Goal: Task Accomplishment & Management: Manage account settings

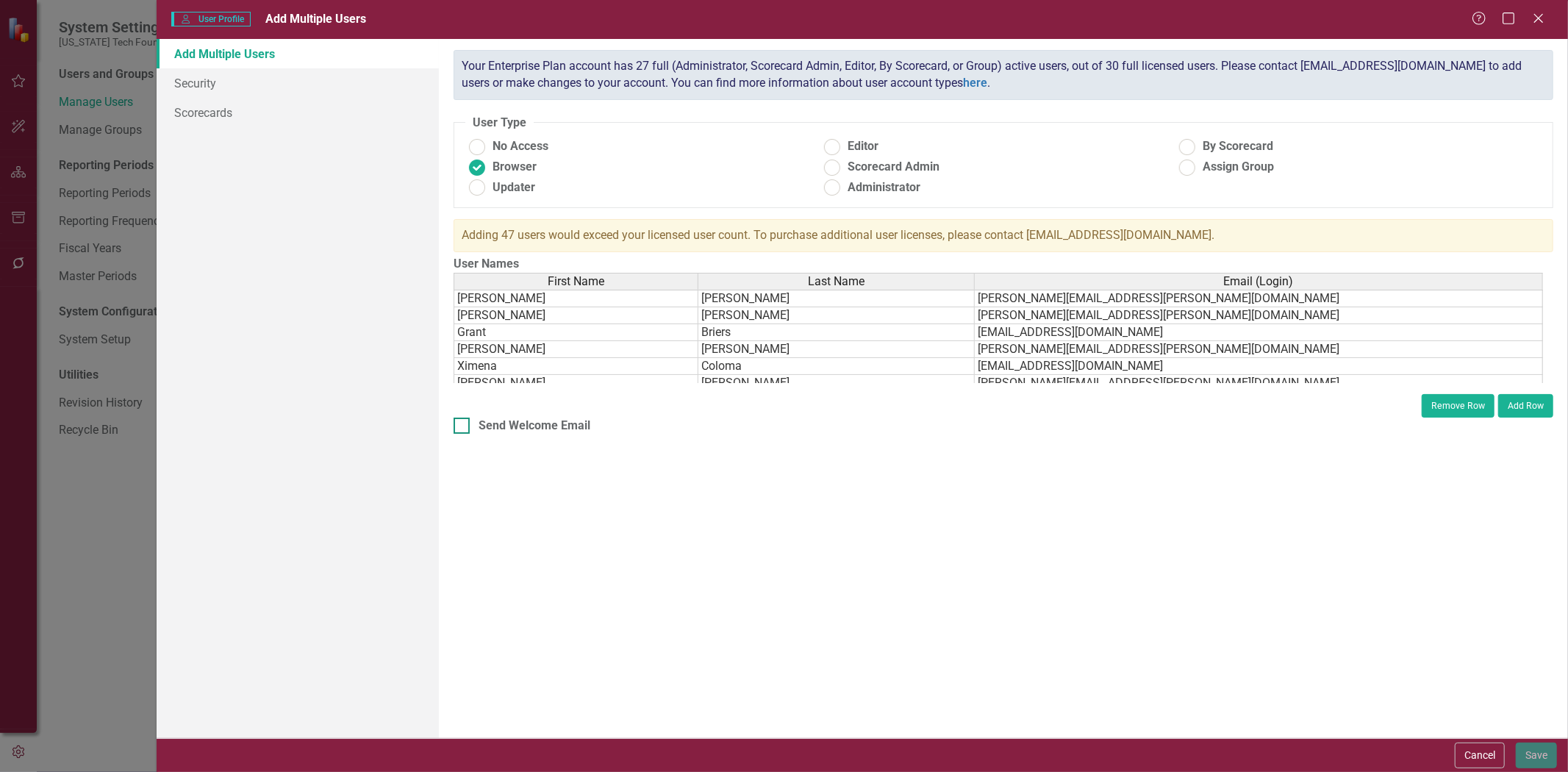
click at [550, 427] on div "Send Welcome Email" at bounding box center [534, 426] width 112 height 17
click at [463, 427] on input "Send Welcome Email" at bounding box center [458, 422] width 9 height 9
checkbox input "true"
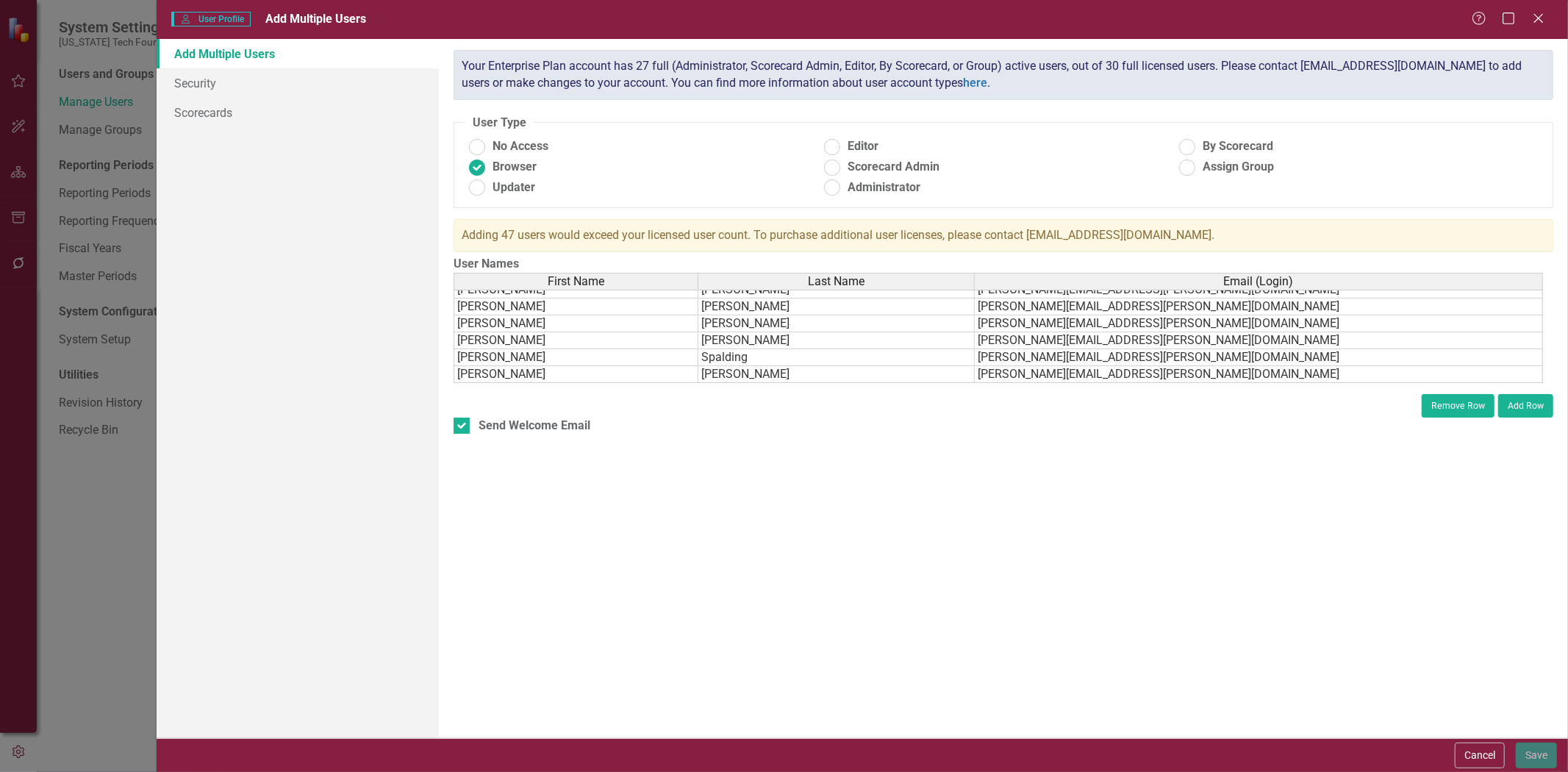
scroll to position [716, 0]
click at [1469, 754] on button "Cancel" at bounding box center [1479, 755] width 50 height 26
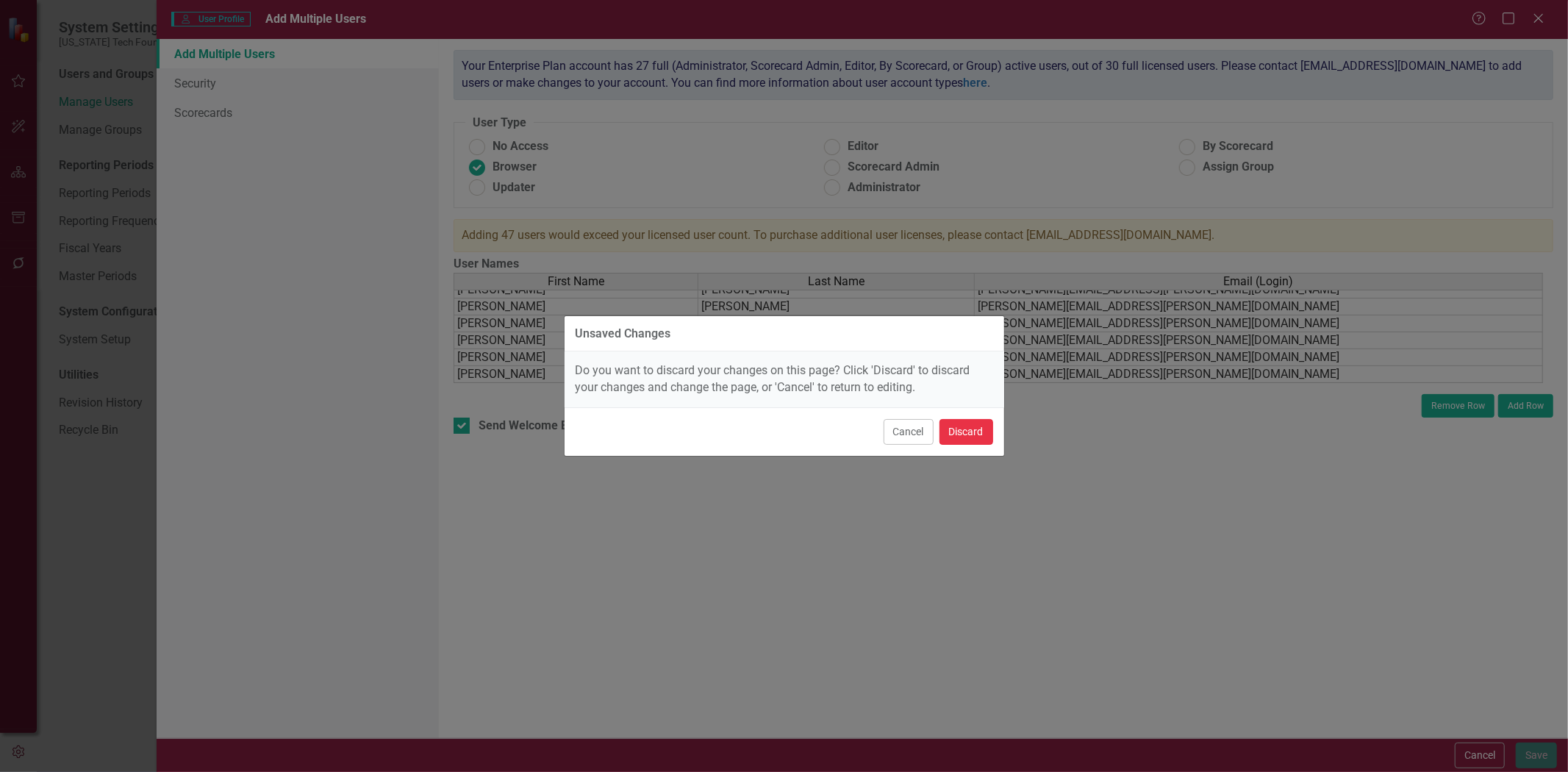
click at [977, 434] on button "Discard" at bounding box center [966, 432] width 54 height 26
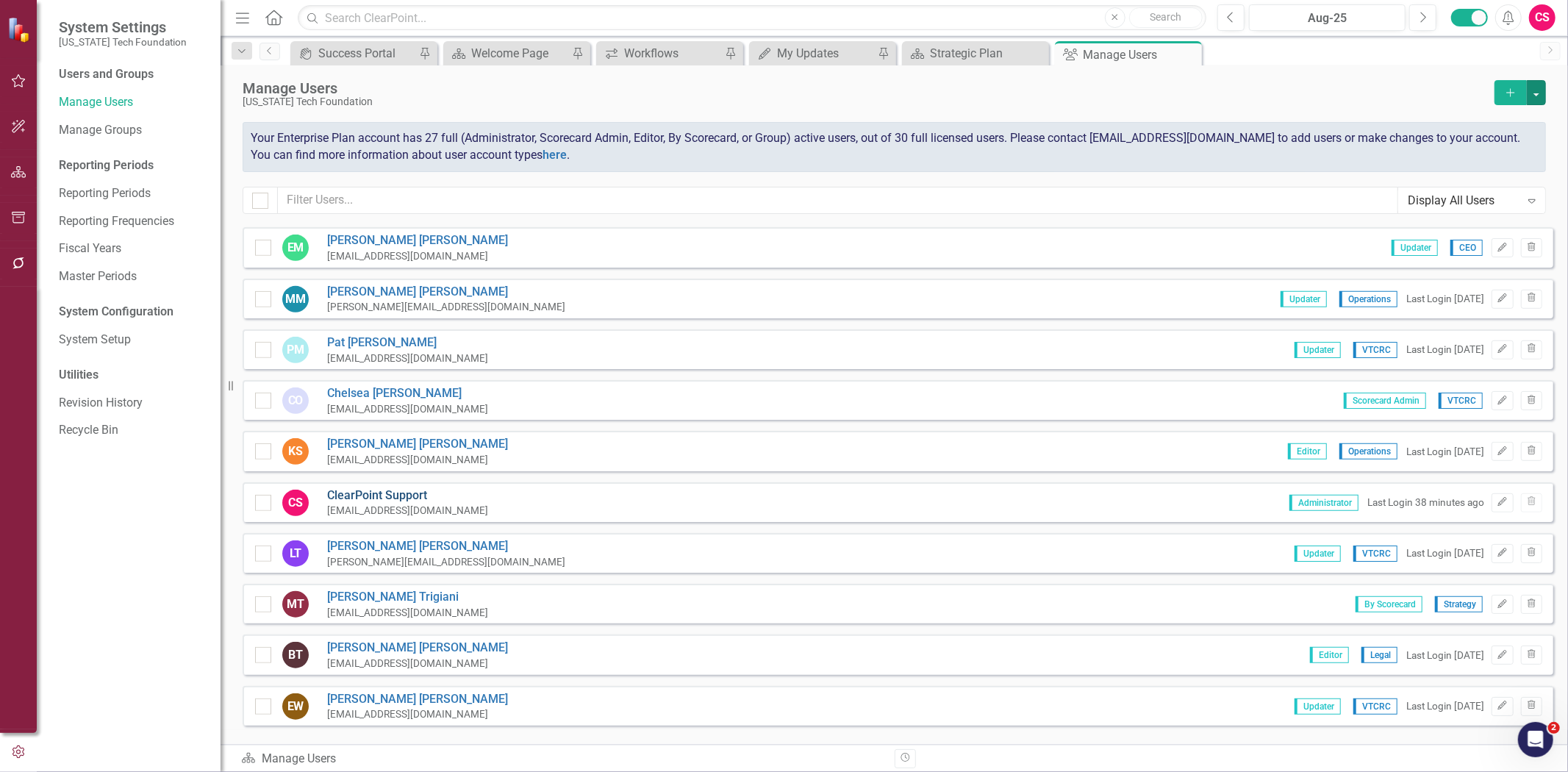
scroll to position [939, 0]
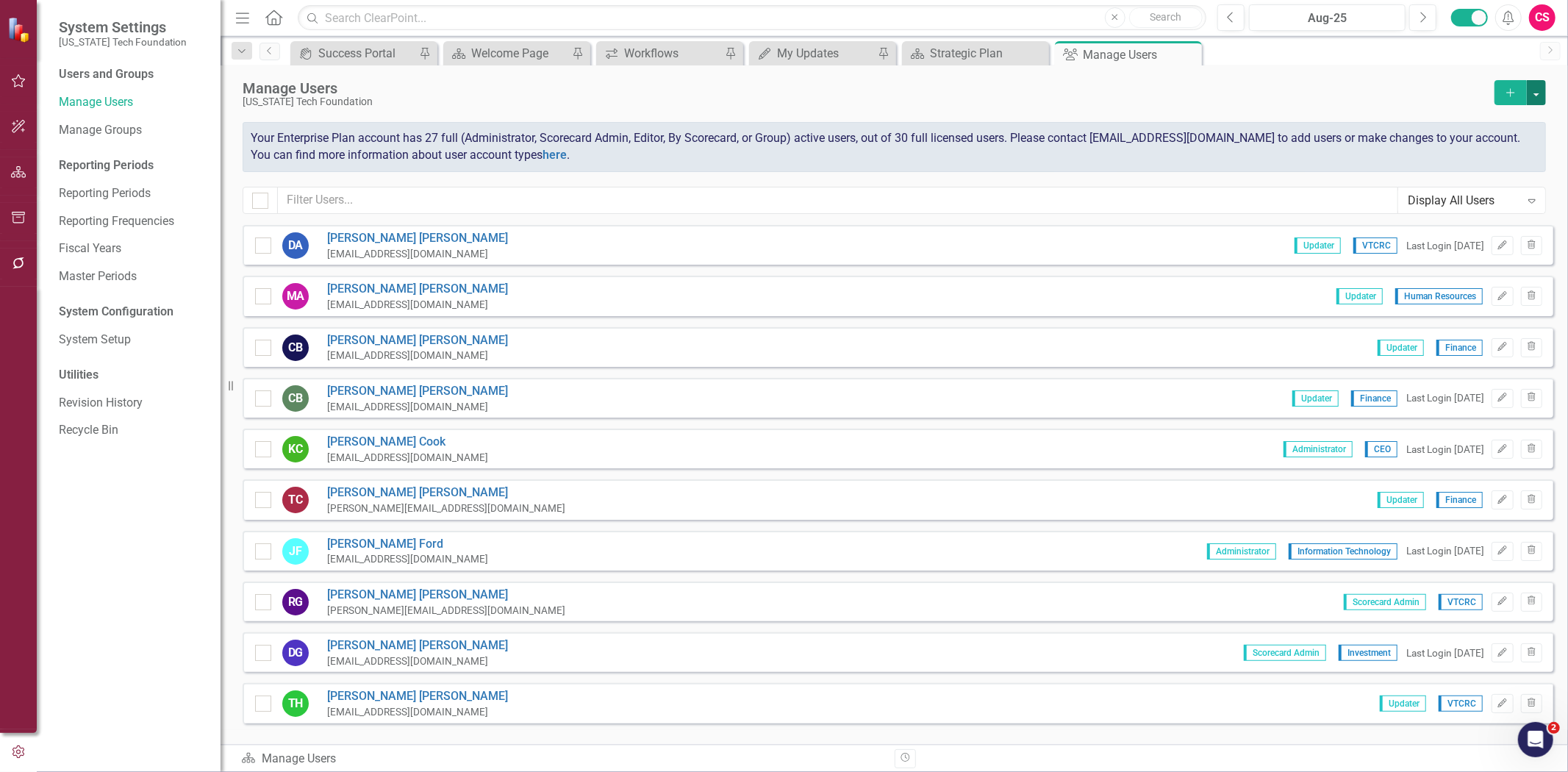
click at [1531, 97] on button "button" at bounding box center [1536, 93] width 19 height 25
click at [1480, 140] on link "Add Multiple Add Multiple Users" at bounding box center [1476, 146] width 136 height 27
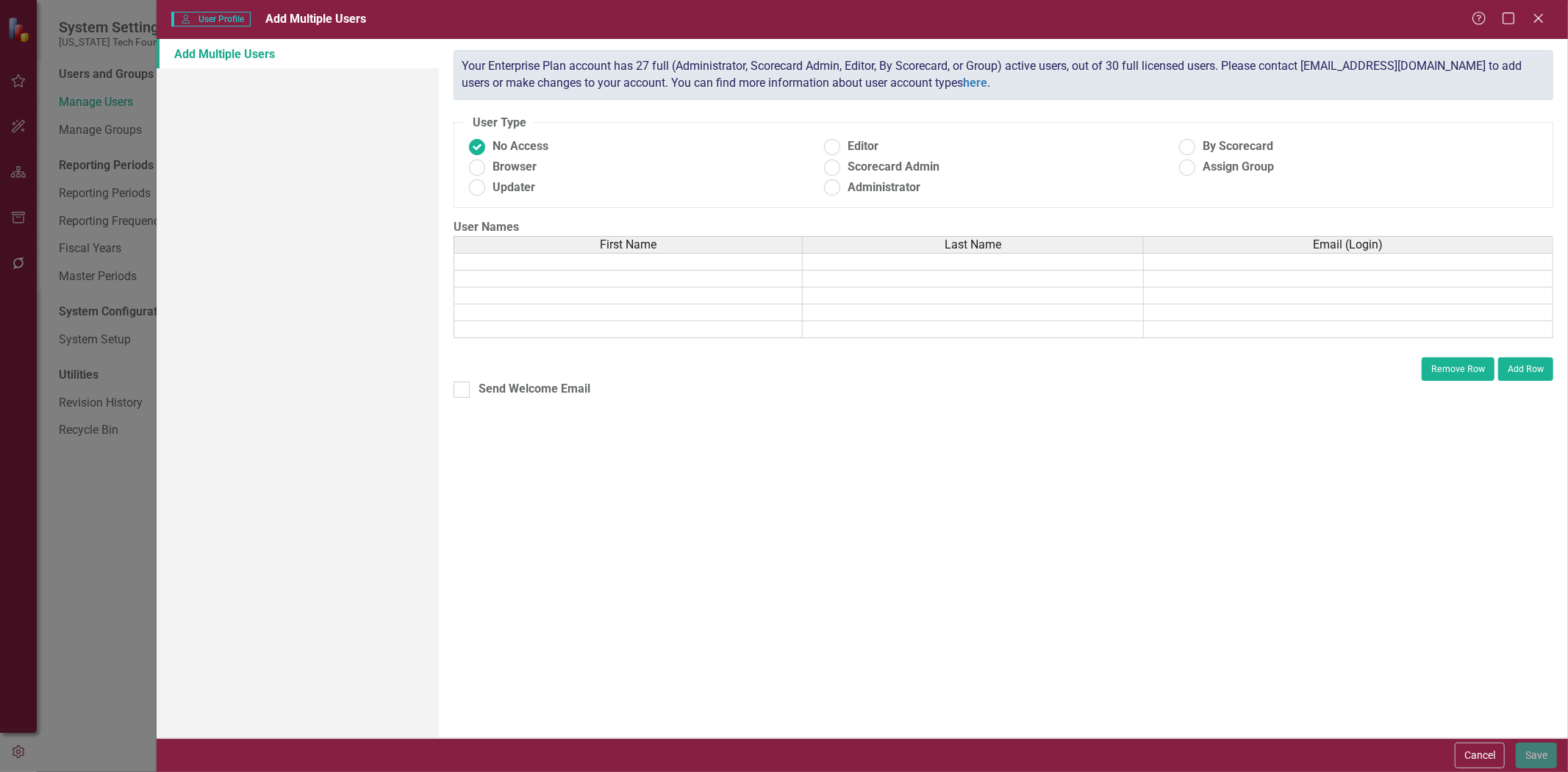
click at [1312, 502] on div "ClearPoint has a wealth of options to help you ensure that people only have acc…" at bounding box center [1003, 388] width 1129 height 699
click at [654, 244] on span "First Name" at bounding box center [628, 244] width 56 height 13
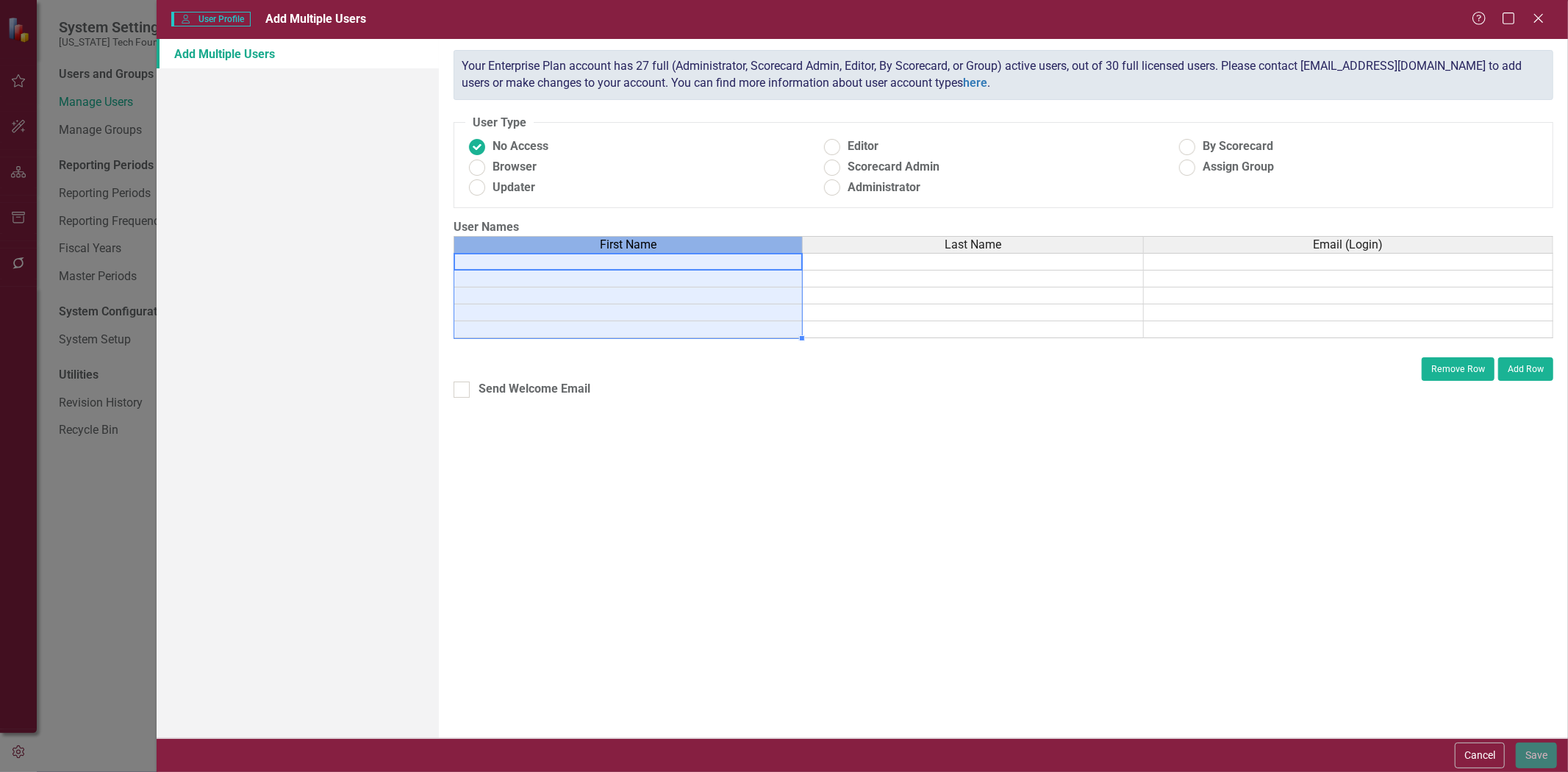
click at [724, 277] on td at bounding box center [628, 279] width 349 height 17
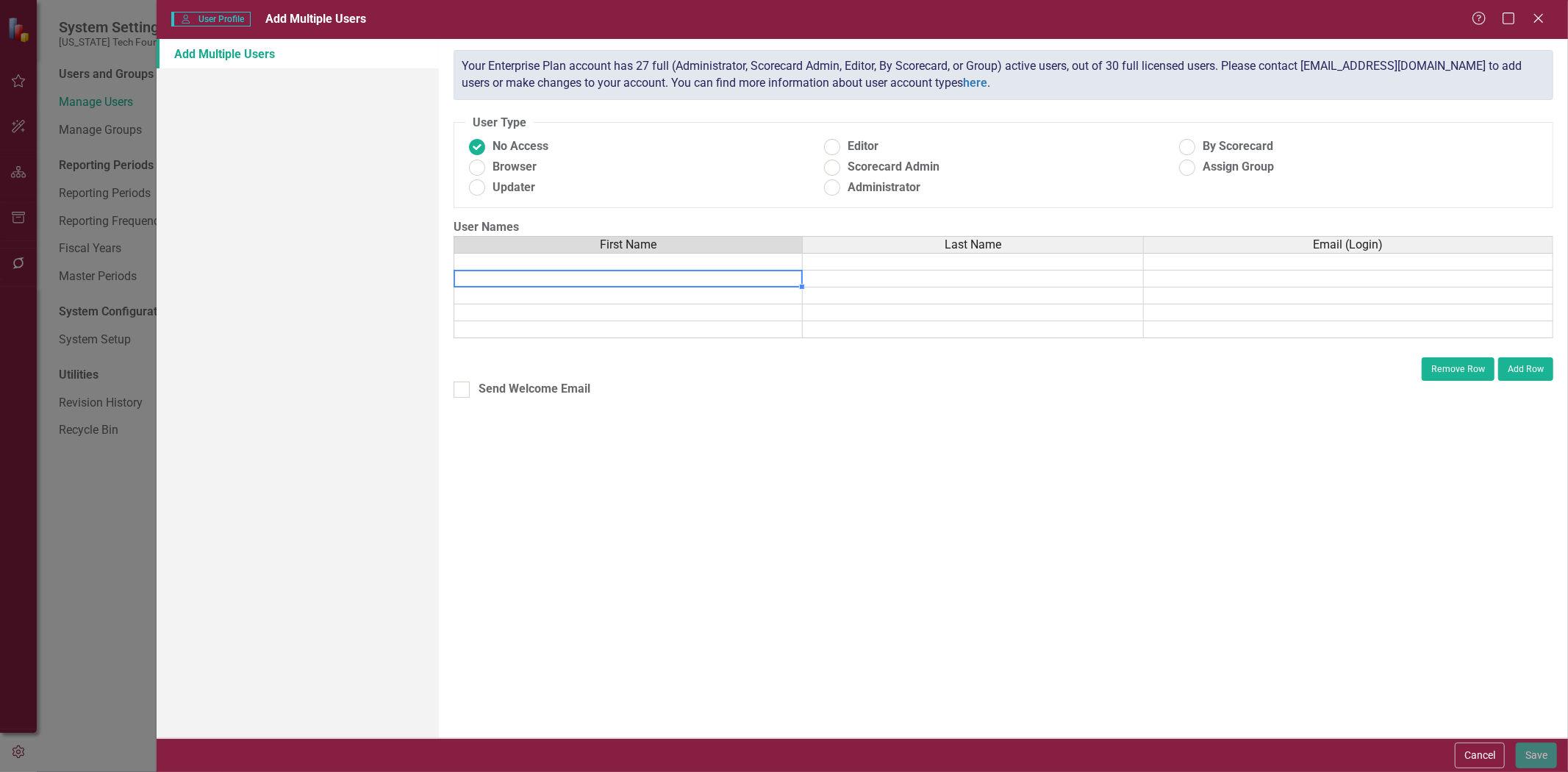
click at [723, 291] on td at bounding box center [628, 295] width 349 height 17
click at [723, 307] on td at bounding box center [628, 313] width 349 height 17
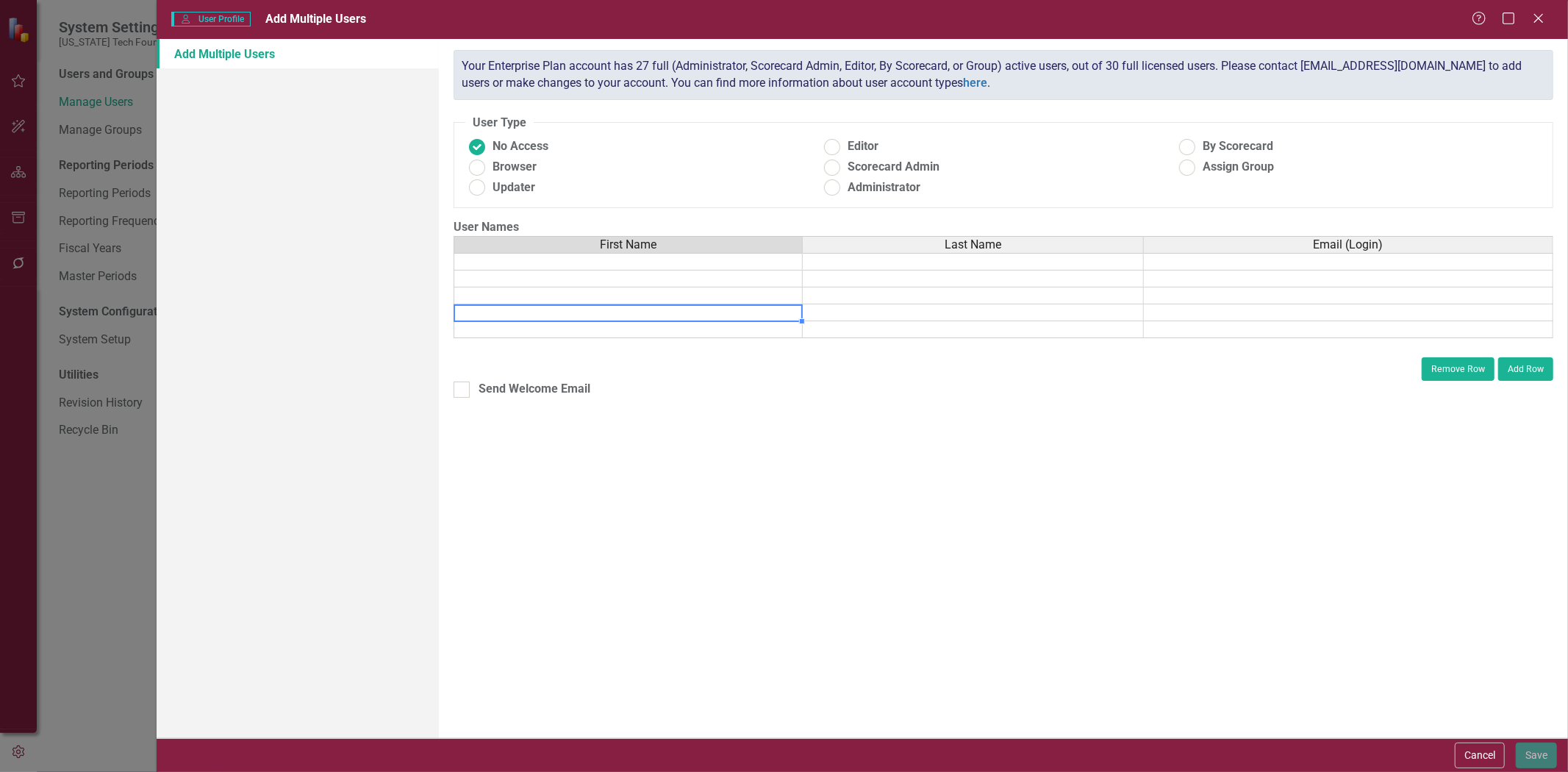
click at [725, 336] on td at bounding box center [628, 330] width 349 height 17
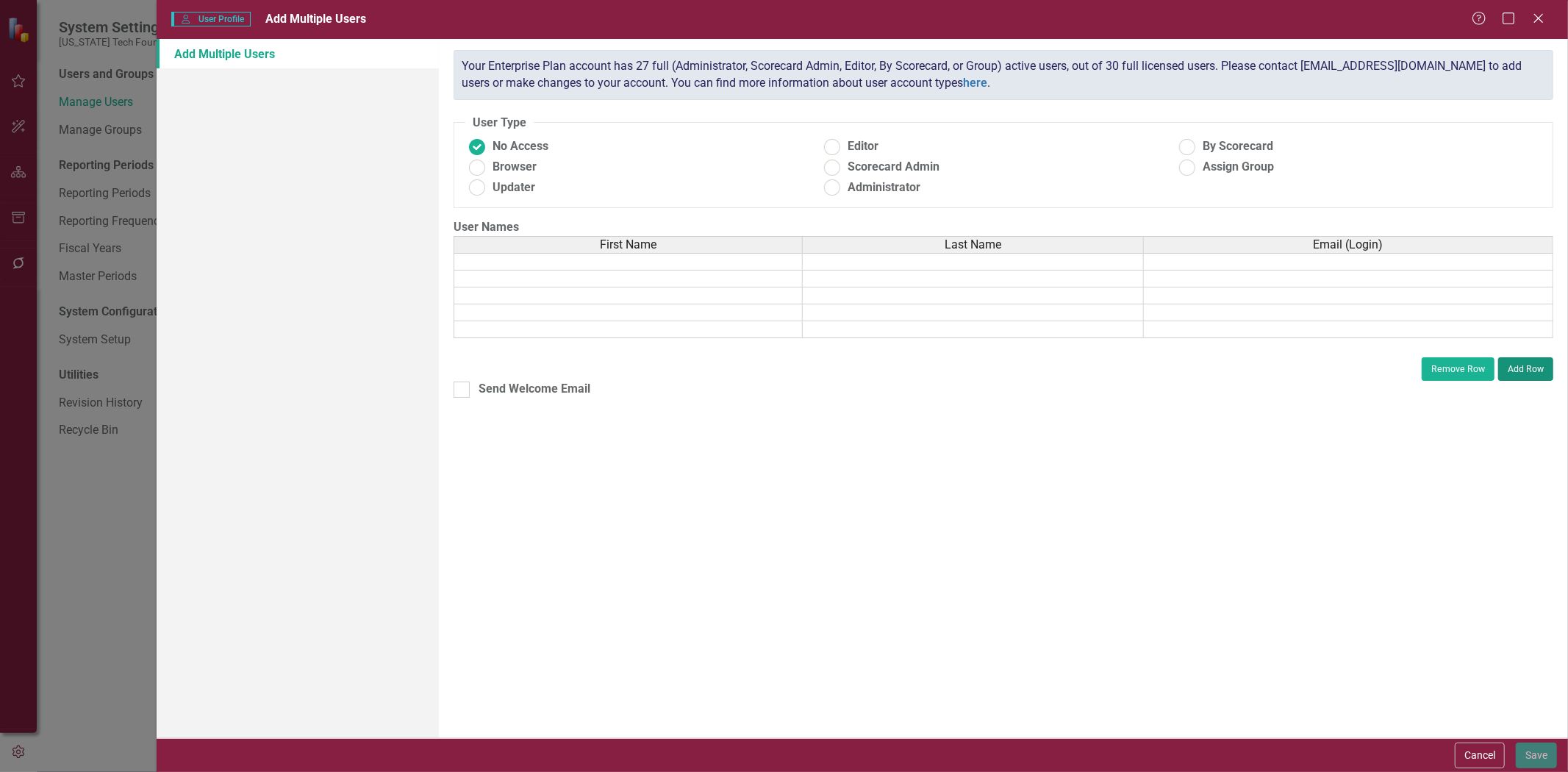
click at [1523, 357] on button "Add Row" at bounding box center [1525, 368] width 56 height 23
click at [1524, 359] on button "Add Row" at bounding box center [1525, 368] width 56 height 23
click at [1525, 361] on button "Add Row" at bounding box center [1525, 368] width 56 height 23
click at [1526, 361] on button "Add Row" at bounding box center [1525, 368] width 56 height 23
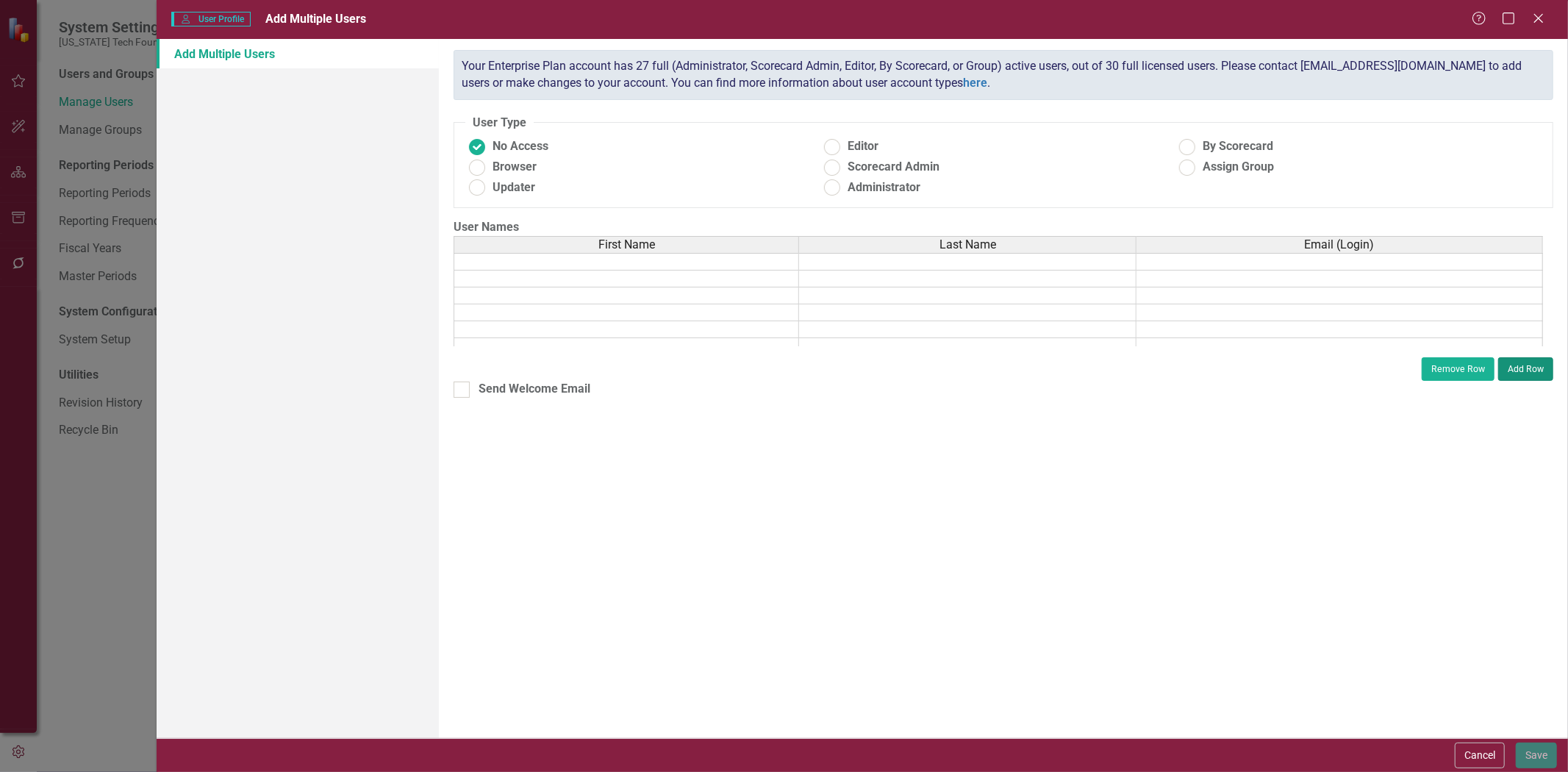
click at [1526, 361] on button "Add Row" at bounding box center [1525, 368] width 56 height 23
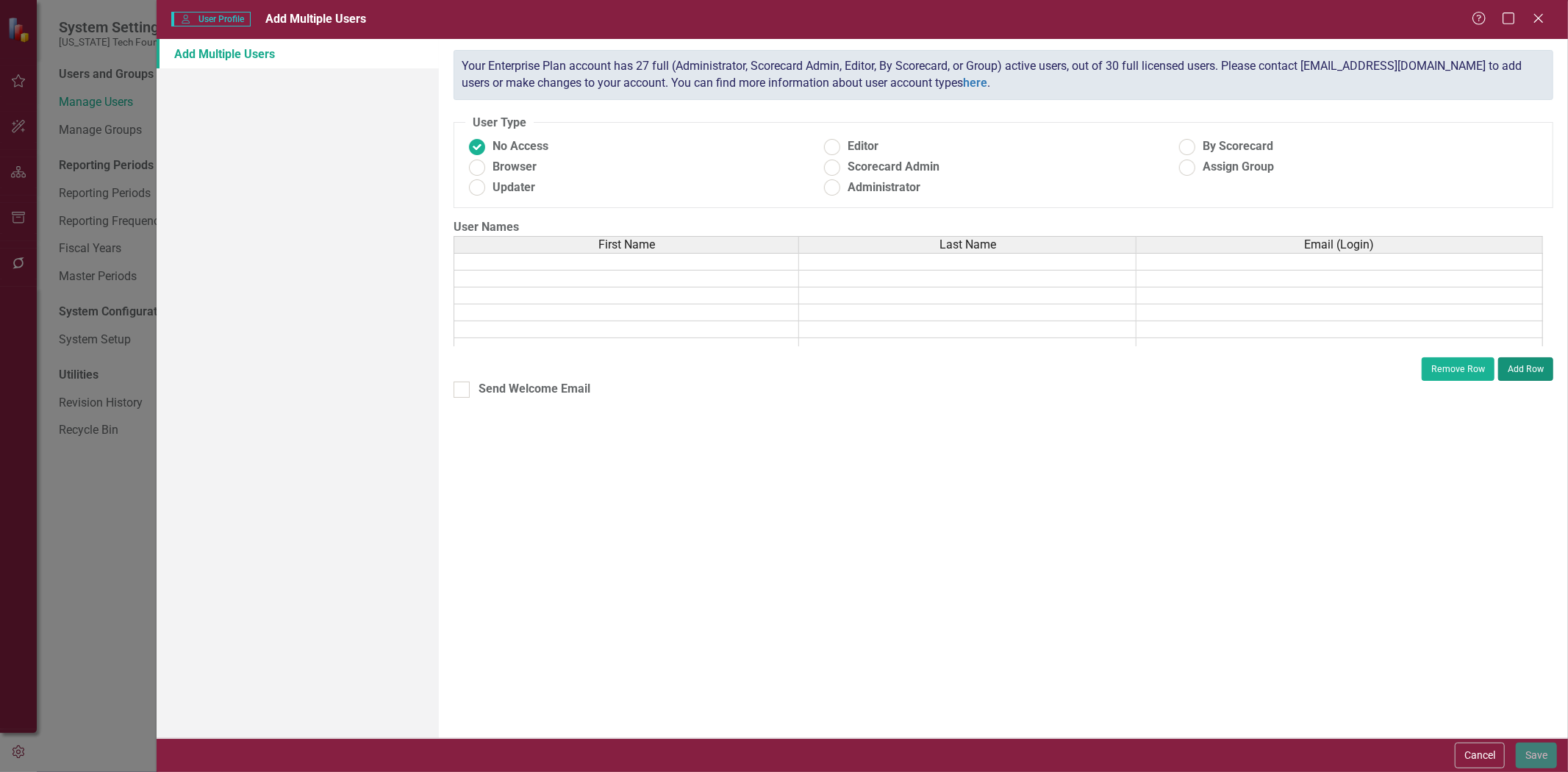
click at [1526, 361] on button "Add Row" at bounding box center [1525, 368] width 56 height 23
click at [1527, 361] on button "Add Row" at bounding box center [1525, 368] width 56 height 23
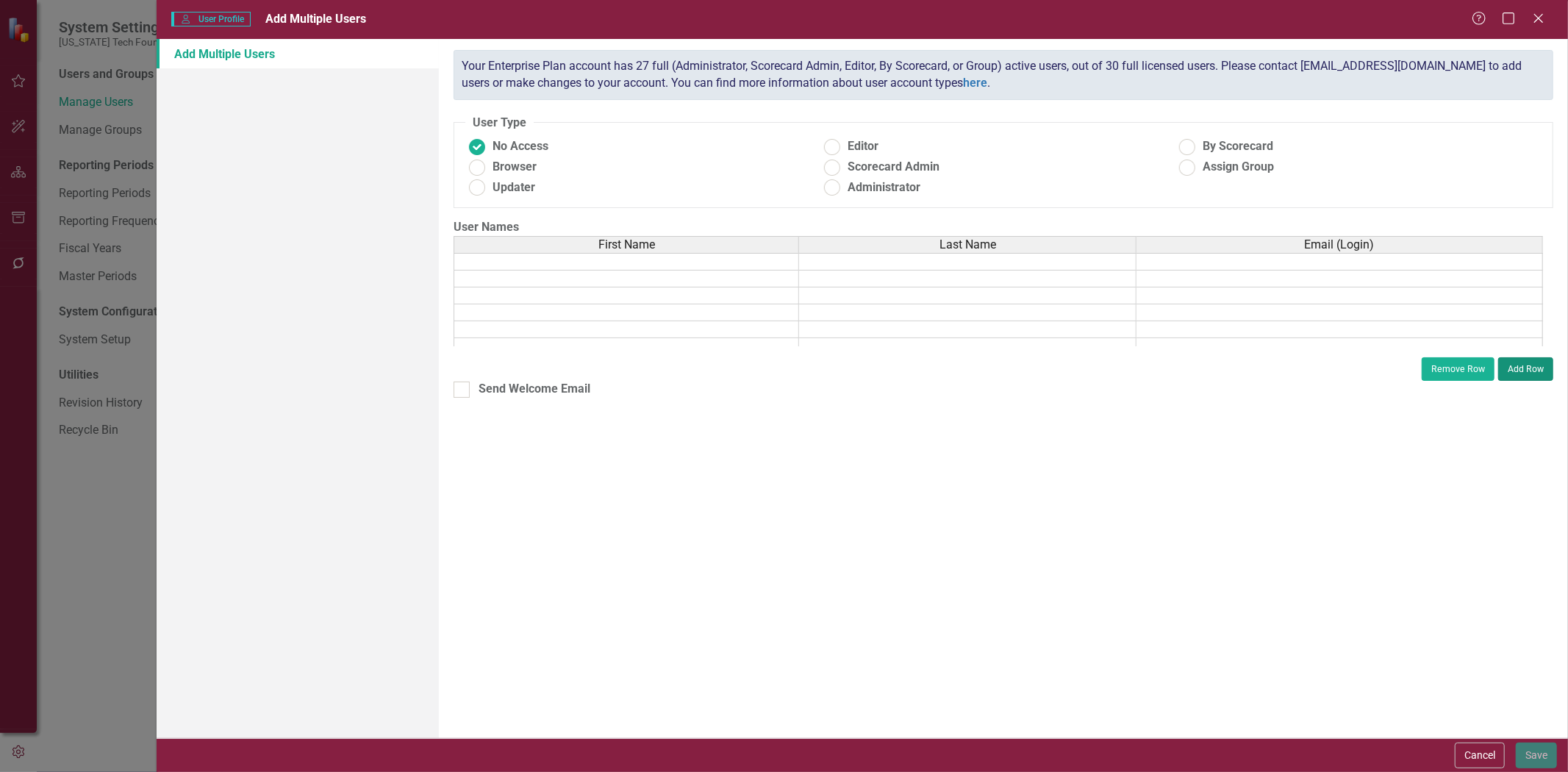
click at [1527, 361] on button "Add Row" at bounding box center [1525, 368] width 56 height 23
click at [1527, 357] on button "Add Row" at bounding box center [1525, 368] width 56 height 23
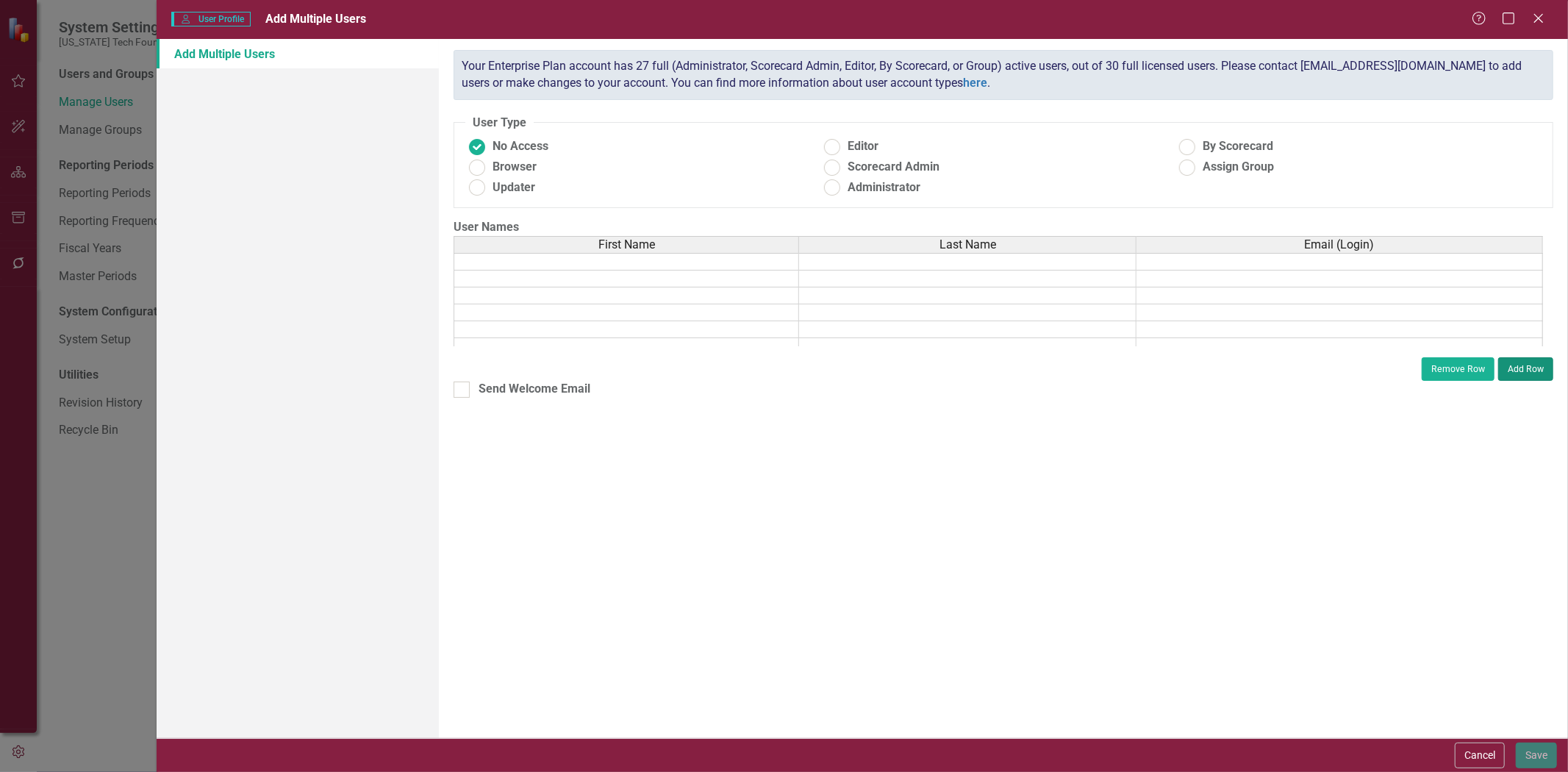
click at [1527, 357] on button "Add Row" at bounding box center [1525, 368] width 56 height 23
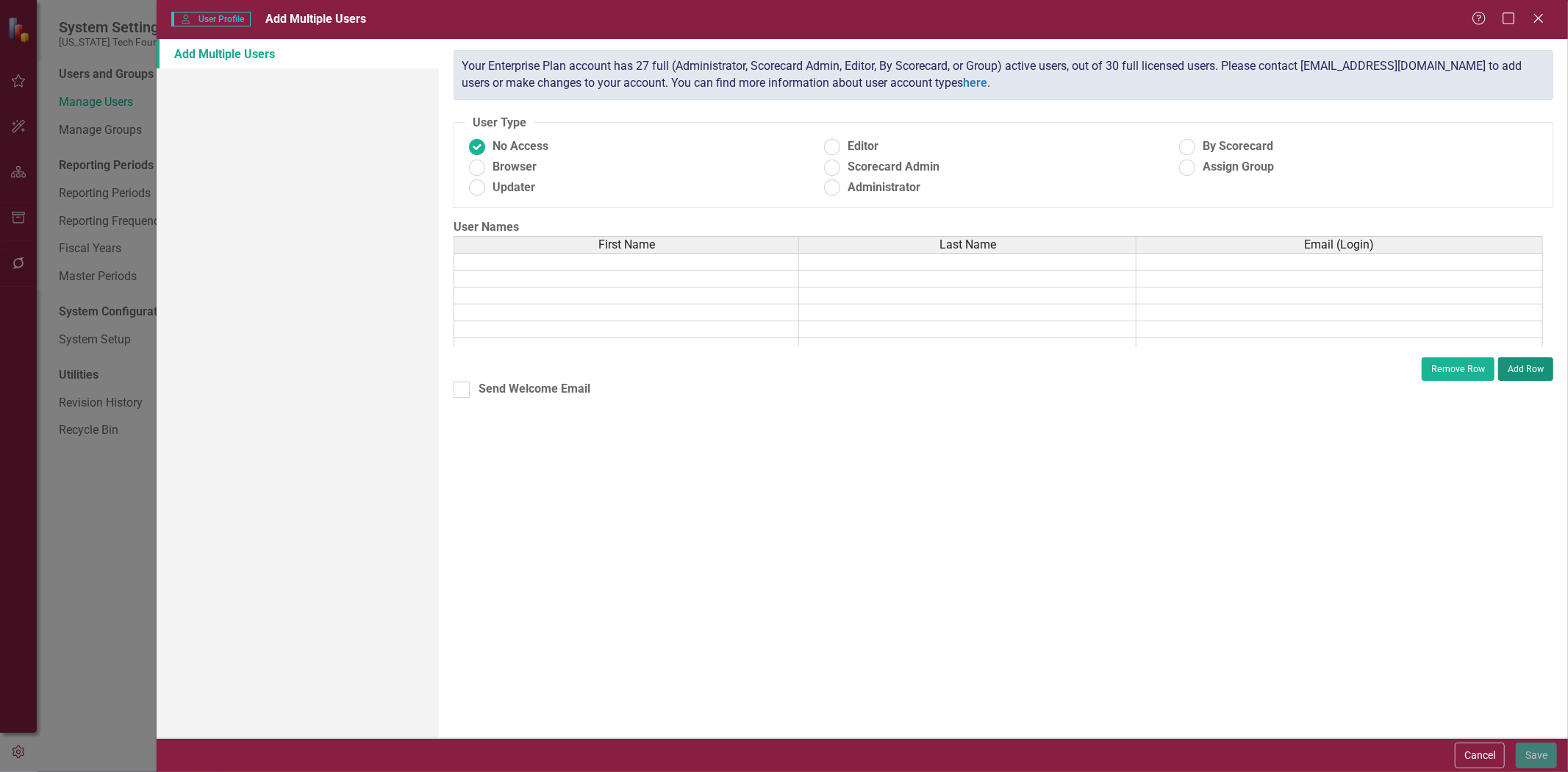
click at [1527, 357] on button "Add Row" at bounding box center [1525, 368] width 56 height 23
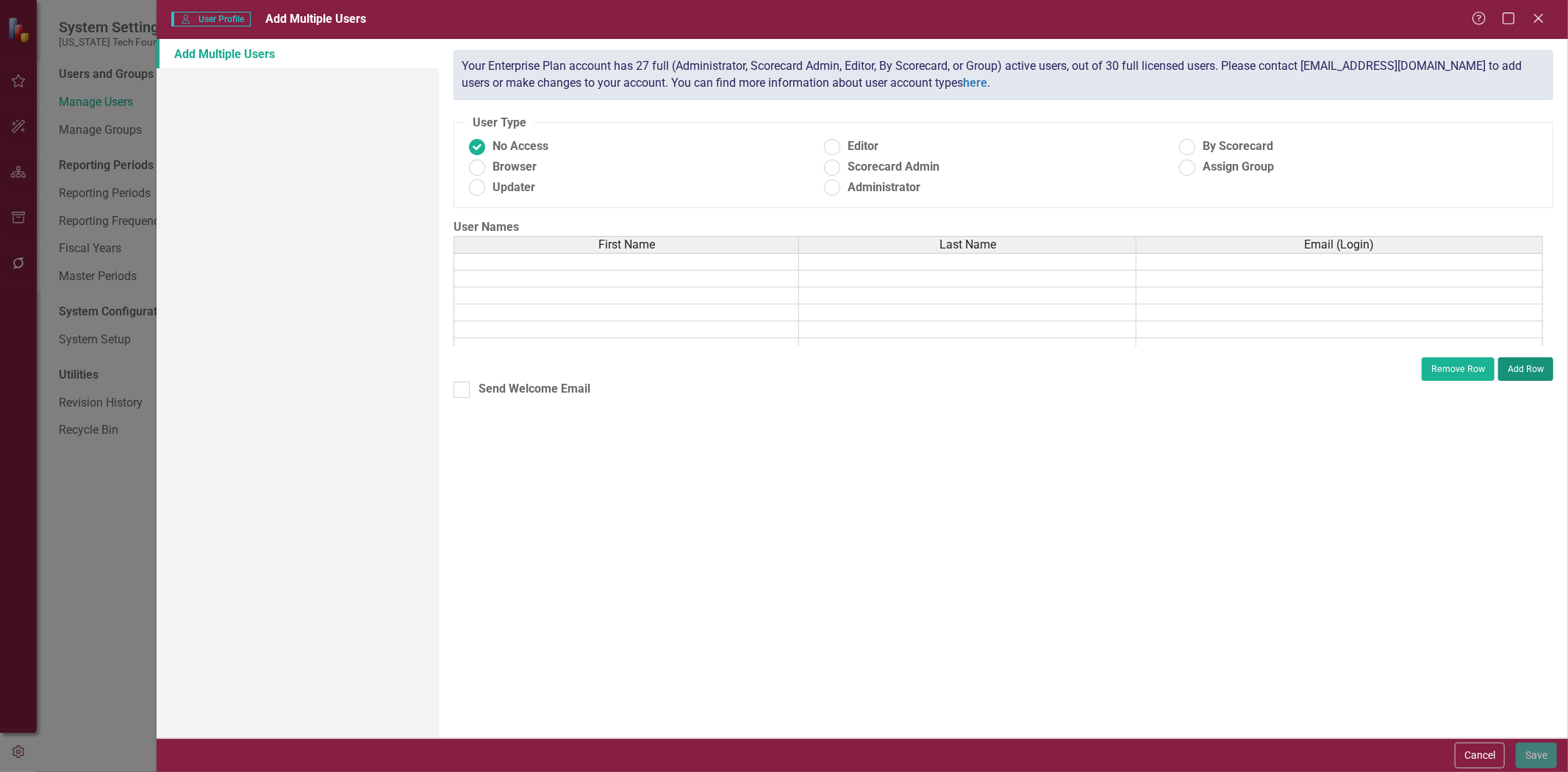
click at [1527, 357] on button "Add Row" at bounding box center [1525, 368] width 56 height 23
click at [1529, 357] on button "Add Row" at bounding box center [1525, 368] width 56 height 23
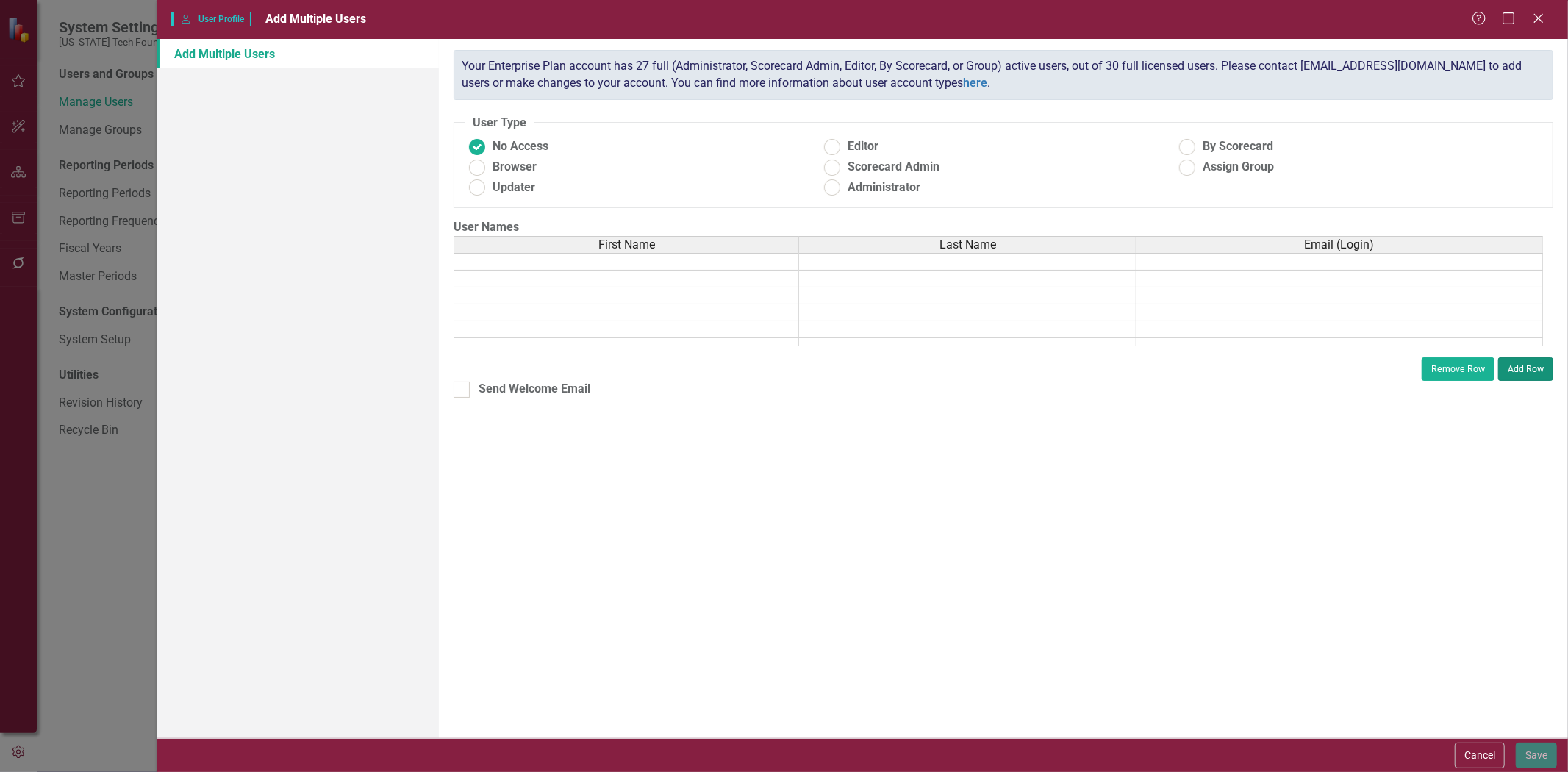
click at [1524, 362] on button "Add Row" at bounding box center [1525, 368] width 56 height 23
click at [1524, 364] on button "Add Row" at bounding box center [1525, 368] width 56 height 23
click at [1526, 365] on button "Add Row" at bounding box center [1525, 368] width 56 height 23
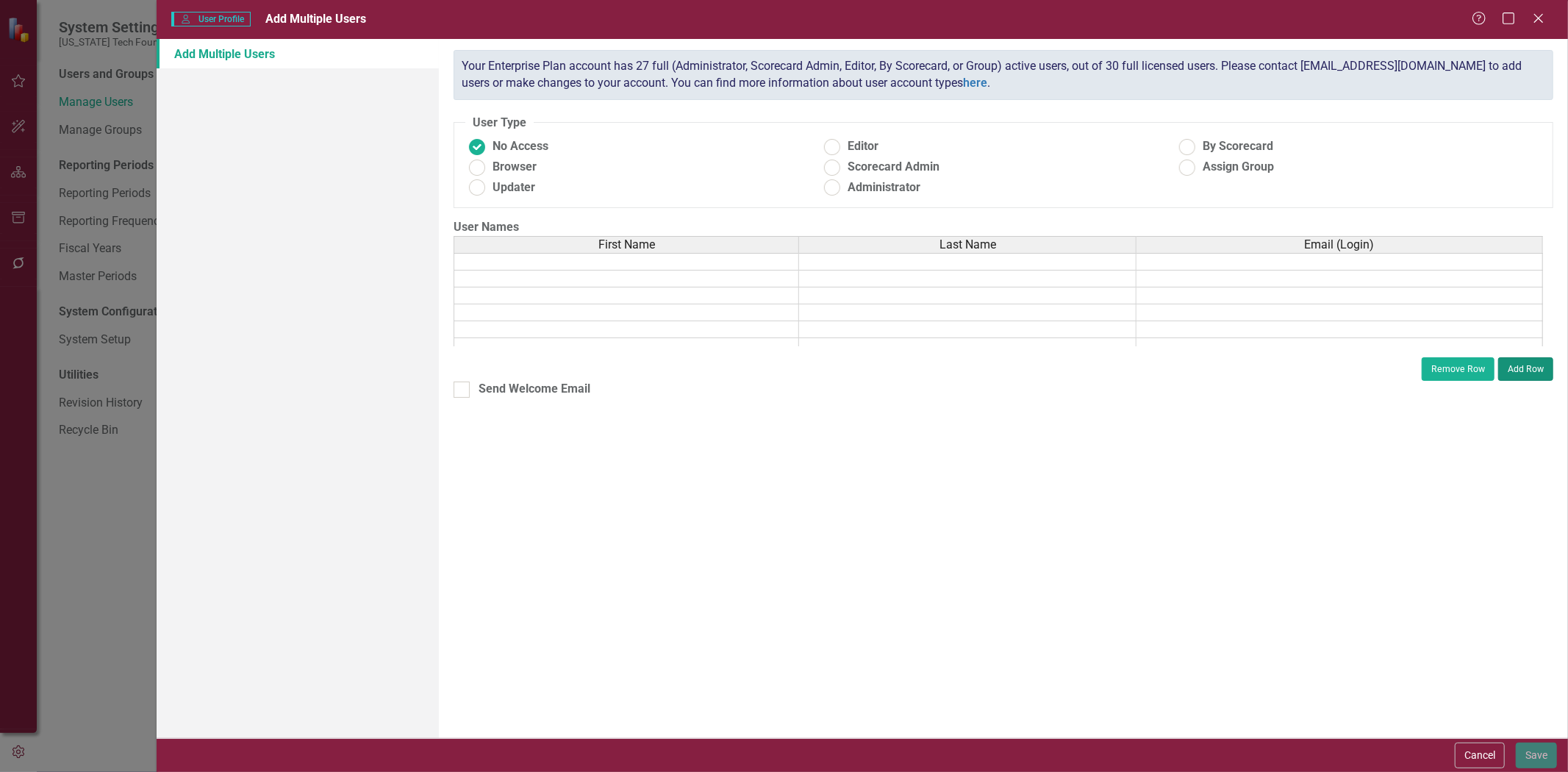
click at [1525, 362] on button "Add Row" at bounding box center [1525, 368] width 56 height 23
click at [613, 504] on div "ClearPoint has a wealth of options to help you ensure that people only have acc…" at bounding box center [1003, 388] width 1129 height 699
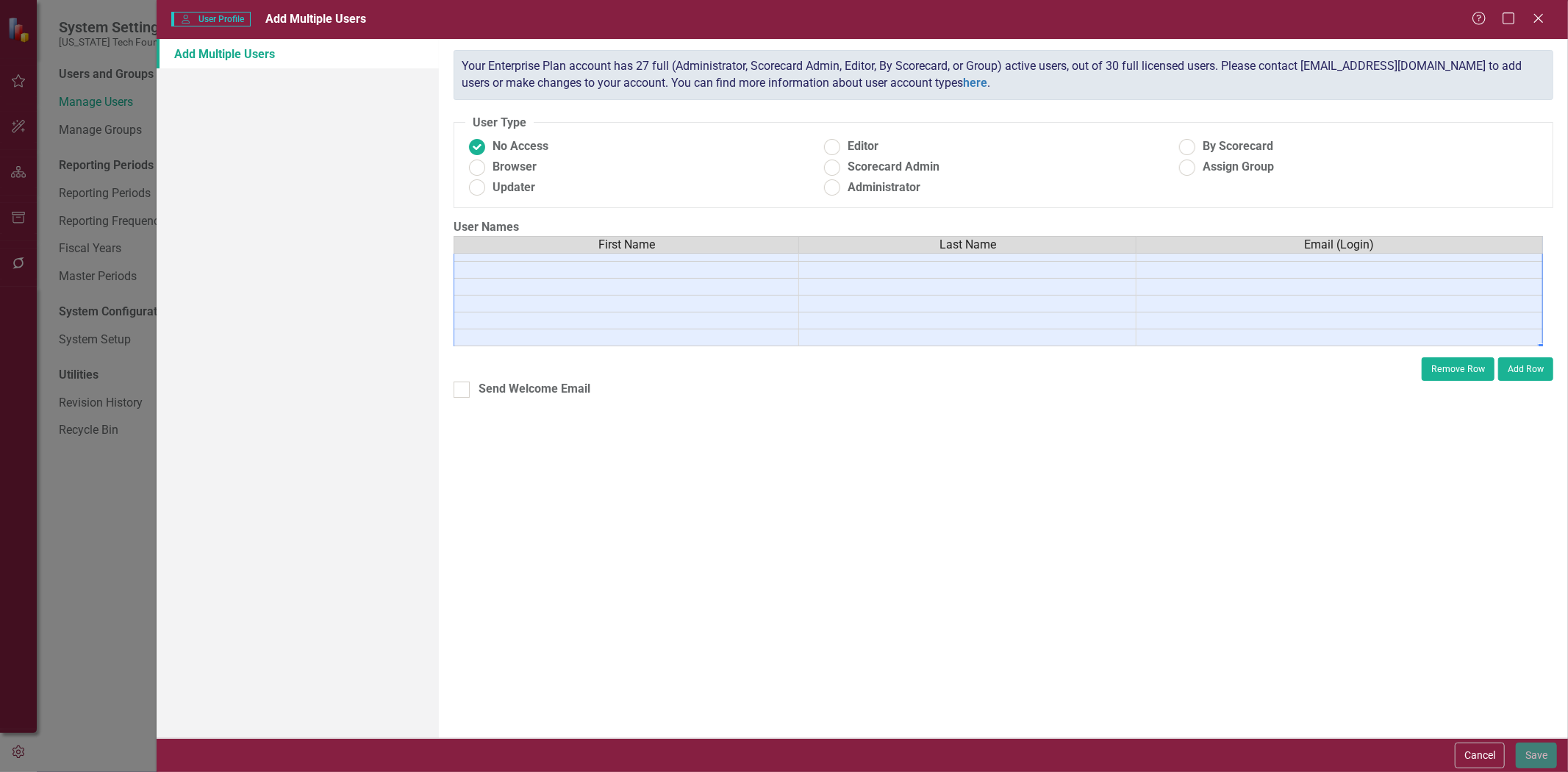
scroll to position [716, 0]
drag, startPoint x: 641, startPoint y: 261, endPoint x: 1176, endPoint y: 322, distance: 538.5
click at [1179, 326] on tbody at bounding box center [998, 157] width 1089 height 373
type textarea "[PERSON_NAME]"
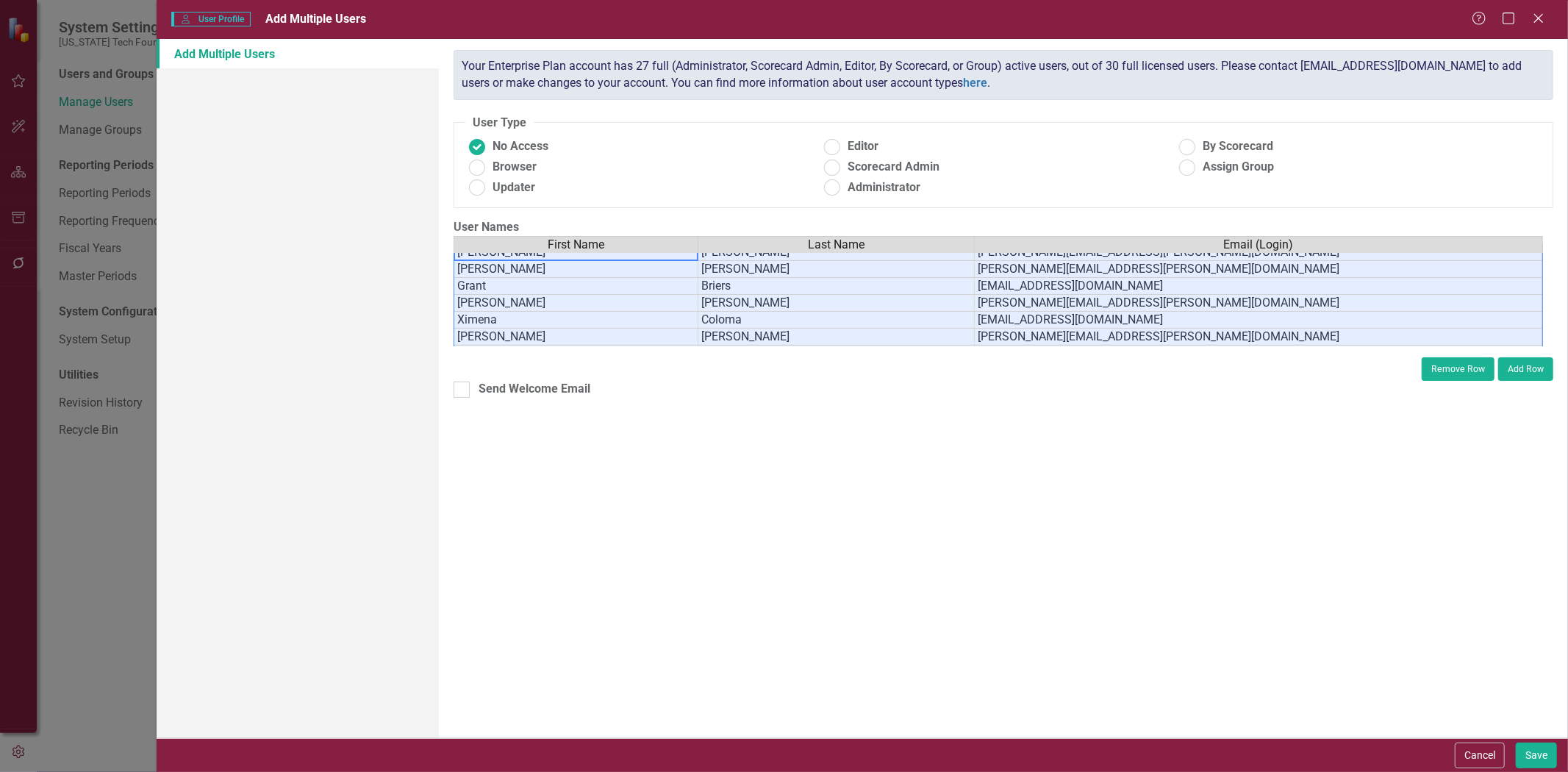
scroll to position [0, 0]
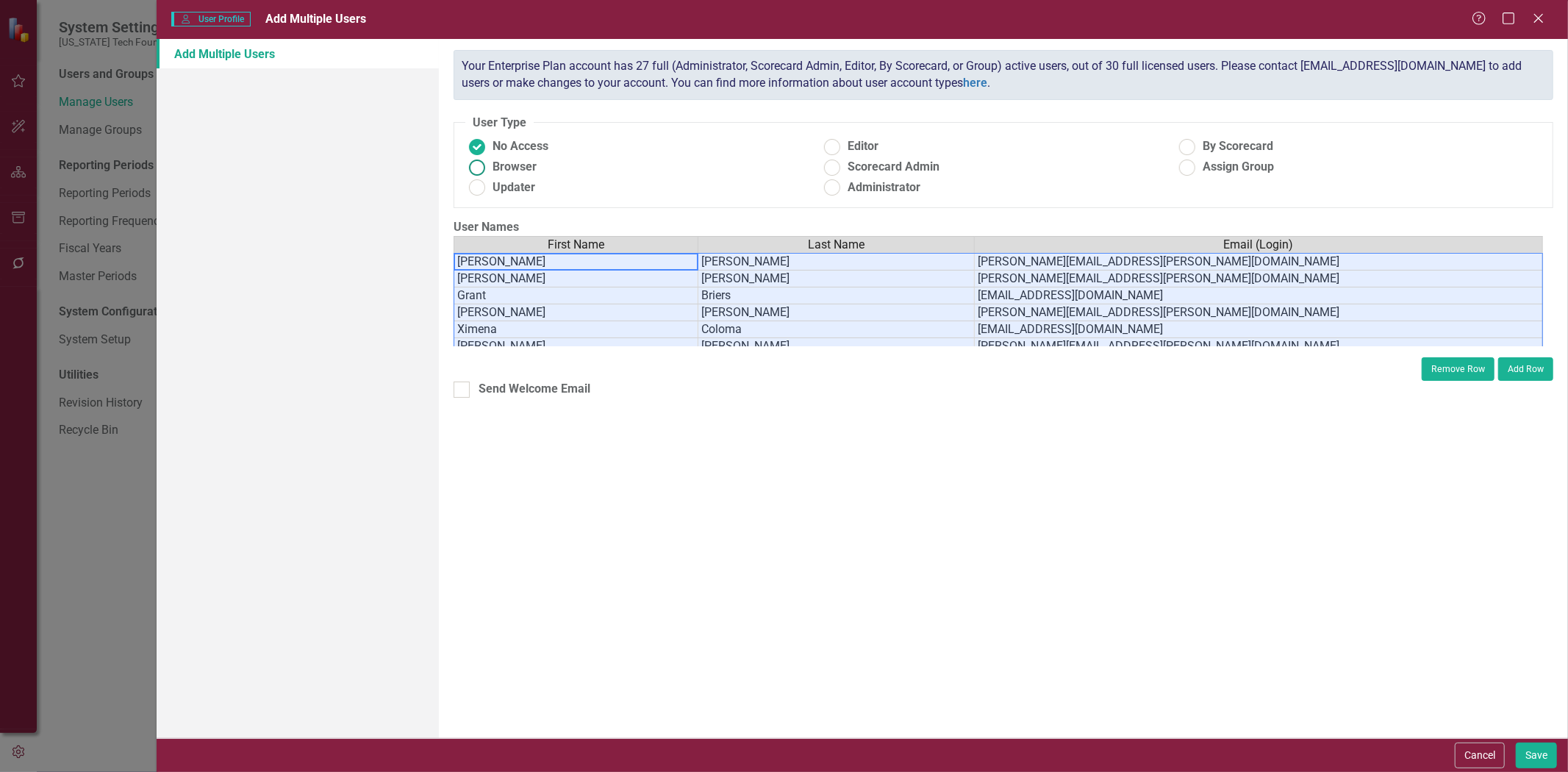
click at [496, 178] on div "No Access Editor By Scorecard Browser Scorecard Admin Assign Group Updater Admi…" at bounding box center [1003, 168] width 1076 height 62
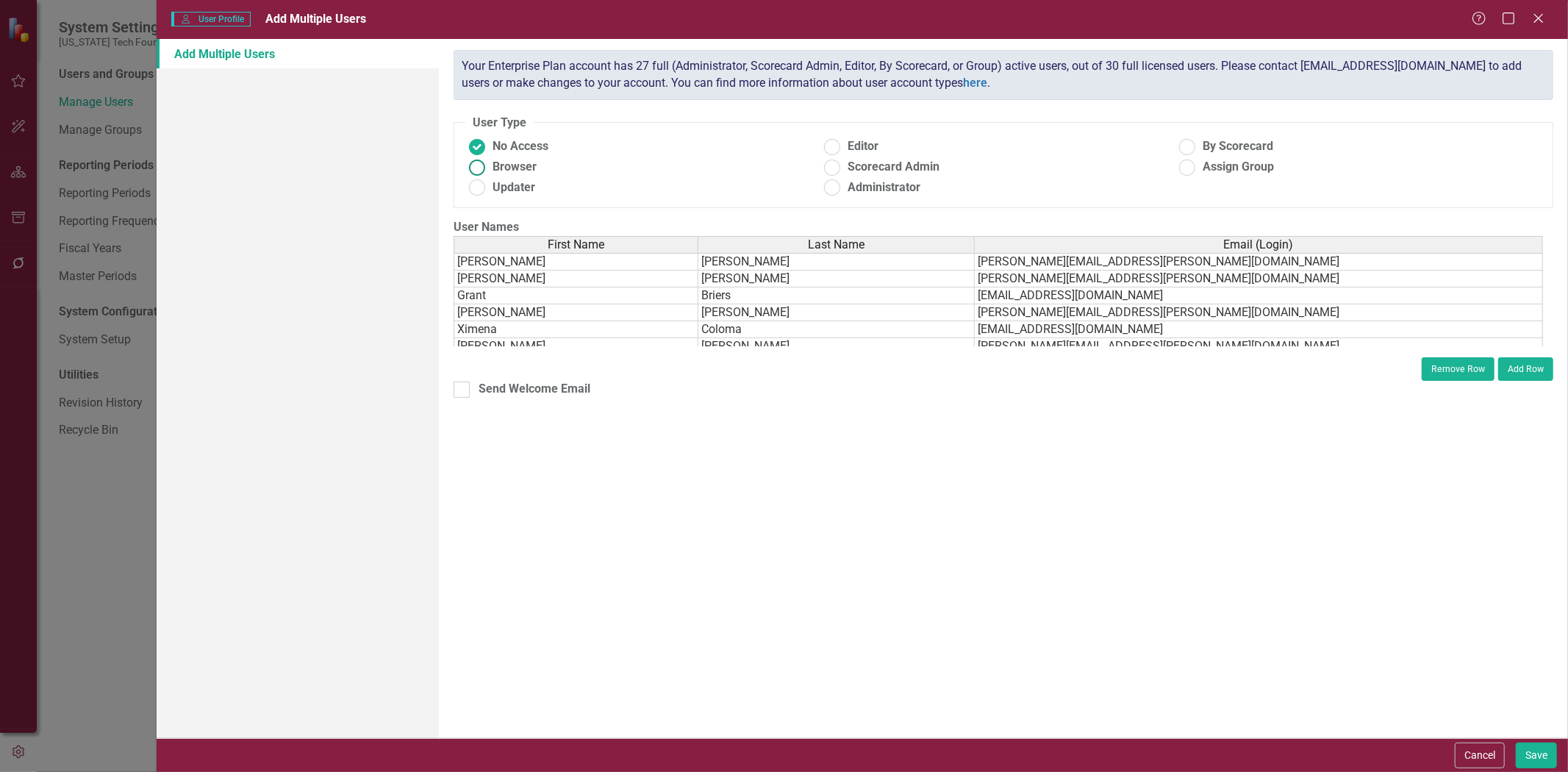
click at [498, 164] on span "Browser" at bounding box center [515, 168] width 44 height 17
click at [489, 164] on input "Browser" at bounding box center [477, 167] width 23 height 23
radio input "true"
click at [580, 395] on div "Send Welcome Email" at bounding box center [534, 389] width 112 height 17
click at [463, 391] on input "Send Welcome Email" at bounding box center [458, 386] width 9 height 9
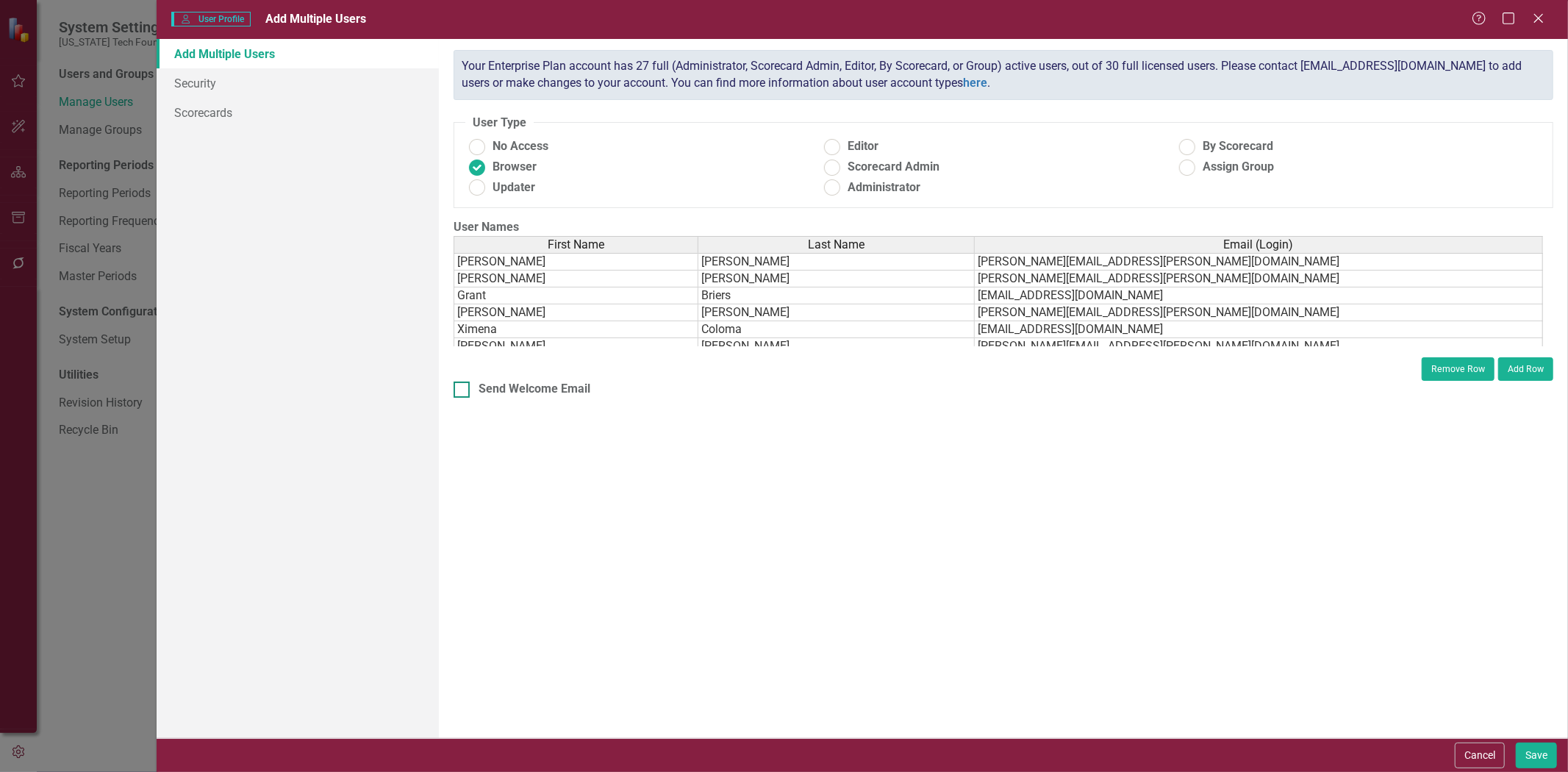
checkbox input "true"
click at [268, 98] on link "Scorecards" at bounding box center [297, 113] width 282 height 30
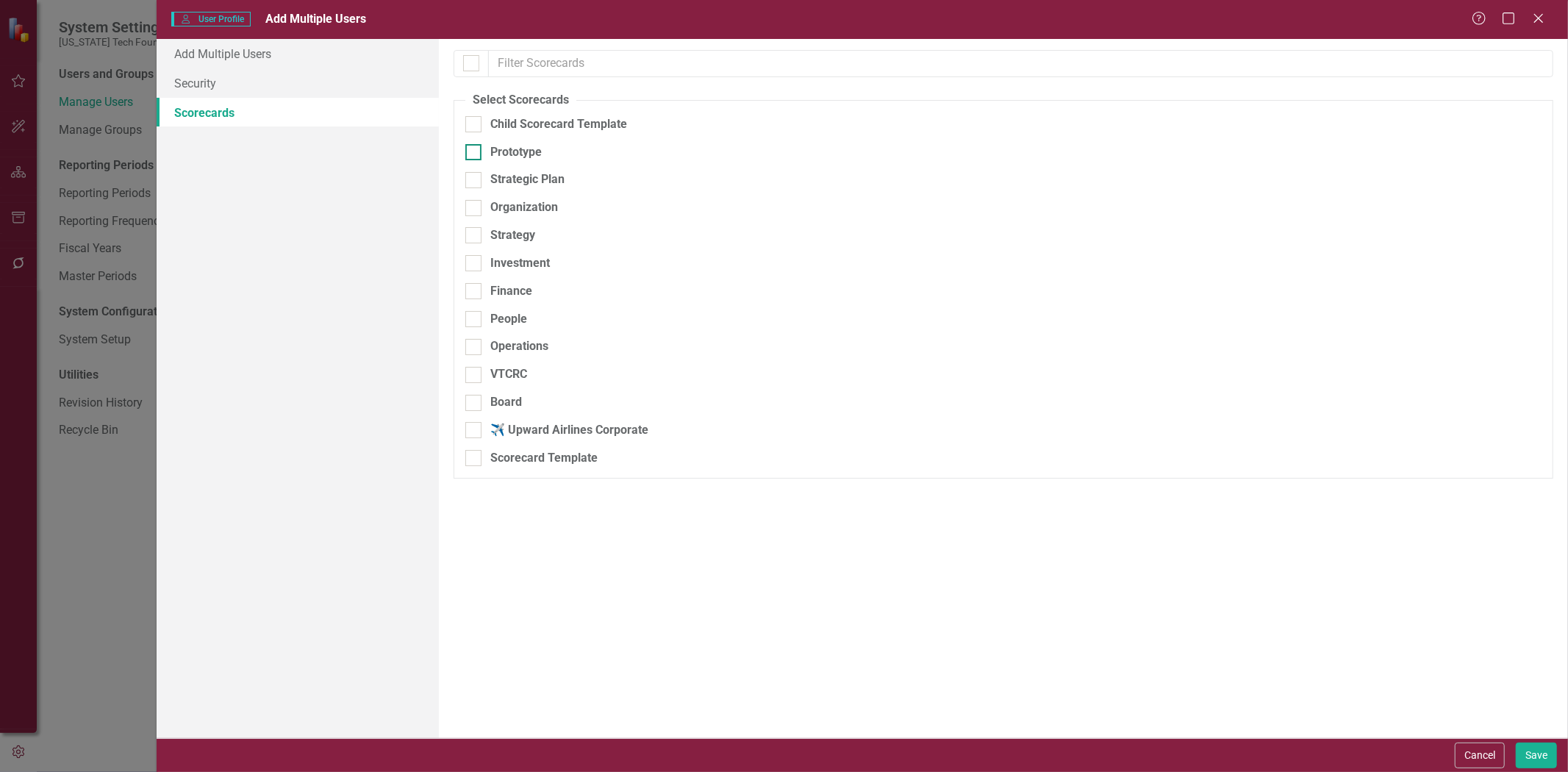
click at [502, 147] on div "Prototype" at bounding box center [516, 153] width 52 height 17
click at [475, 147] on input "Prototype" at bounding box center [470, 149] width 9 height 9
checkbox input "true"
click at [531, 179] on div "Strategic Plan" at bounding box center [528, 180] width 74 height 17
click at [475, 179] on input "Strategic Plan" at bounding box center [470, 177] width 9 height 9
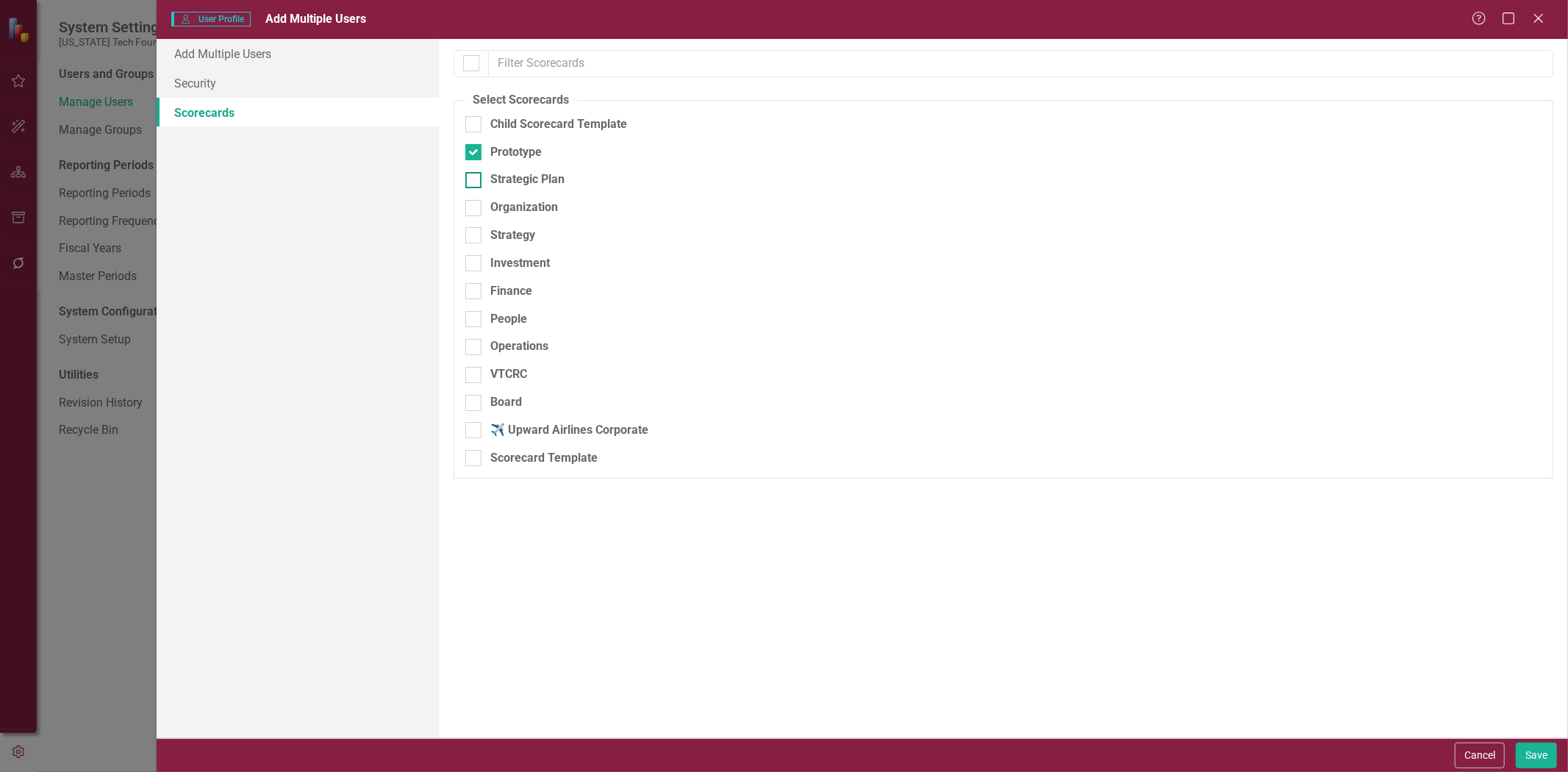
checkbox input "true"
click at [530, 144] on div "Prototype" at bounding box center [516, 153] width 52 height 17
click at [475, 144] on input "Prototype" at bounding box center [470, 149] width 9 height 9
checkbox input "false"
click at [535, 209] on div "Organization" at bounding box center [524, 207] width 68 height 17
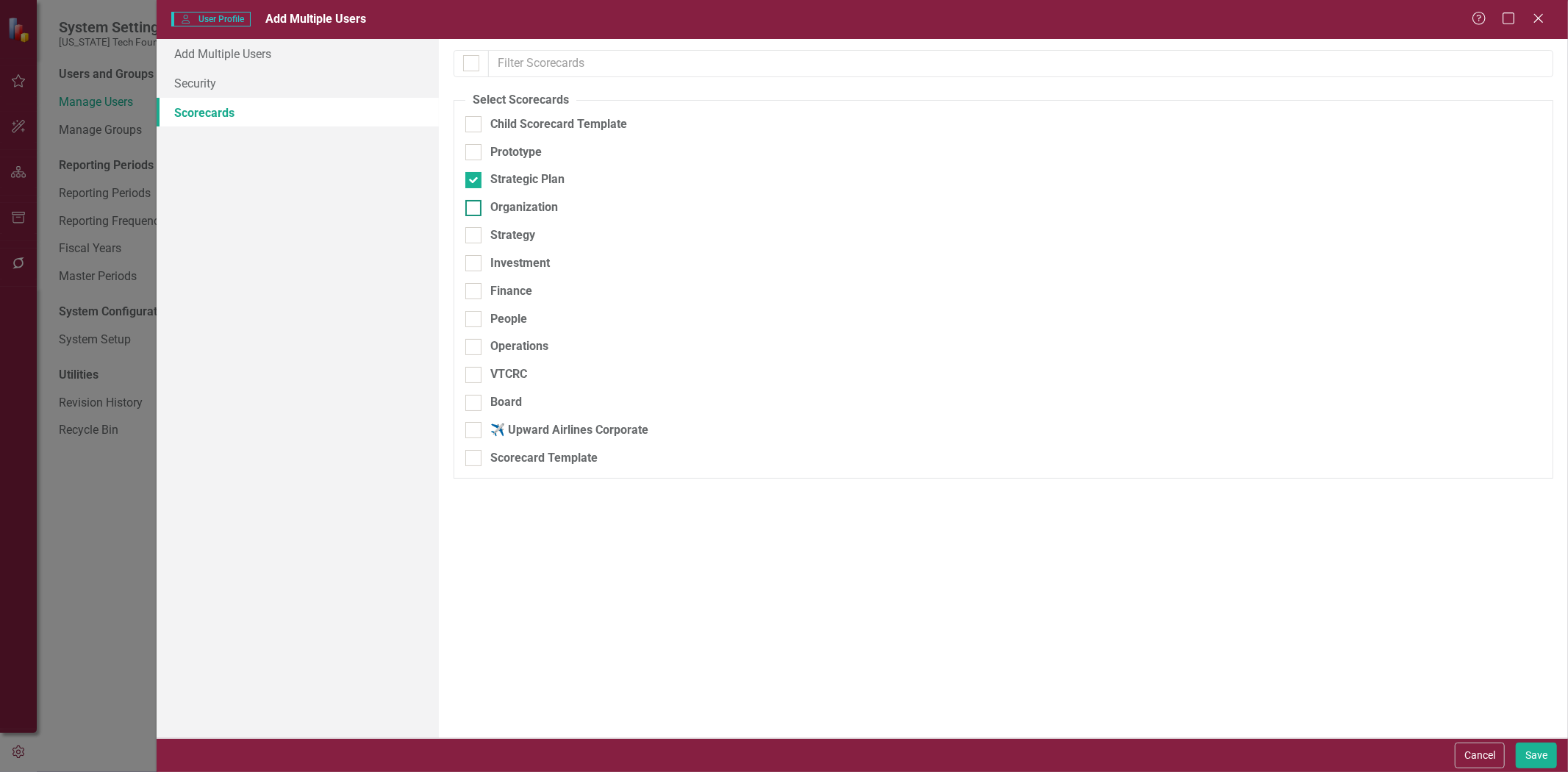
click at [475, 209] on input "Organization" at bounding box center [470, 205] width 9 height 9
checkbox input "true"
click at [528, 233] on div "Strategy" at bounding box center [513, 235] width 44 height 17
click at [475, 233] on input "Strategy" at bounding box center [470, 231] width 9 height 9
checkbox input "true"
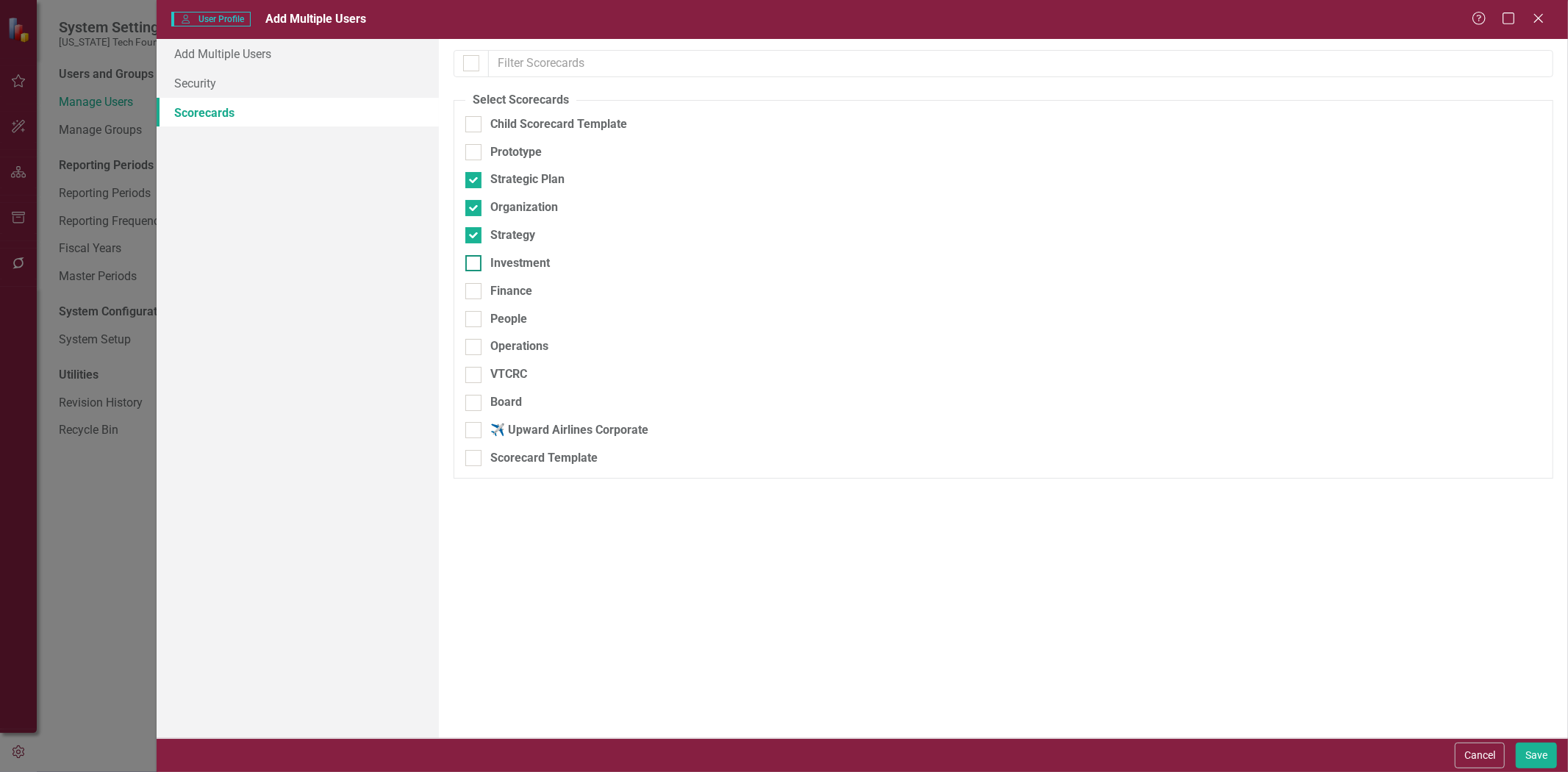
click at [537, 260] on div "Investment" at bounding box center [520, 264] width 59 height 17
click at [475, 260] on input "Investment" at bounding box center [470, 260] width 9 height 9
checkbox input "true"
click at [532, 284] on div "Finance" at bounding box center [927, 292] width 922 height 17
click at [475, 284] on input "Finance" at bounding box center [470, 288] width 9 height 9
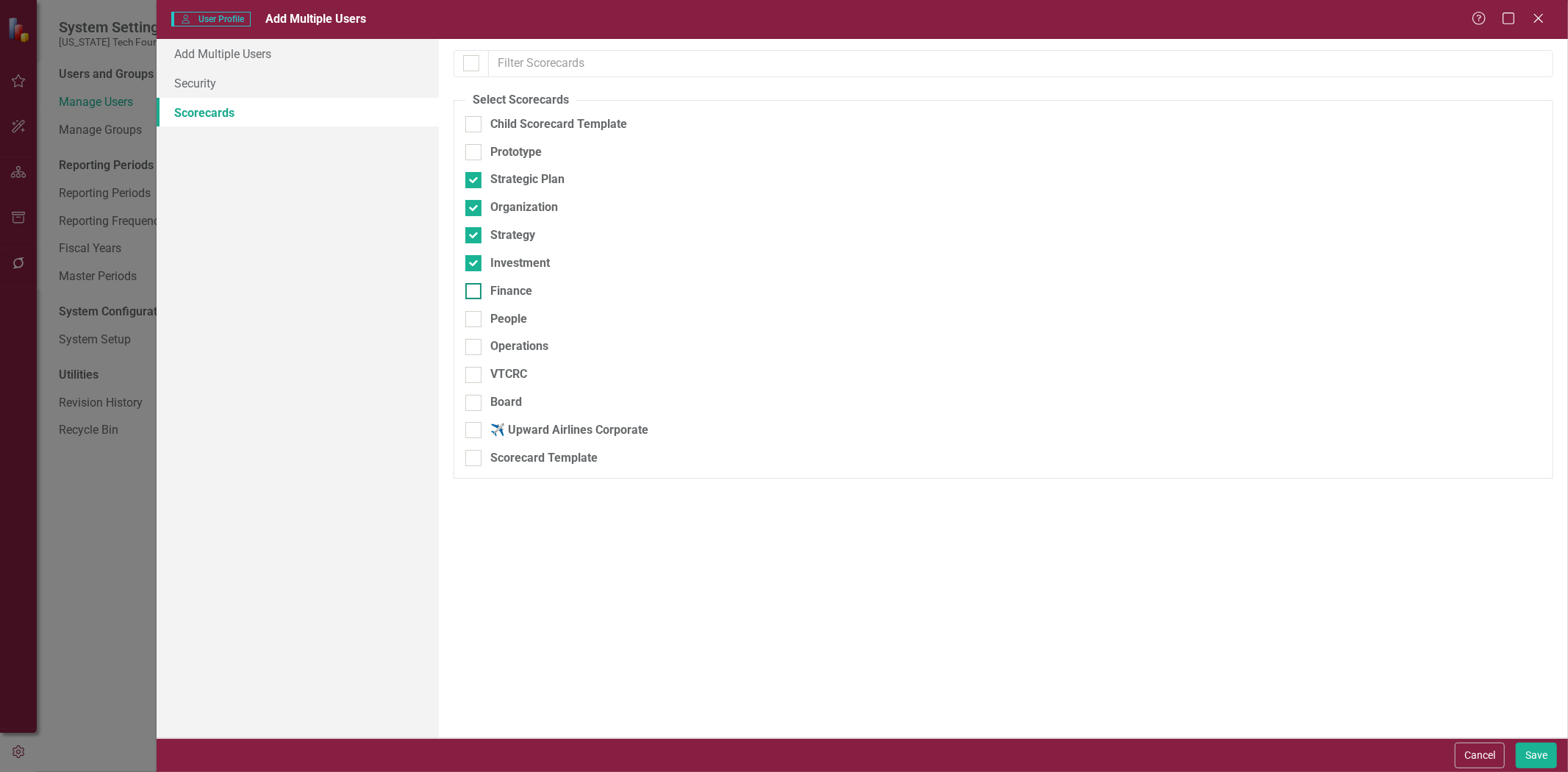
checkbox input "true"
drag, startPoint x: 525, startPoint y: 311, endPoint x: 532, endPoint y: 315, distance: 8.1
click at [525, 312] on div "People" at bounding box center [509, 319] width 37 height 17
click at [475, 312] on input "People" at bounding box center [470, 316] width 9 height 9
checkbox input "true"
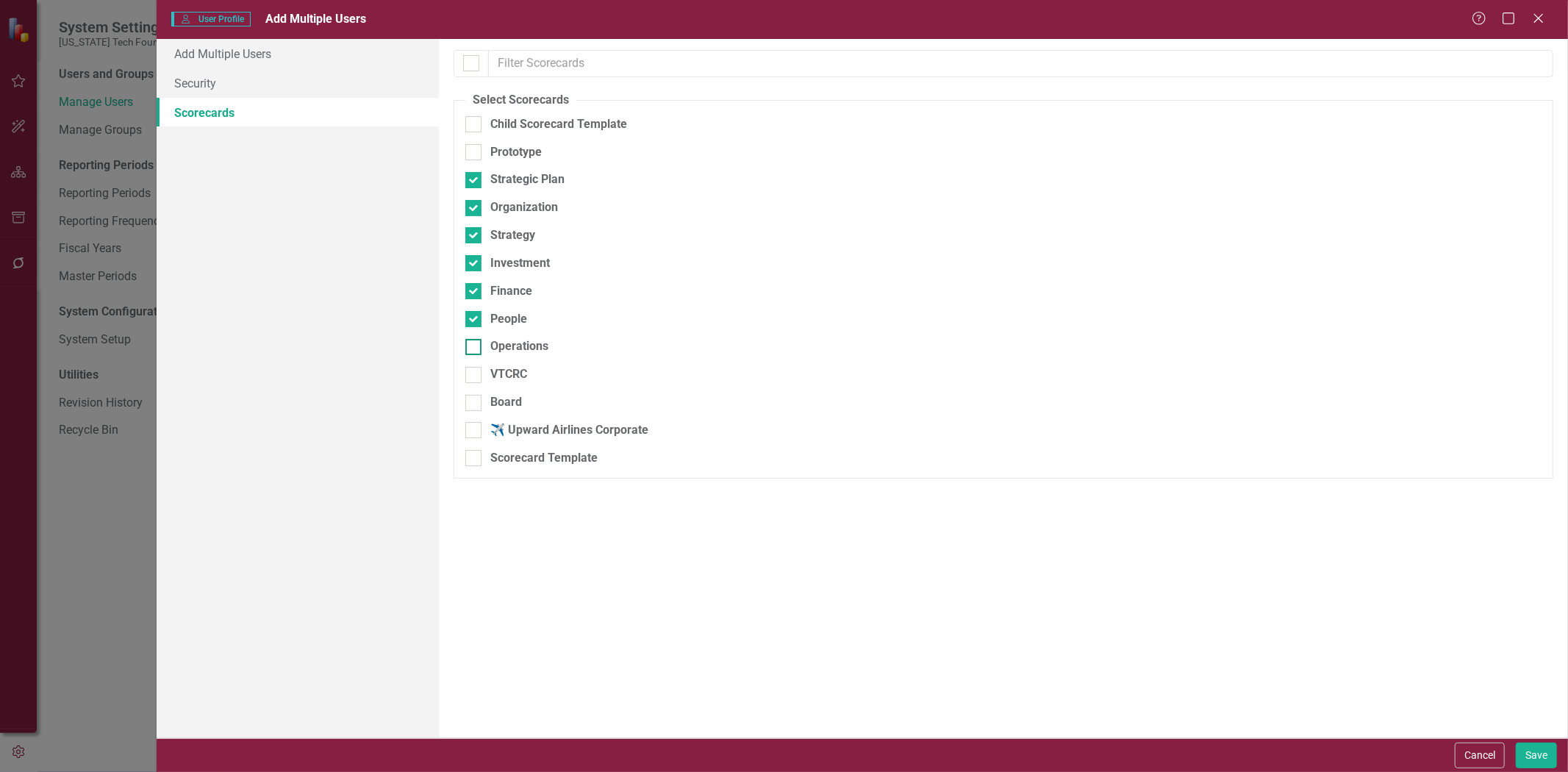
click at [531, 346] on div "Operations" at bounding box center [519, 346] width 58 height 17
click at [475, 346] on input "Operations" at bounding box center [470, 343] width 9 height 9
checkbox input "true"
click at [531, 380] on div "VTCRC" at bounding box center [927, 374] width 922 height 17
click at [475, 377] on input "VTCRC" at bounding box center [470, 371] width 9 height 9
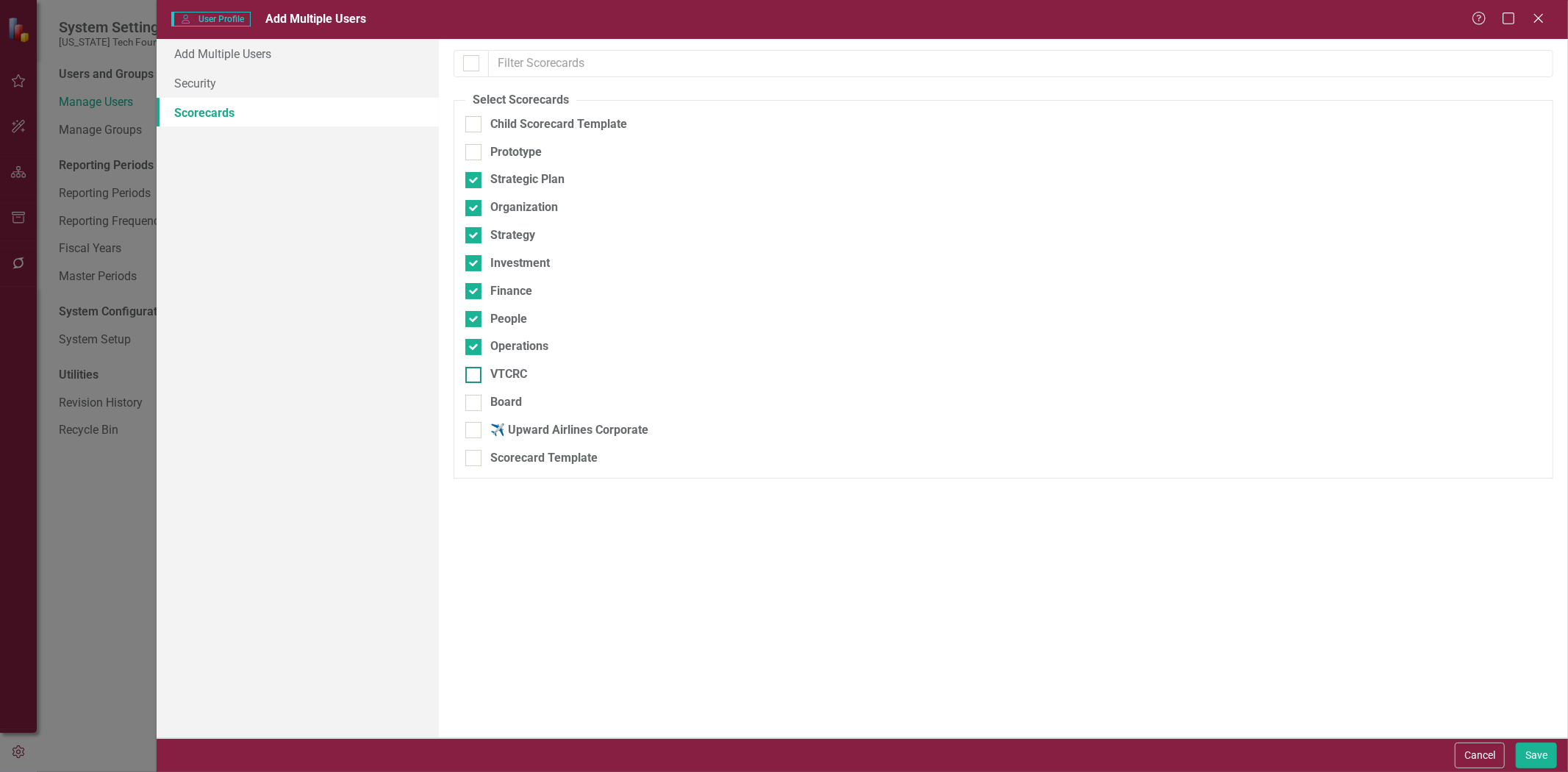
checkbox input "true"
drag, startPoint x: 534, startPoint y: 405, endPoint x: 552, endPoint y: 398, distance: 19.3
click at [534, 405] on div "Board" at bounding box center [927, 403] width 922 height 17
click at [475, 405] on input "Board" at bounding box center [470, 399] width 9 height 9
checkbox input "true"
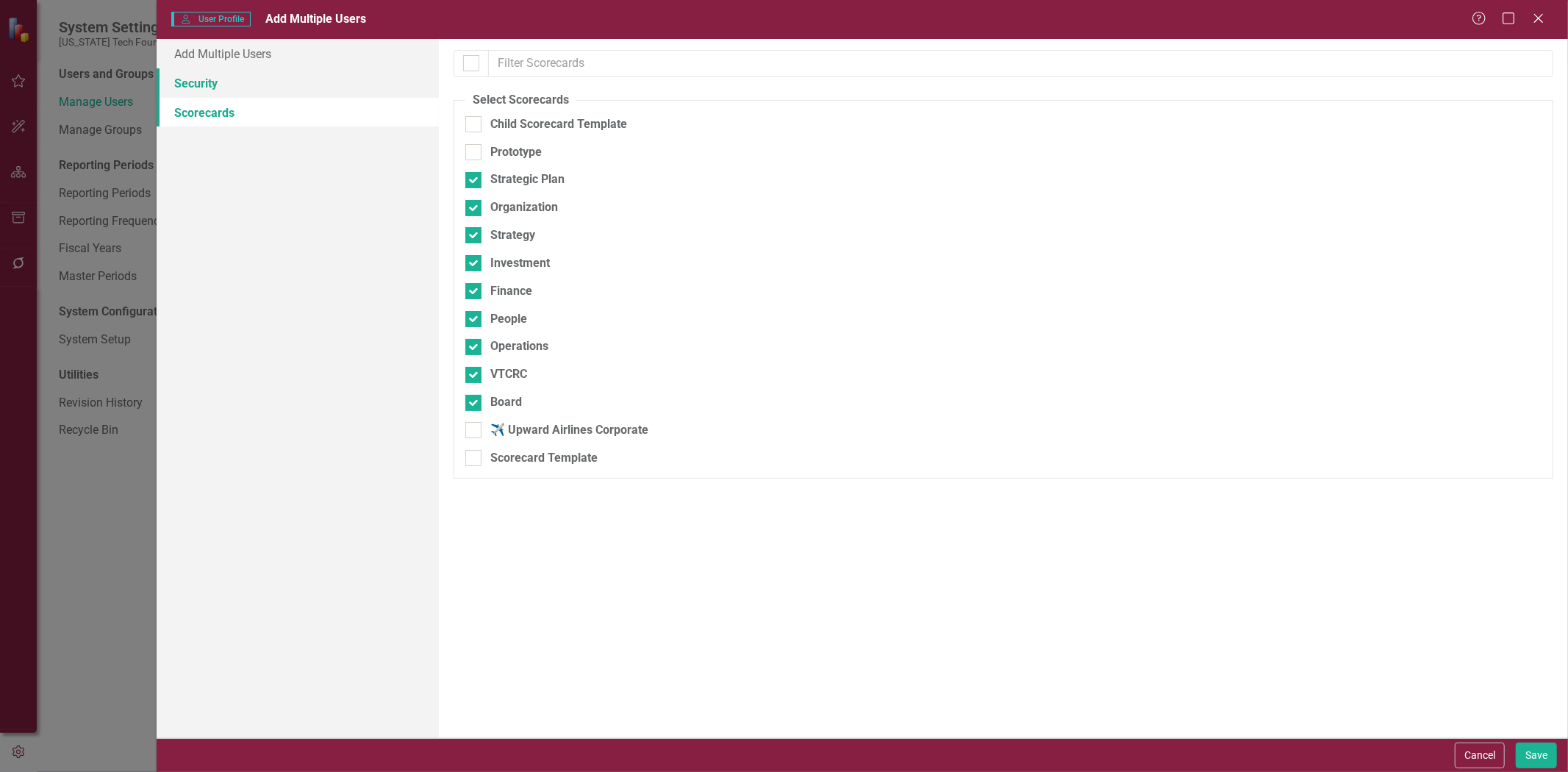
click at [272, 84] on link "Security" at bounding box center [297, 83] width 282 height 30
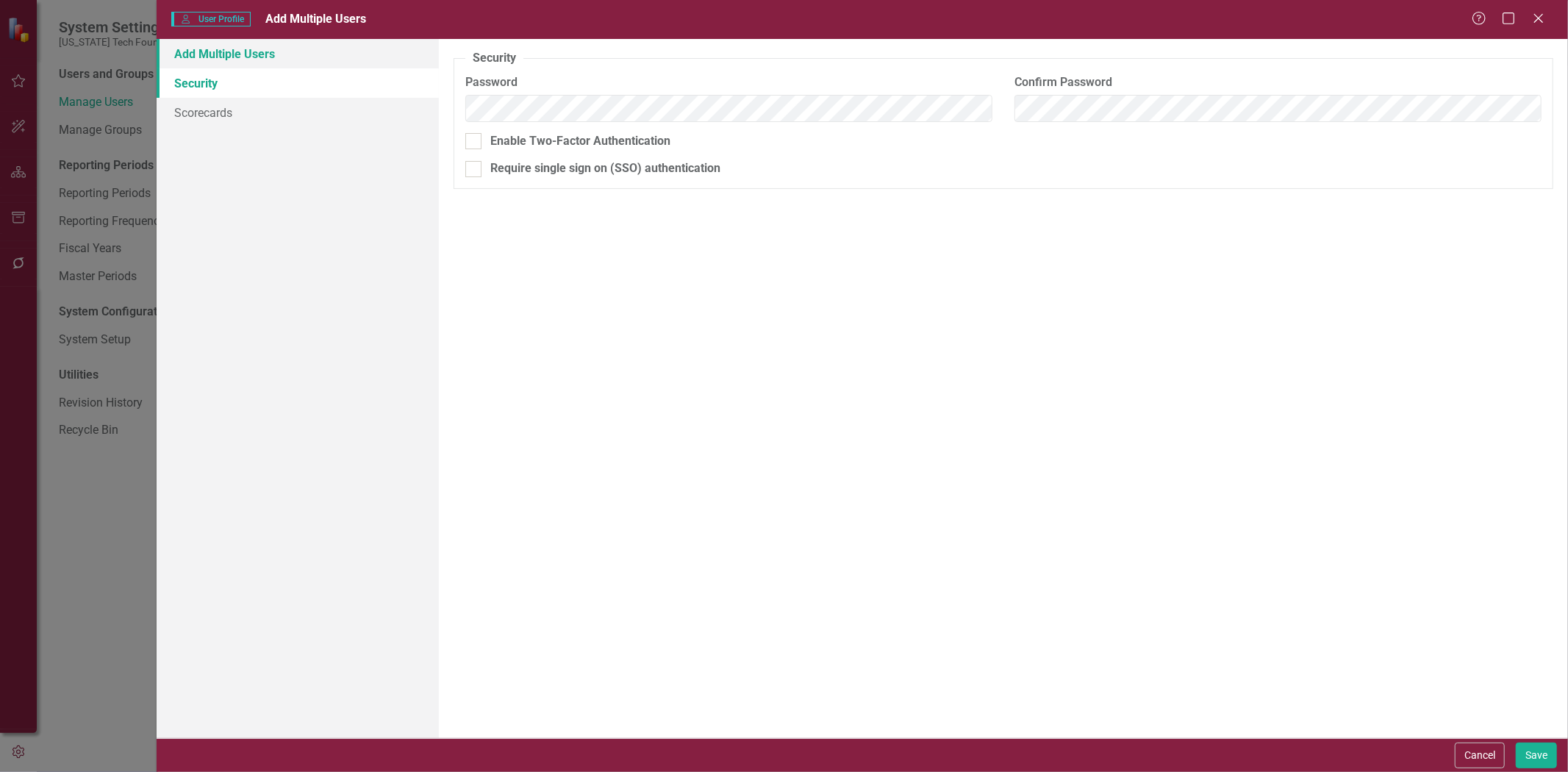
click at [270, 62] on link "Add Multiple Users" at bounding box center [297, 54] width 282 height 30
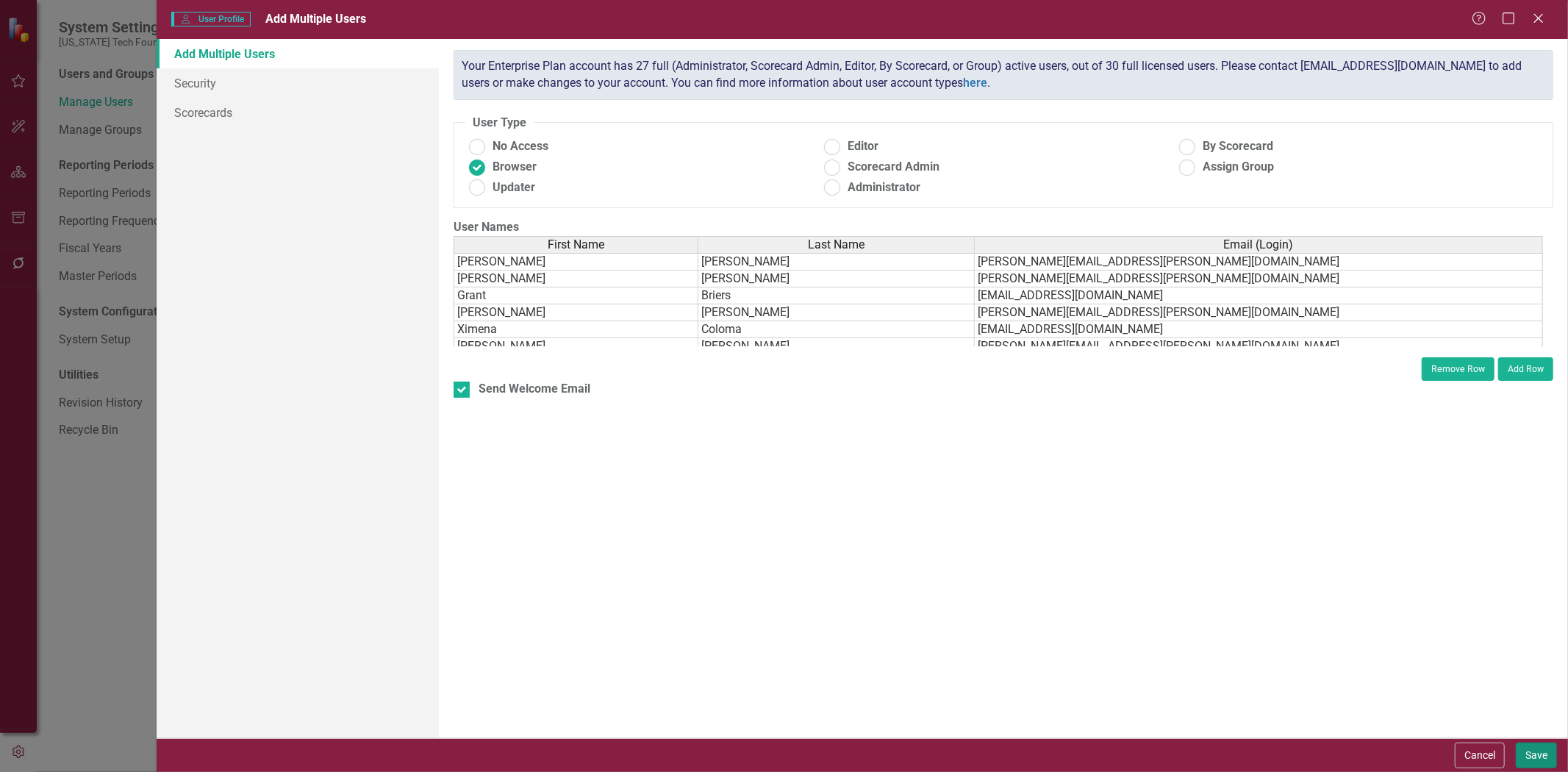
click at [1535, 757] on button "Save" at bounding box center [1536, 755] width 41 height 26
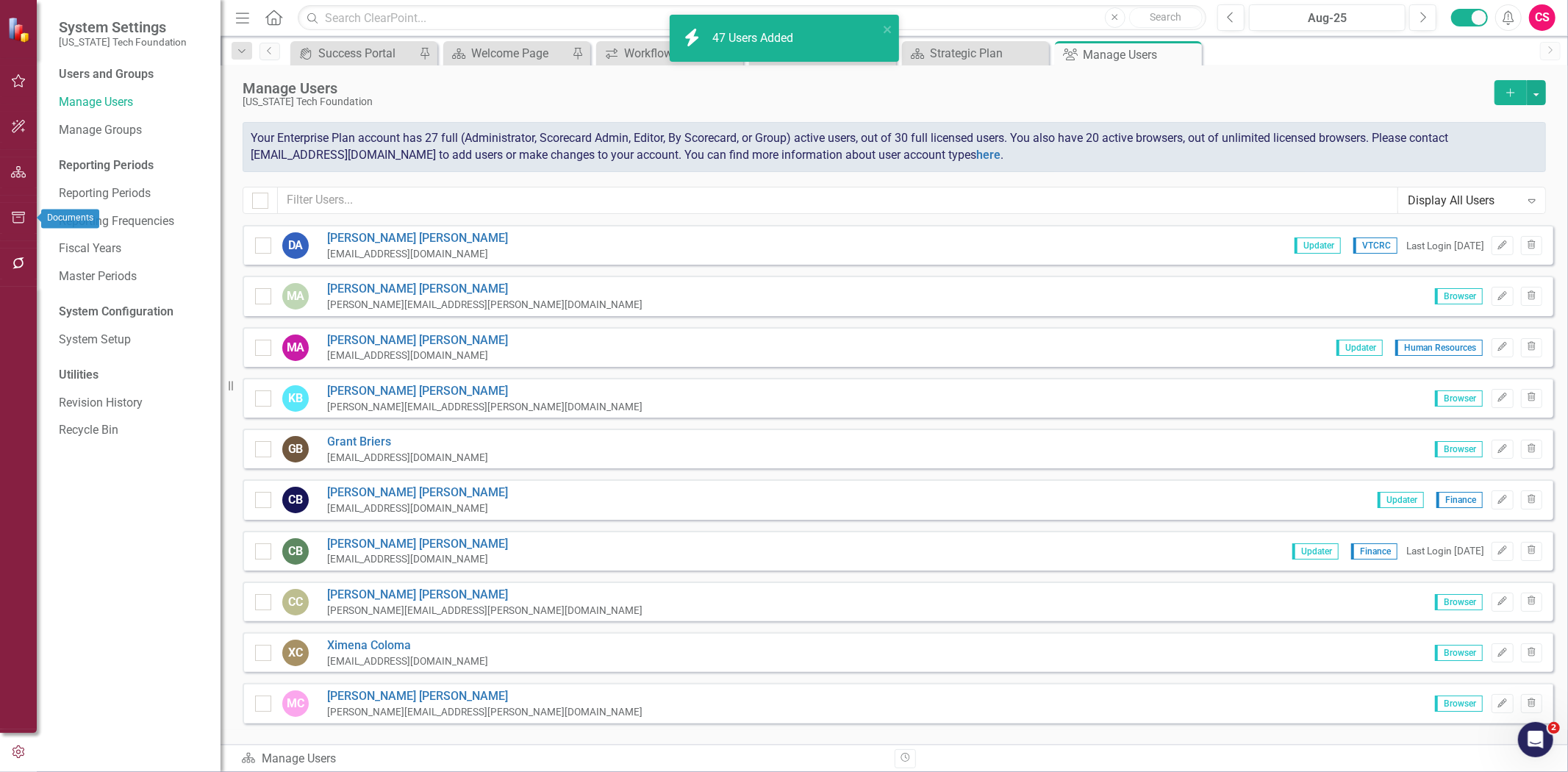
click at [7, 226] on button "button" at bounding box center [19, 218] width 33 height 31
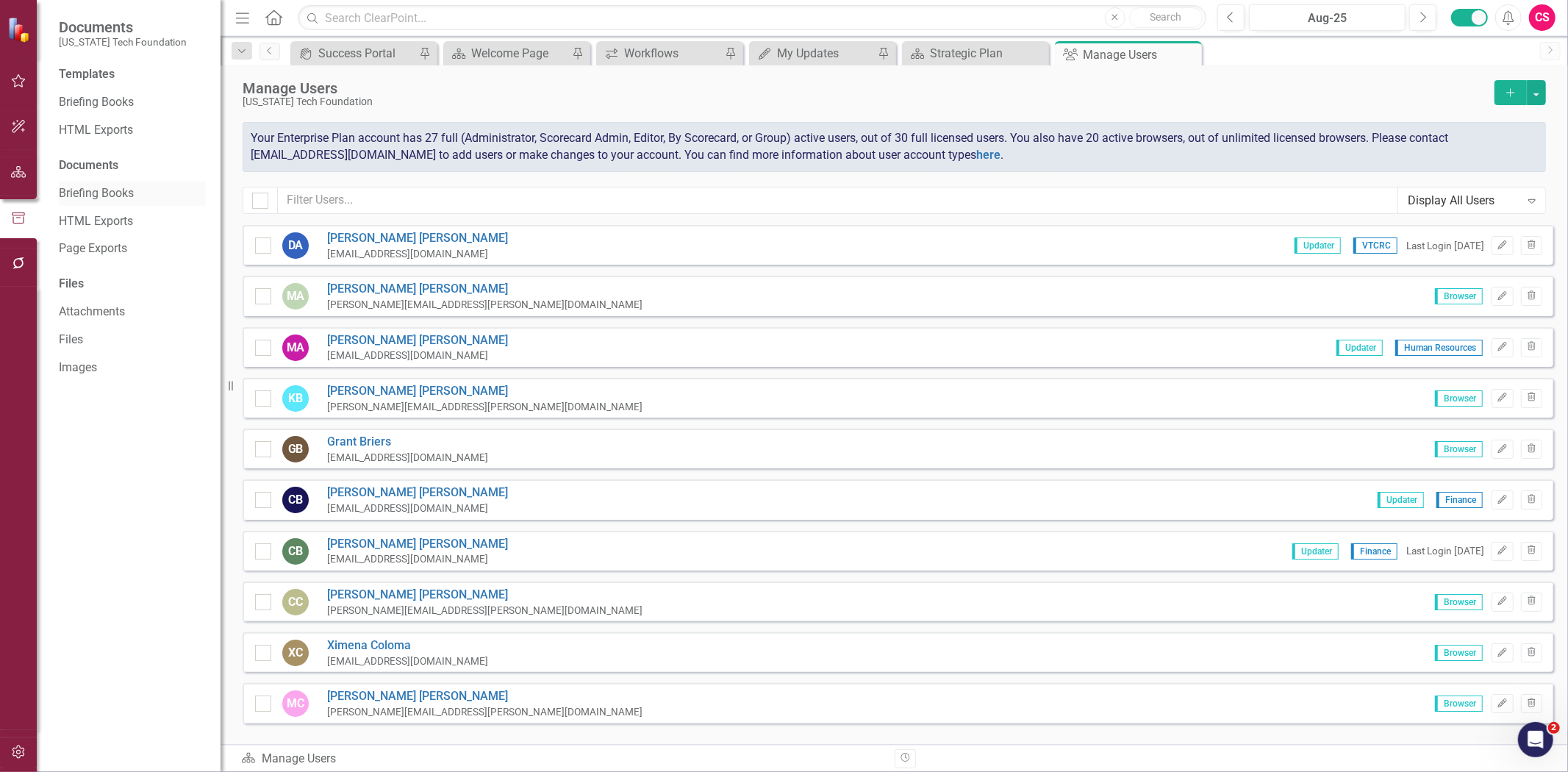
click at [84, 193] on link "Briefing Books" at bounding box center [132, 193] width 147 height 17
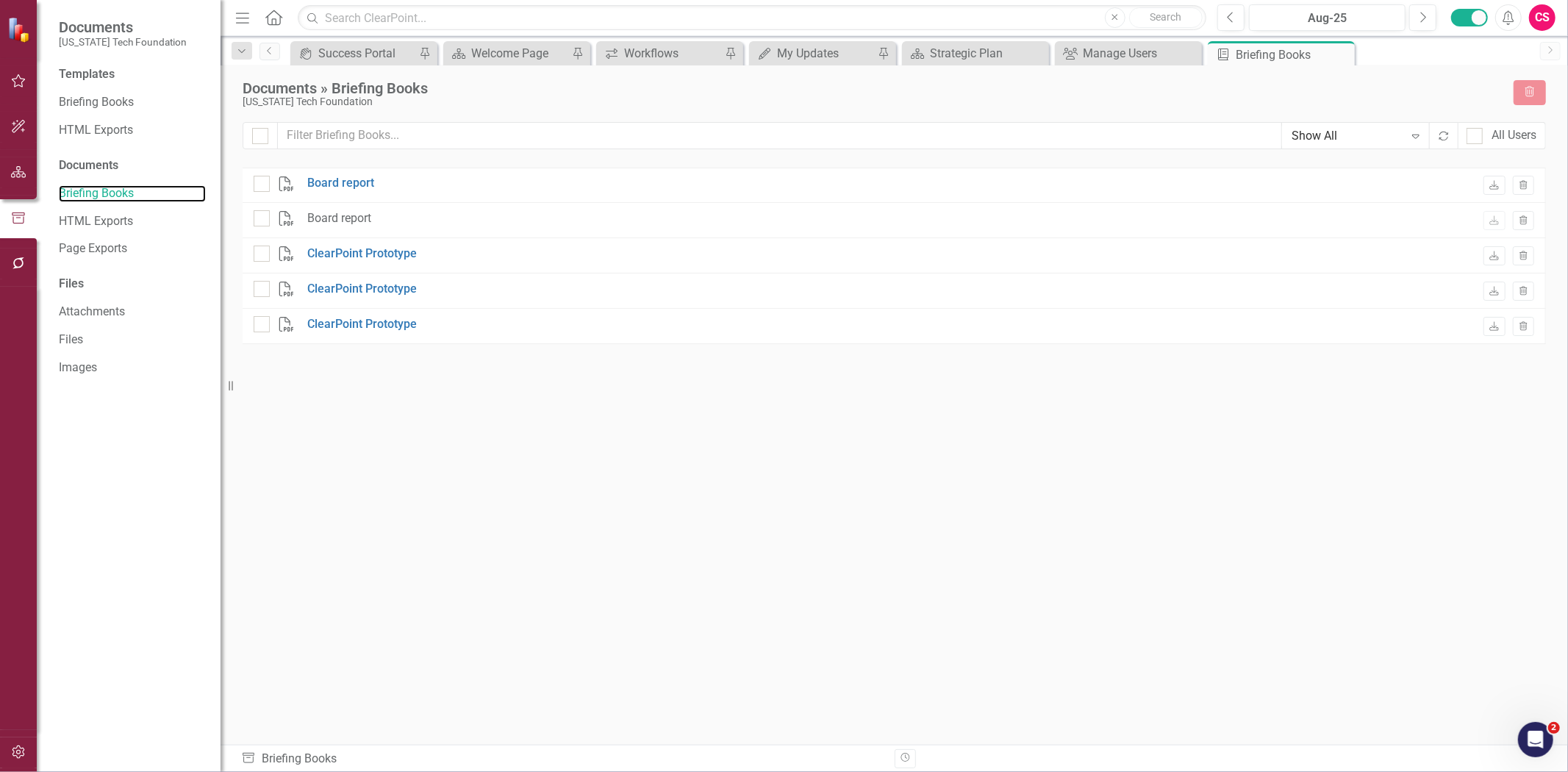
checkbox input "false"
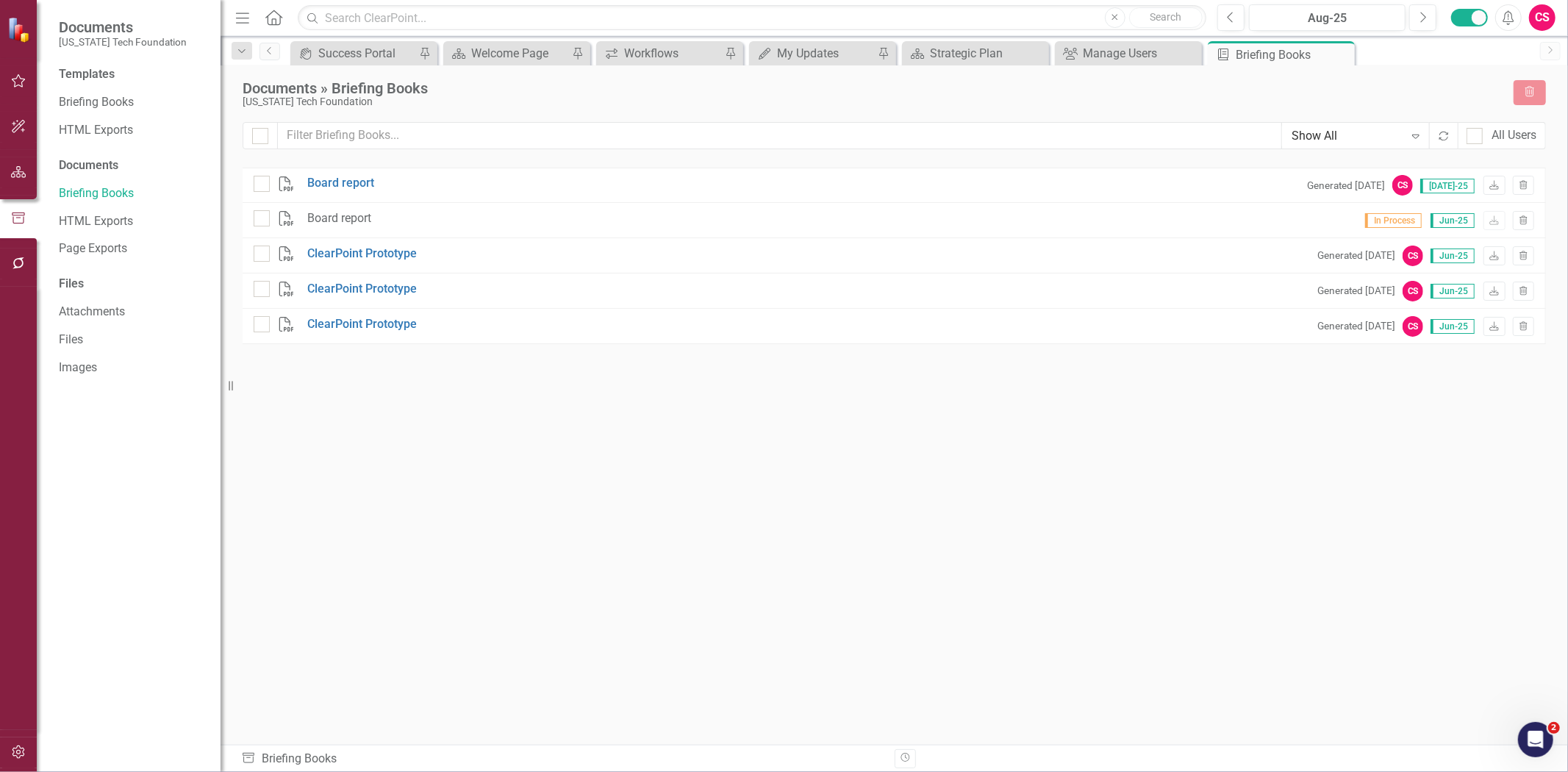
click at [28, 187] on div at bounding box center [19, 172] width 37 height 45
drag, startPoint x: 12, startPoint y: 164, endPoint x: 31, endPoint y: 134, distance: 35.5
click at [12, 162] on button "button" at bounding box center [19, 172] width 33 height 31
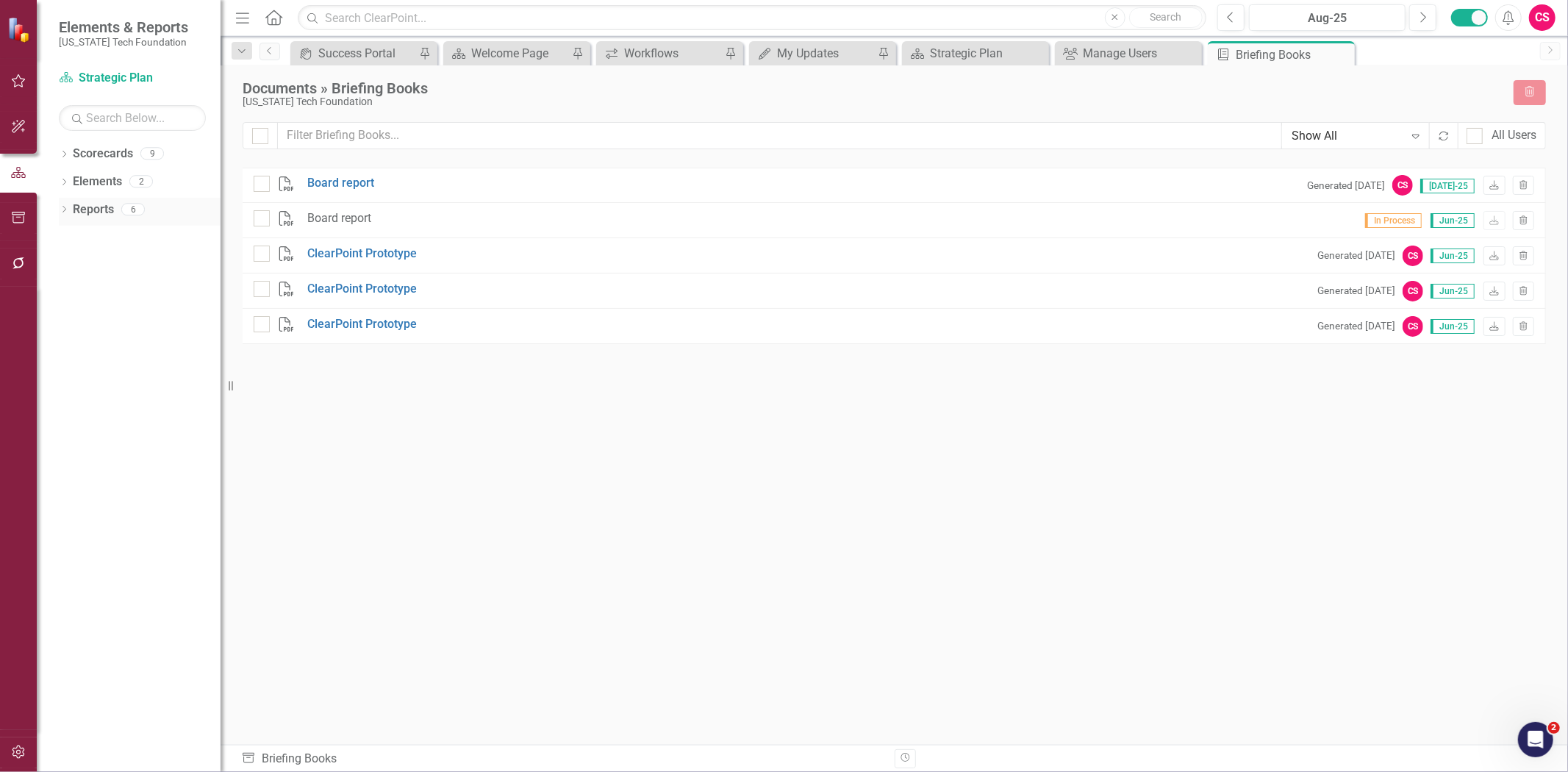
click at [95, 202] on link "Reports" at bounding box center [93, 210] width 41 height 17
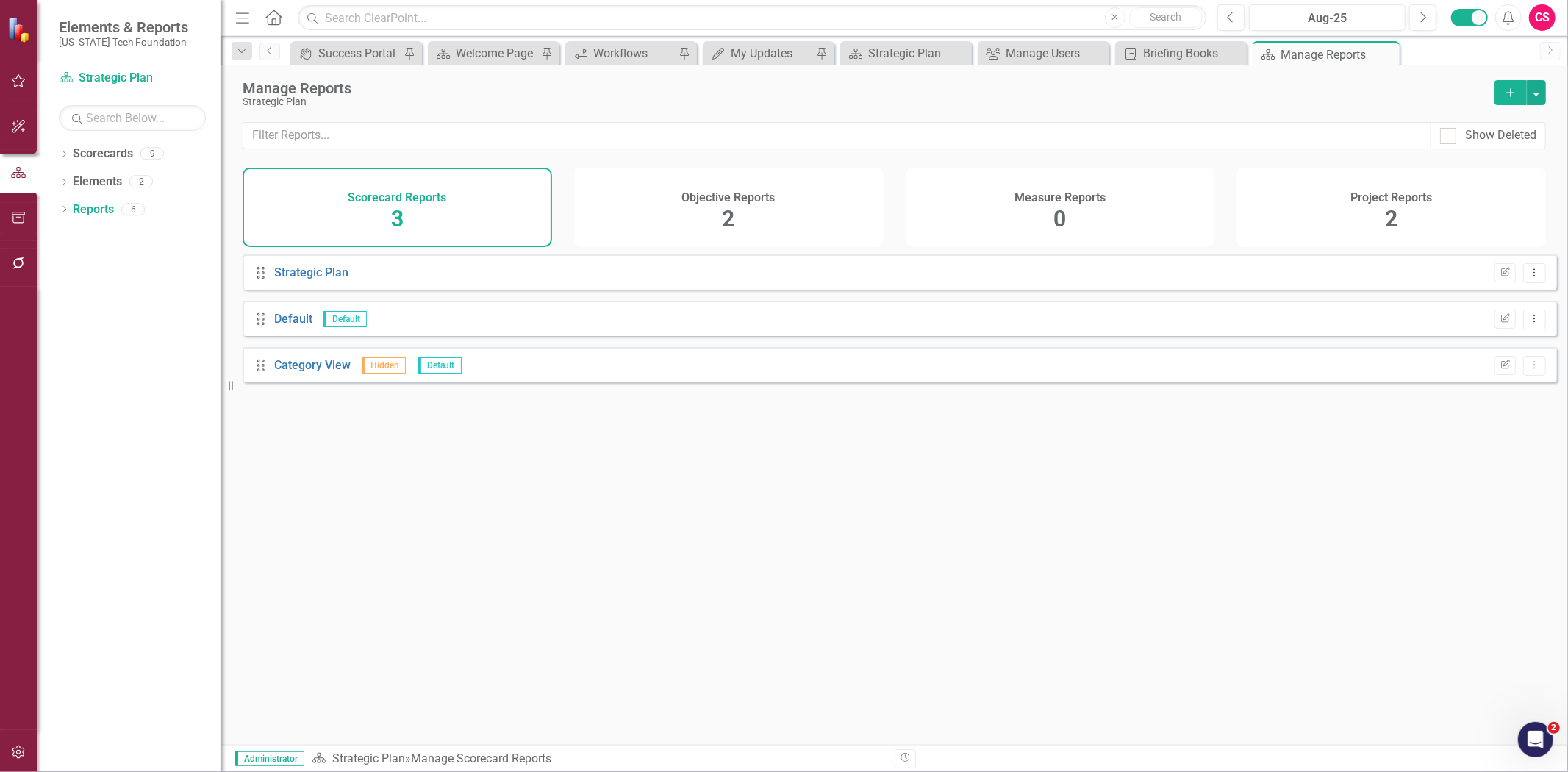
click at [11, 755] on icon "button" at bounding box center [19, 752] width 16 height 12
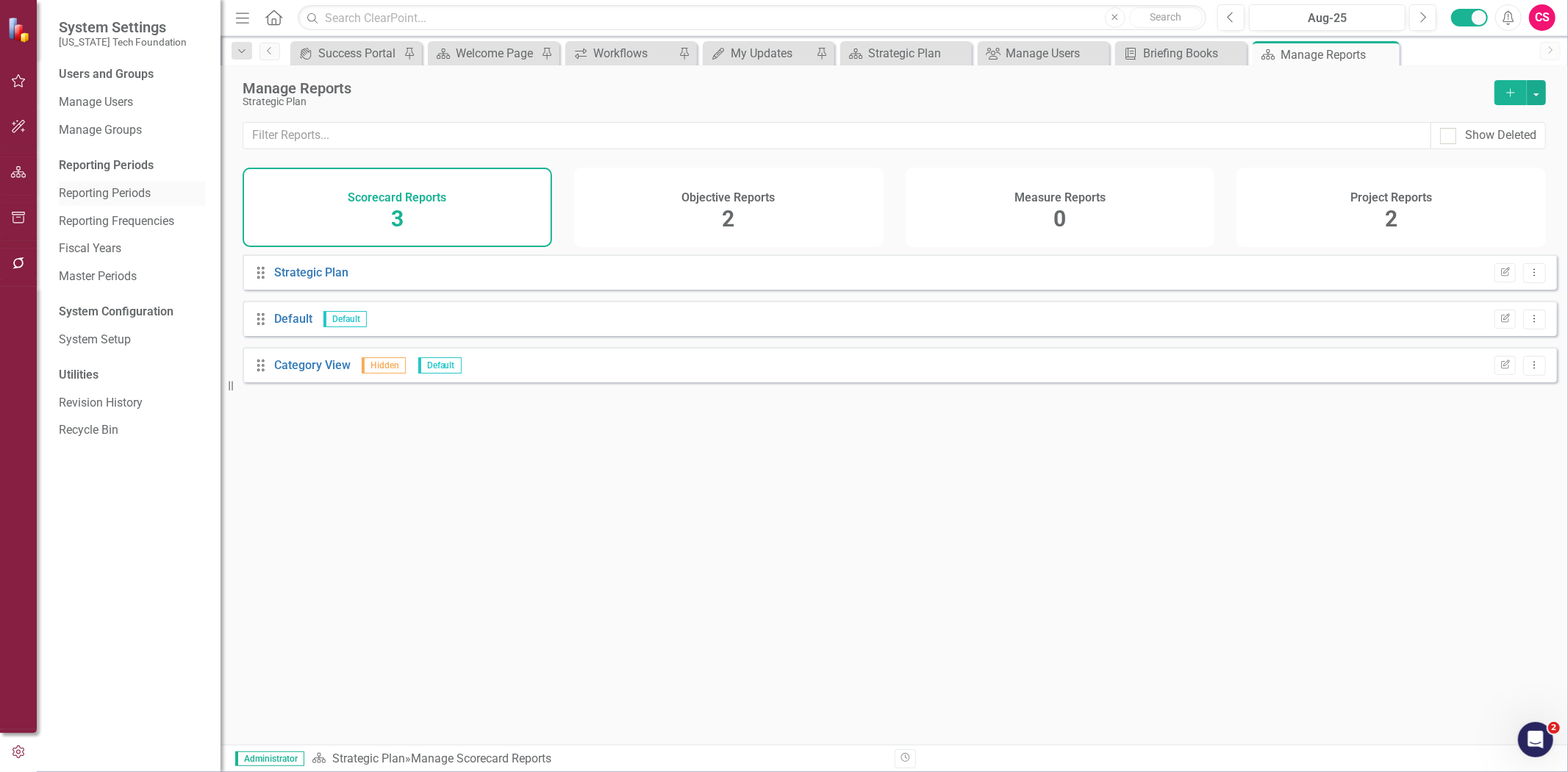
click at [90, 197] on link "Reporting Periods" at bounding box center [132, 193] width 147 height 17
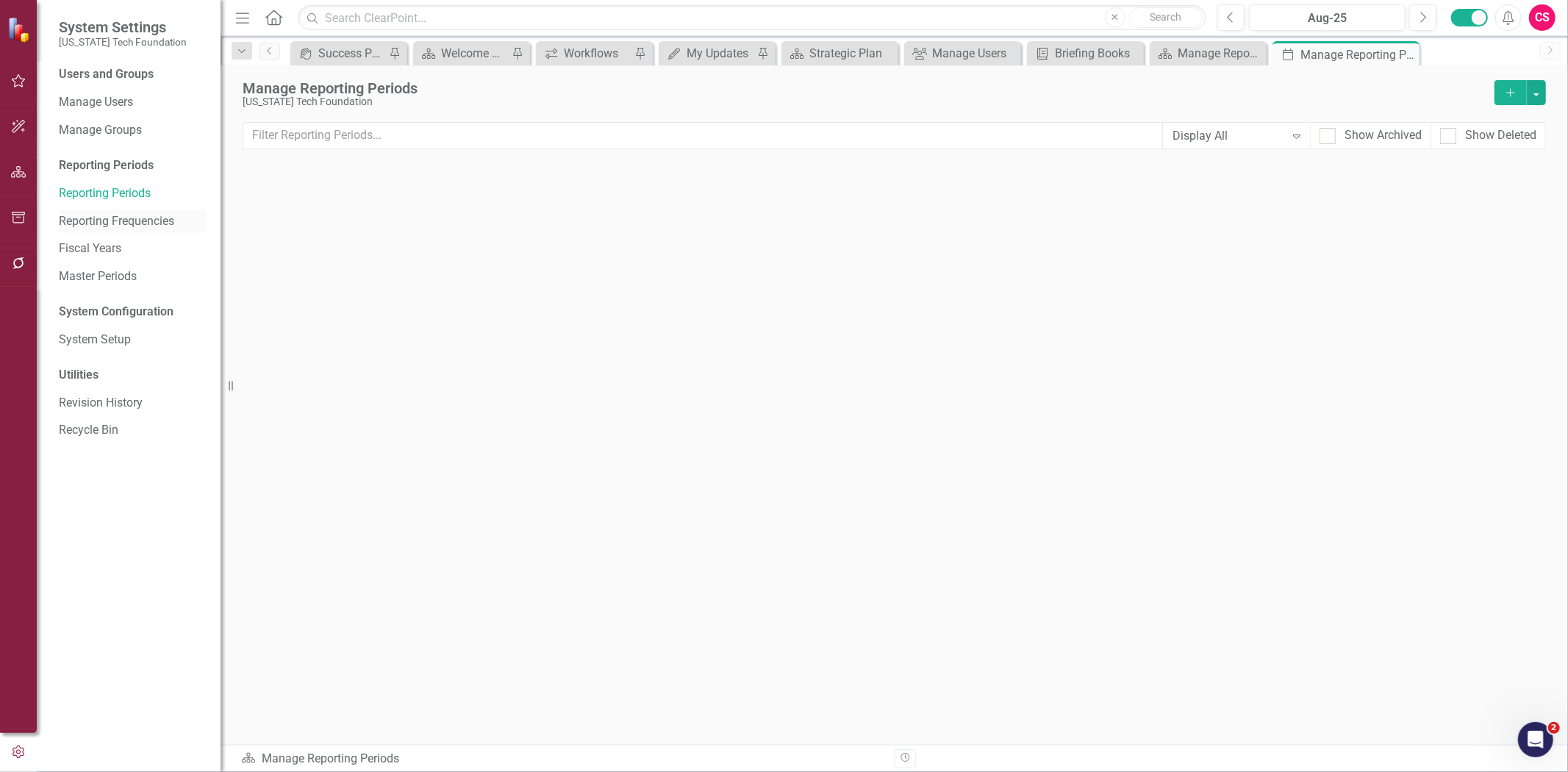
click at [106, 230] on link "Reporting Frequencies" at bounding box center [132, 221] width 147 height 17
click at [1080, 187] on icon "Edit" at bounding box center [1084, 189] width 11 height 9
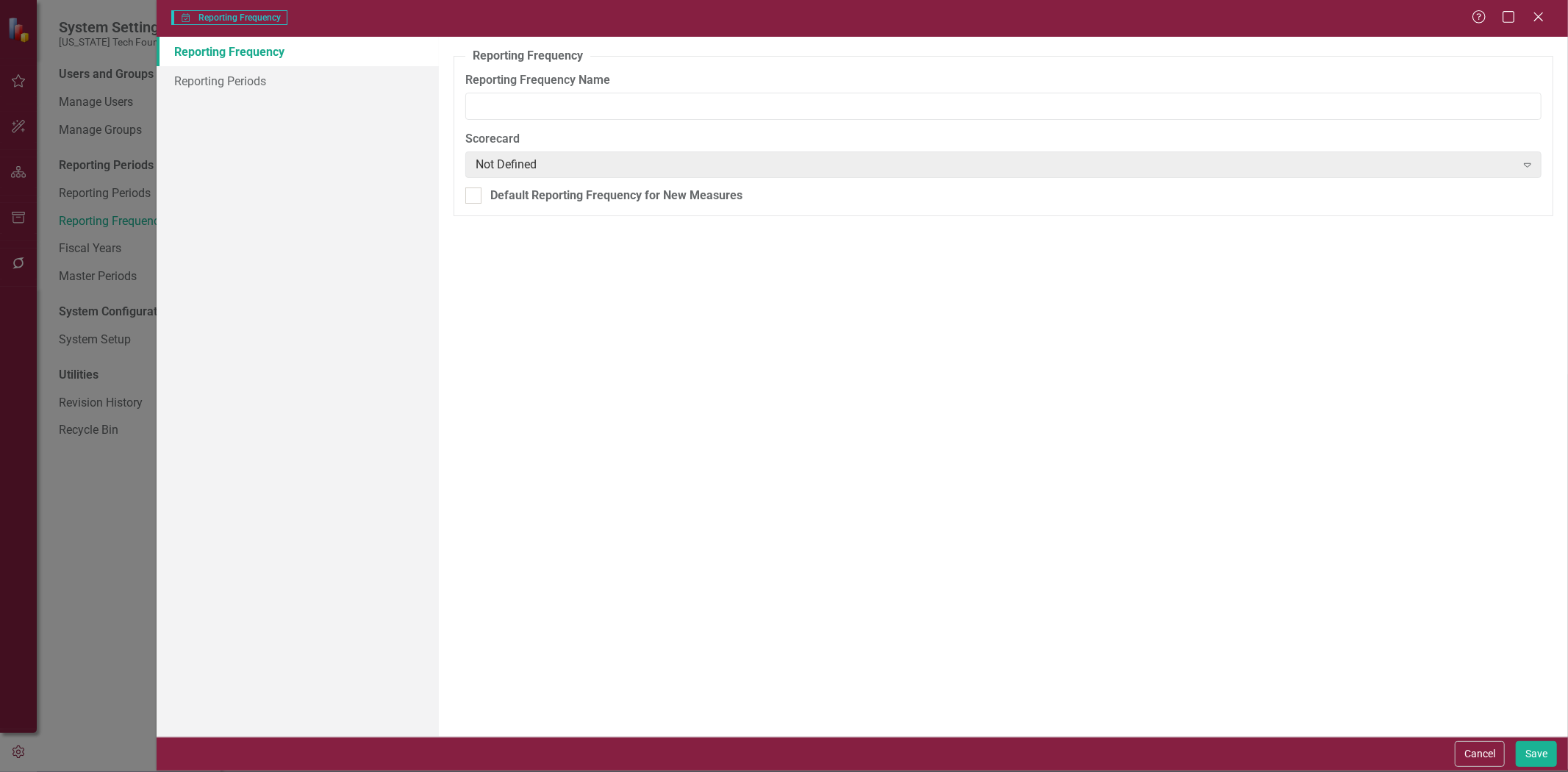
type input "FY Quarterly"
click at [255, 77] on link "Reporting Periods" at bounding box center [297, 81] width 282 height 30
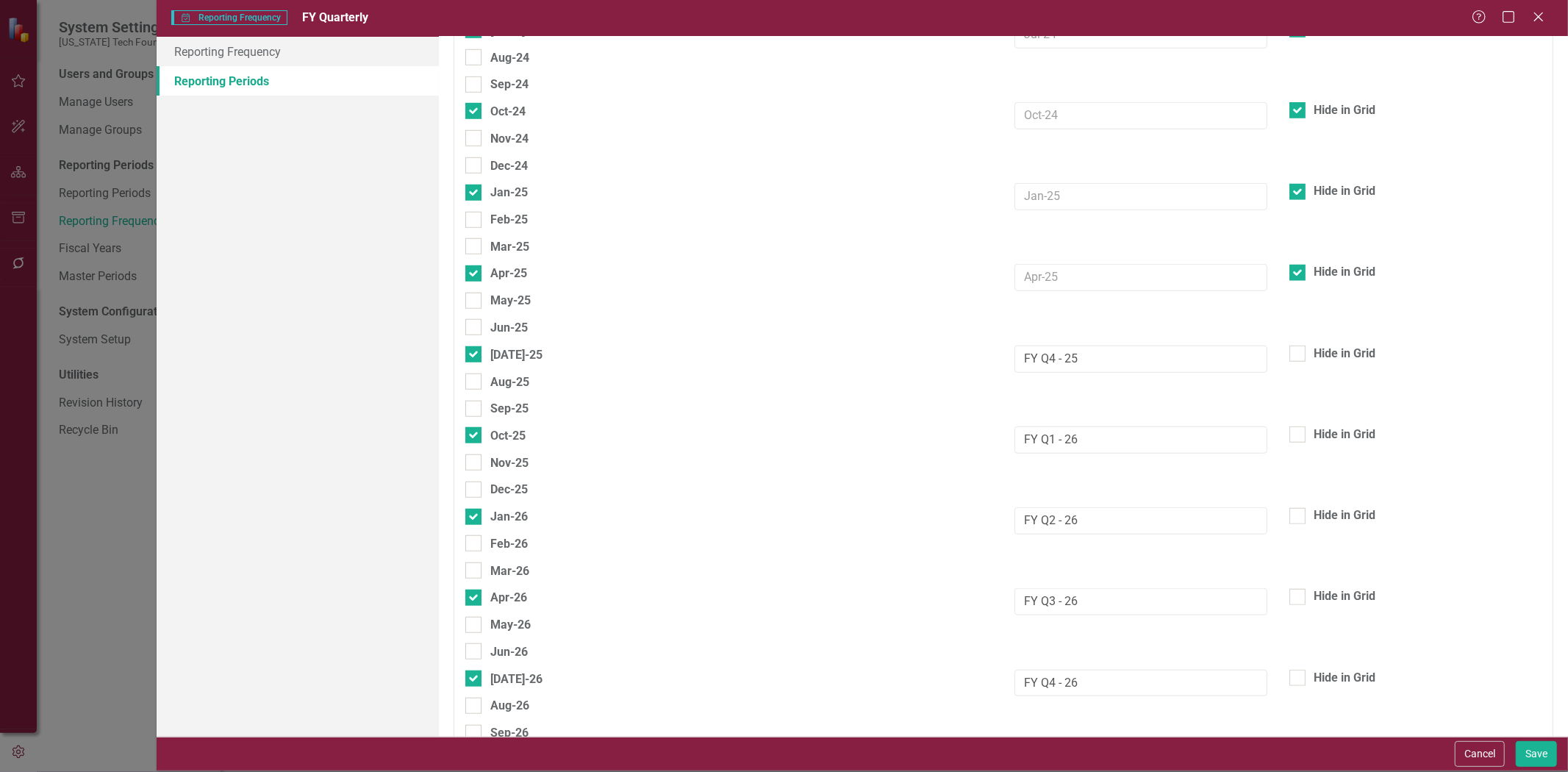
scroll to position [735, 0]
click at [1064, 427] on input "text" at bounding box center [1140, 440] width 252 height 27
type input "FY Q3-25"
click at [1053, 346] on input "text" at bounding box center [1140, 359] width 252 height 27
type input "FY Q2-25"
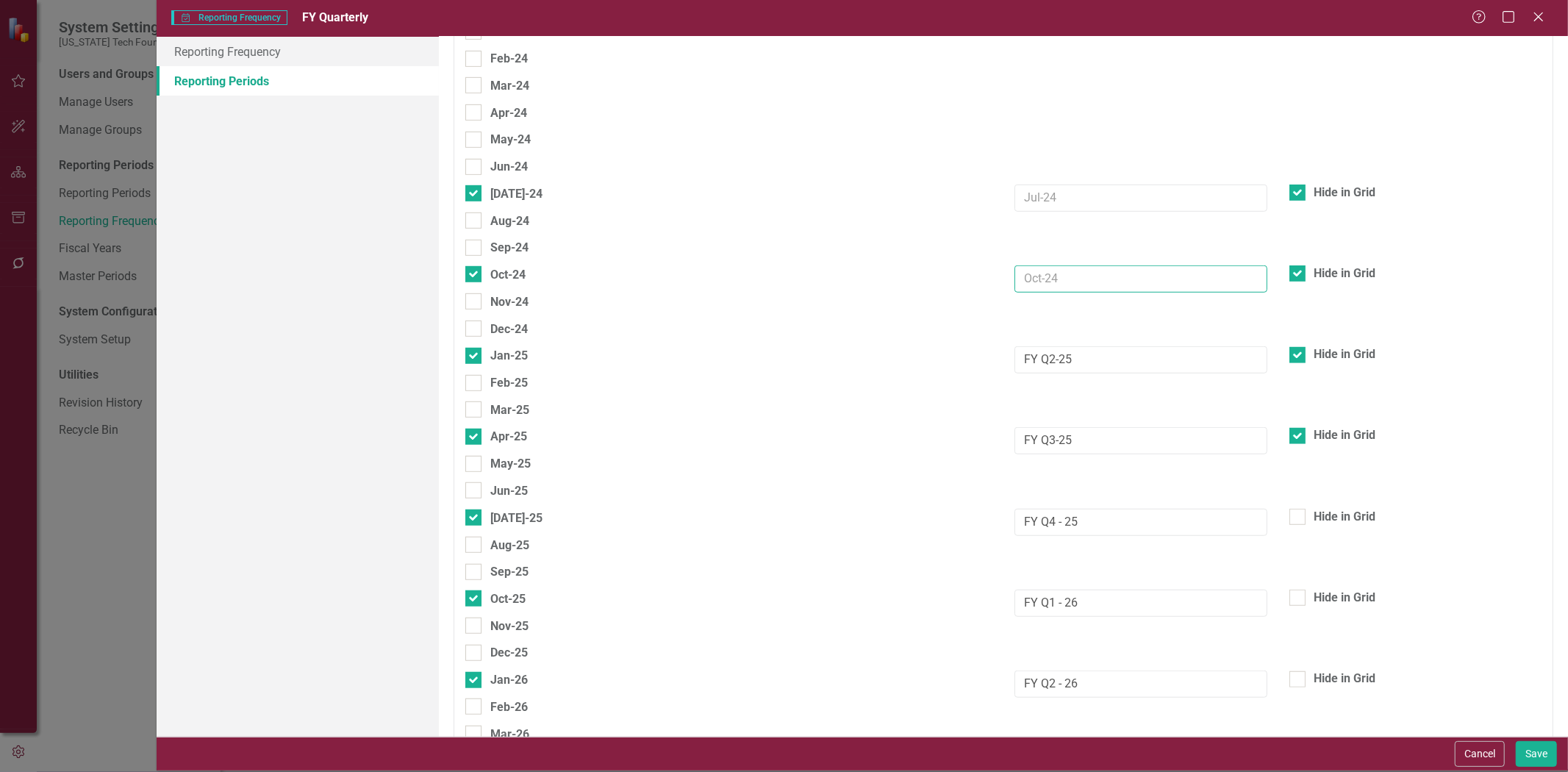
click at [1128, 266] on input "text" at bounding box center [1140, 279] width 252 height 27
type input "FY Q1-25"
click at [1087, 168] on div "Jun-24" at bounding box center [1003, 170] width 1098 height 27
click at [1079, 184] on input "text" at bounding box center [1140, 197] width 252 height 27
type input "FY Q4-24"
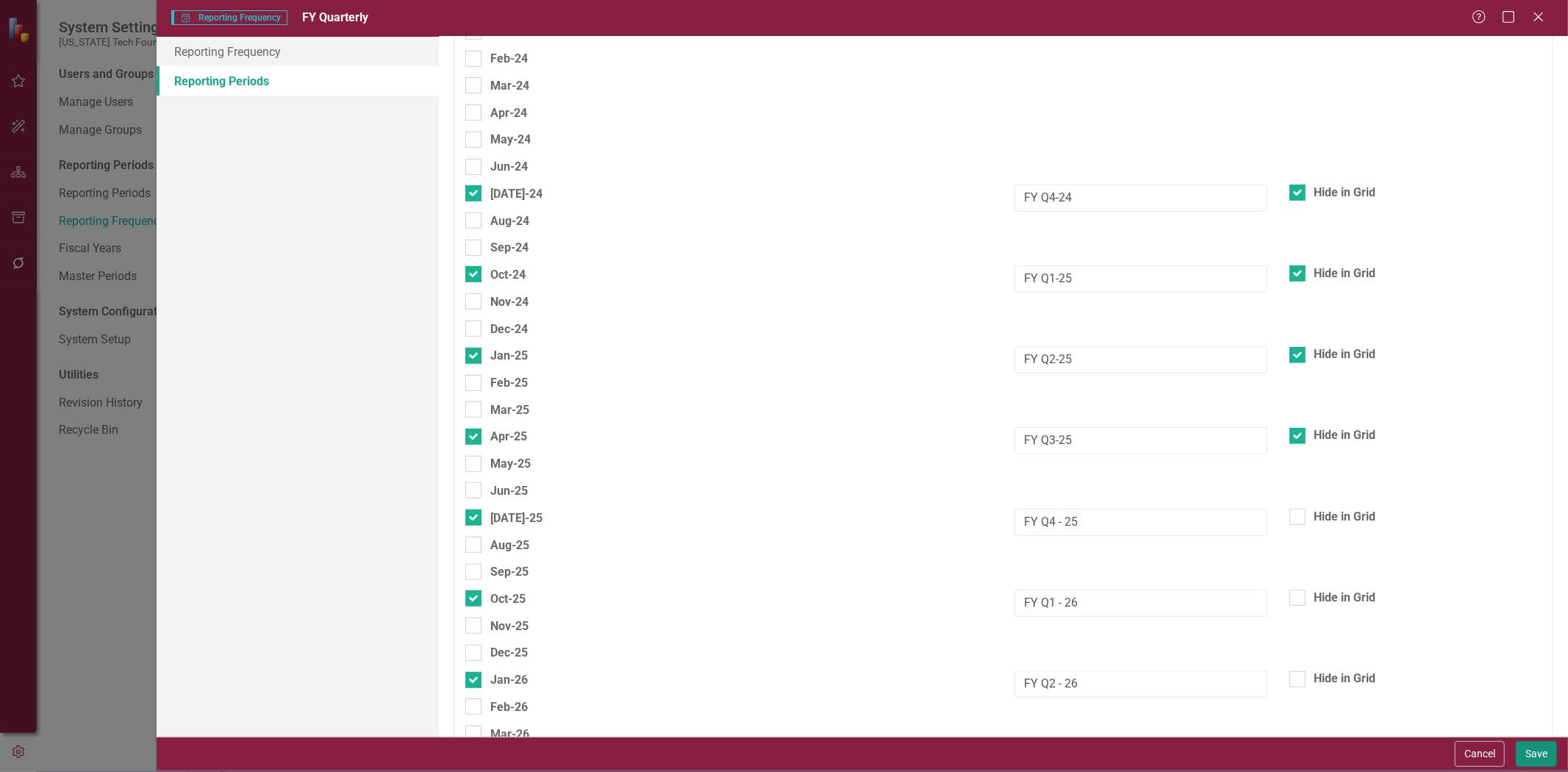
click at [1529, 752] on button "Save" at bounding box center [1536, 753] width 41 height 26
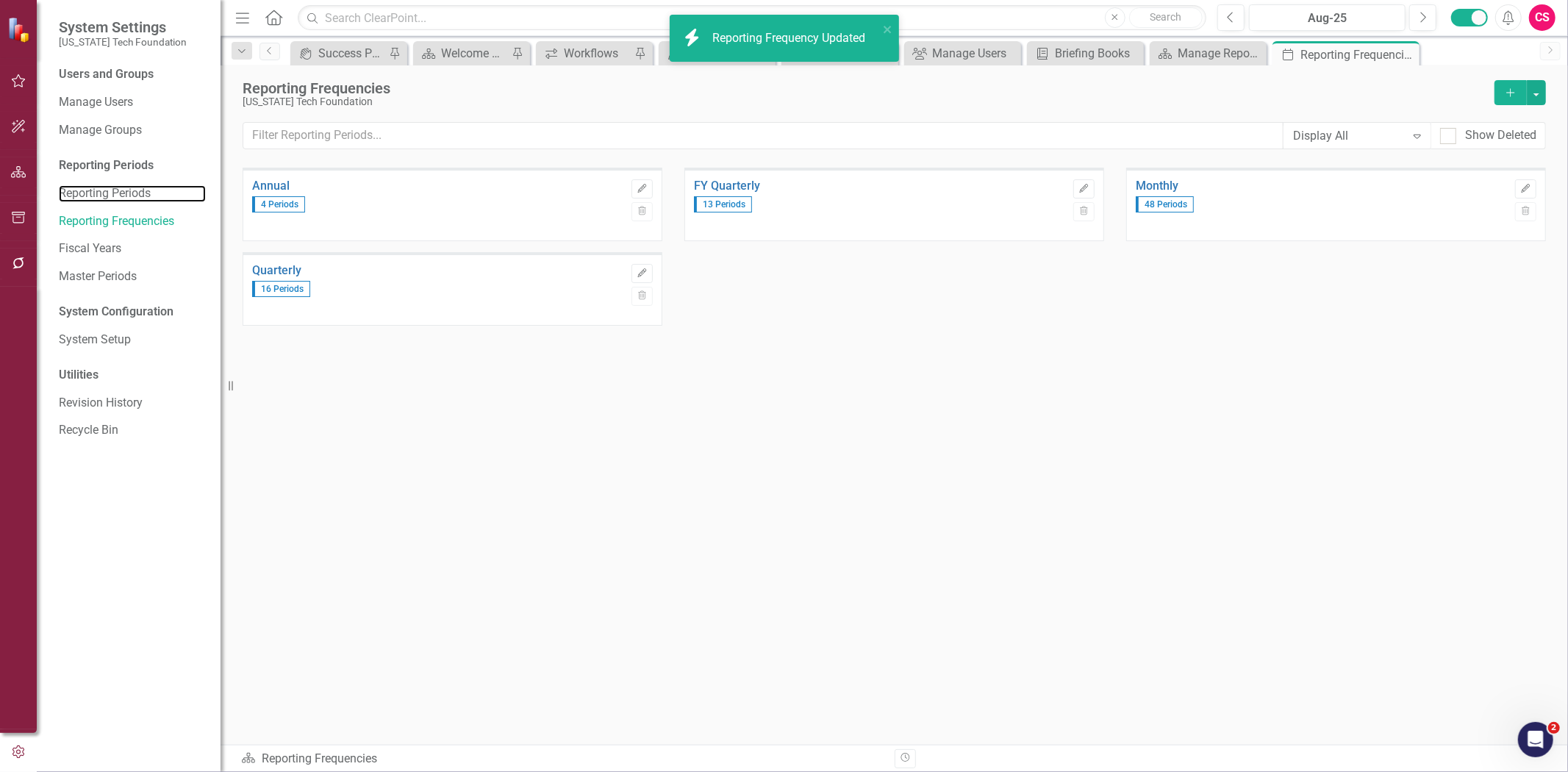
drag, startPoint x: 144, startPoint y: 193, endPoint x: 164, endPoint y: 177, distance: 25.6
click at [144, 191] on link "Reporting Periods" at bounding box center [132, 193] width 147 height 17
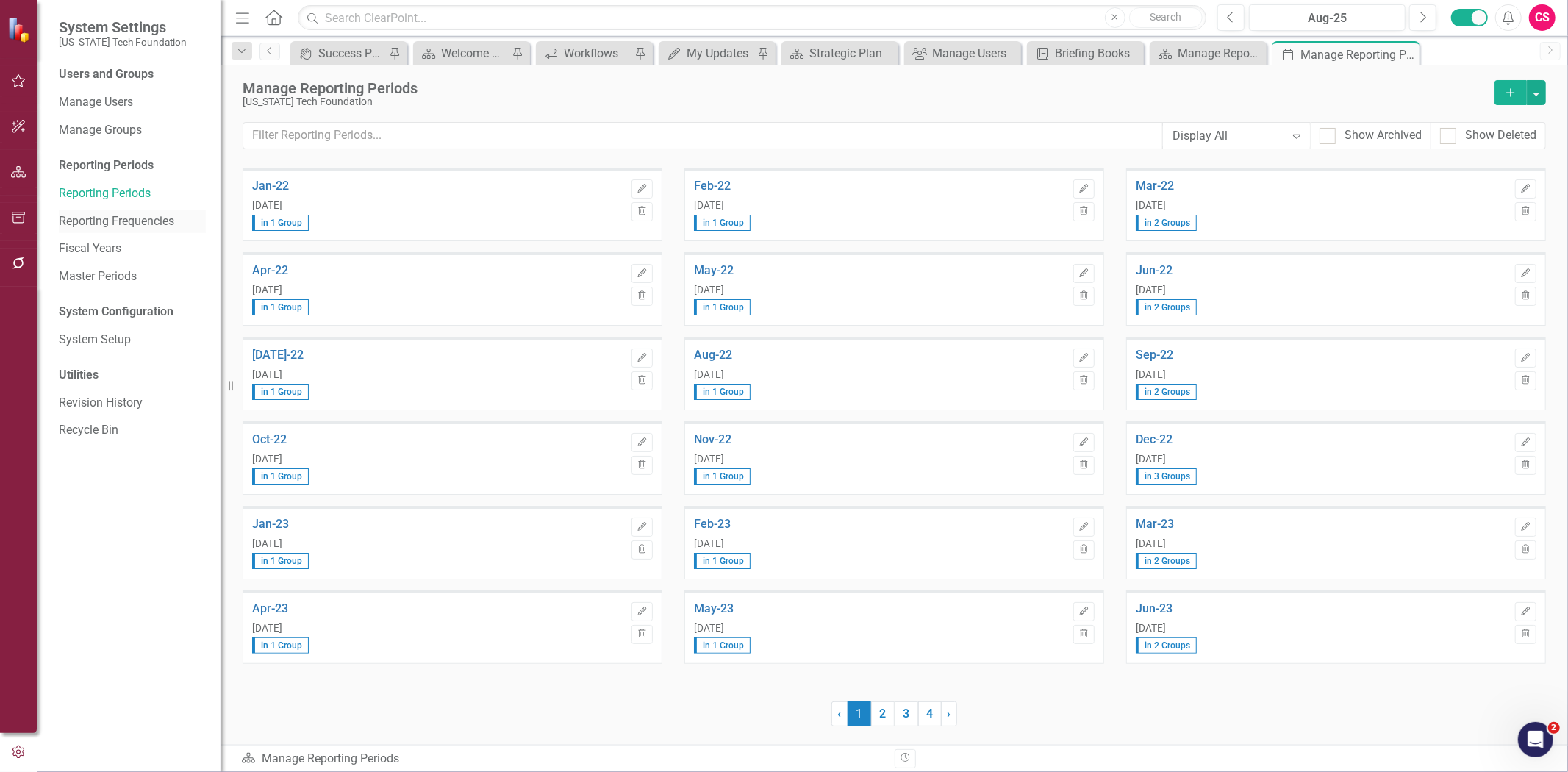
click at [163, 222] on link "Reporting Frequencies" at bounding box center [132, 221] width 147 height 17
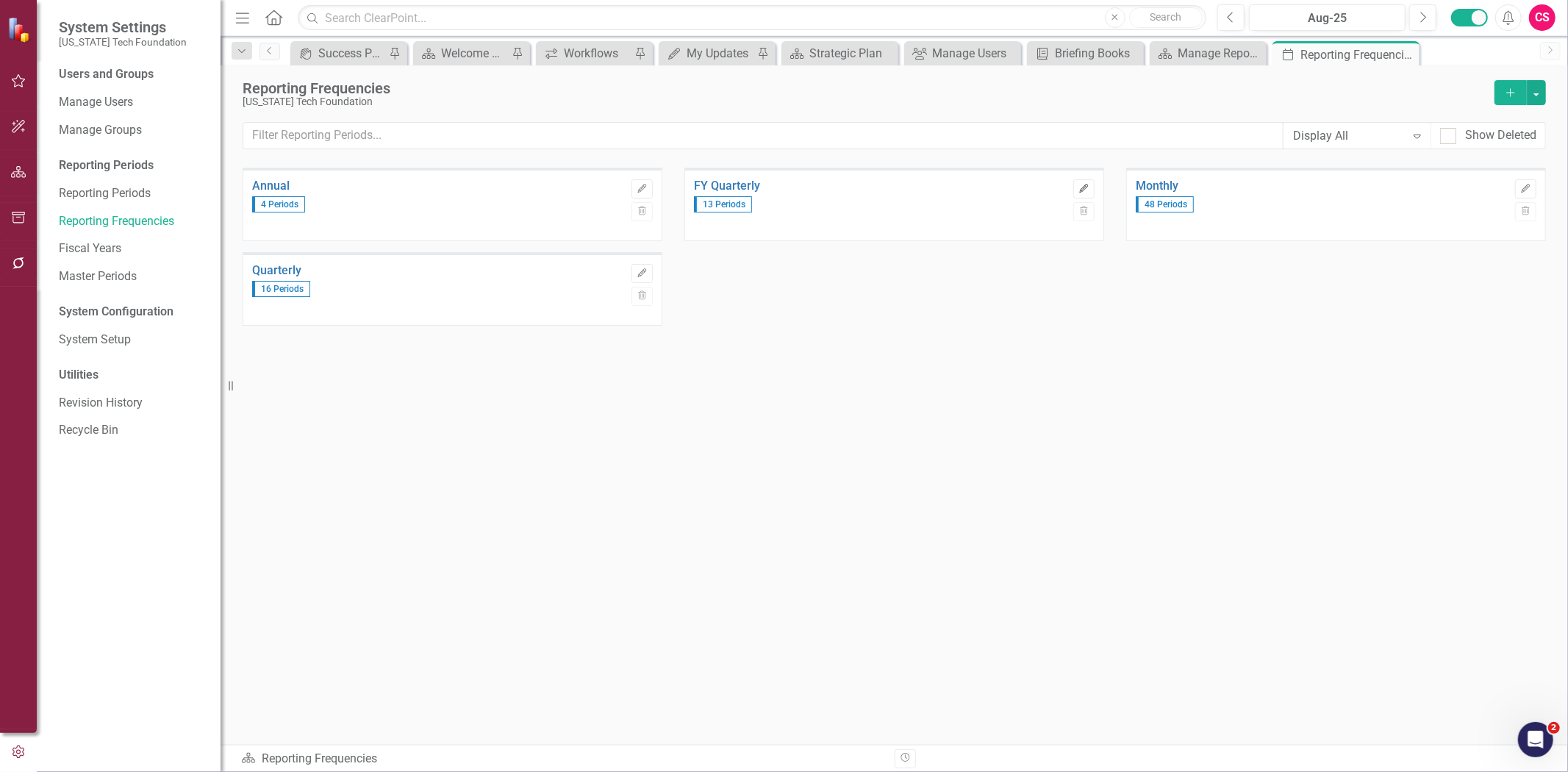
click at [1079, 190] on icon "button" at bounding box center [1084, 189] width 9 height 9
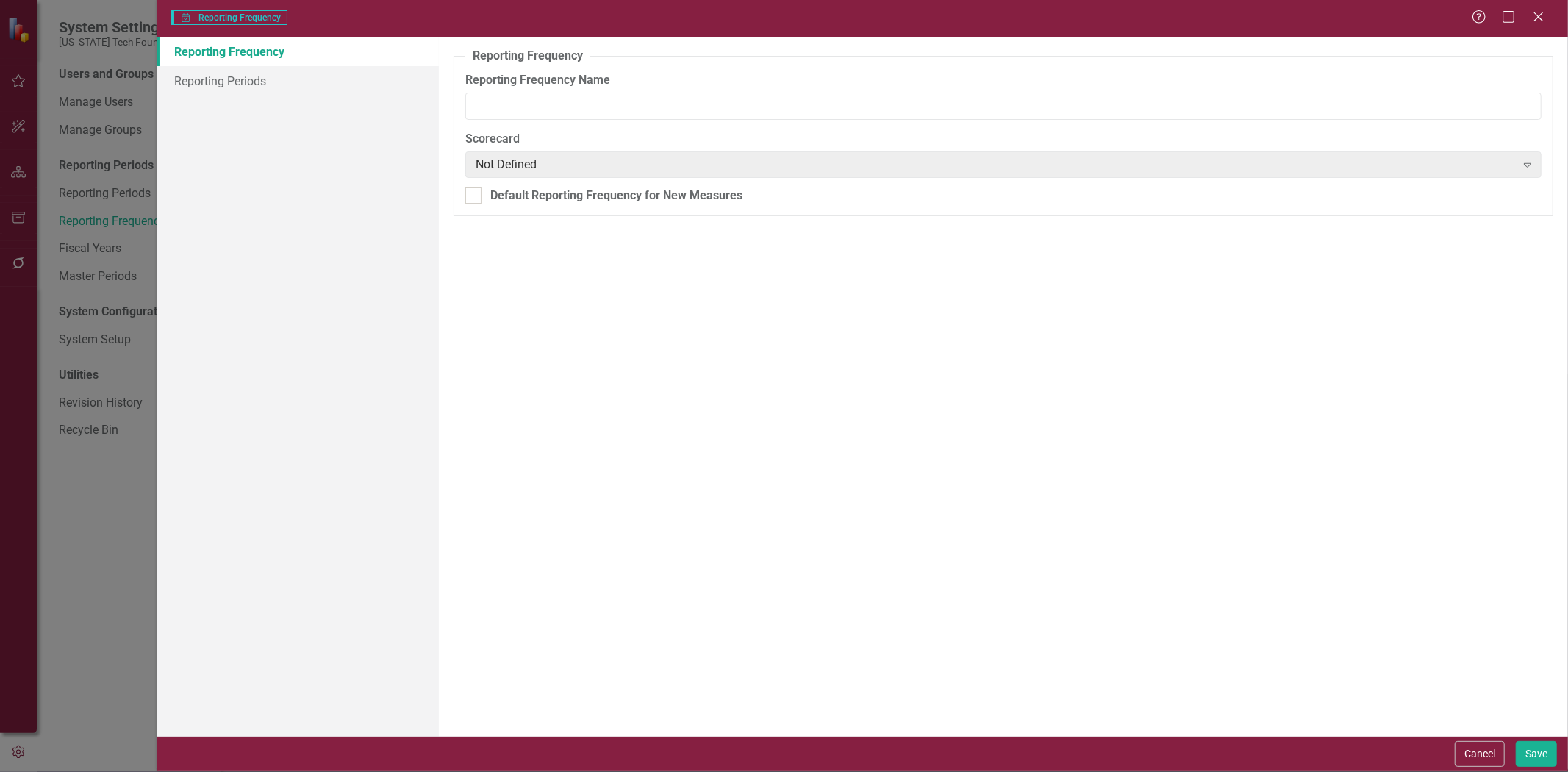
type input "FY Quarterly"
click at [372, 81] on link "Reporting Periods" at bounding box center [297, 81] width 282 height 30
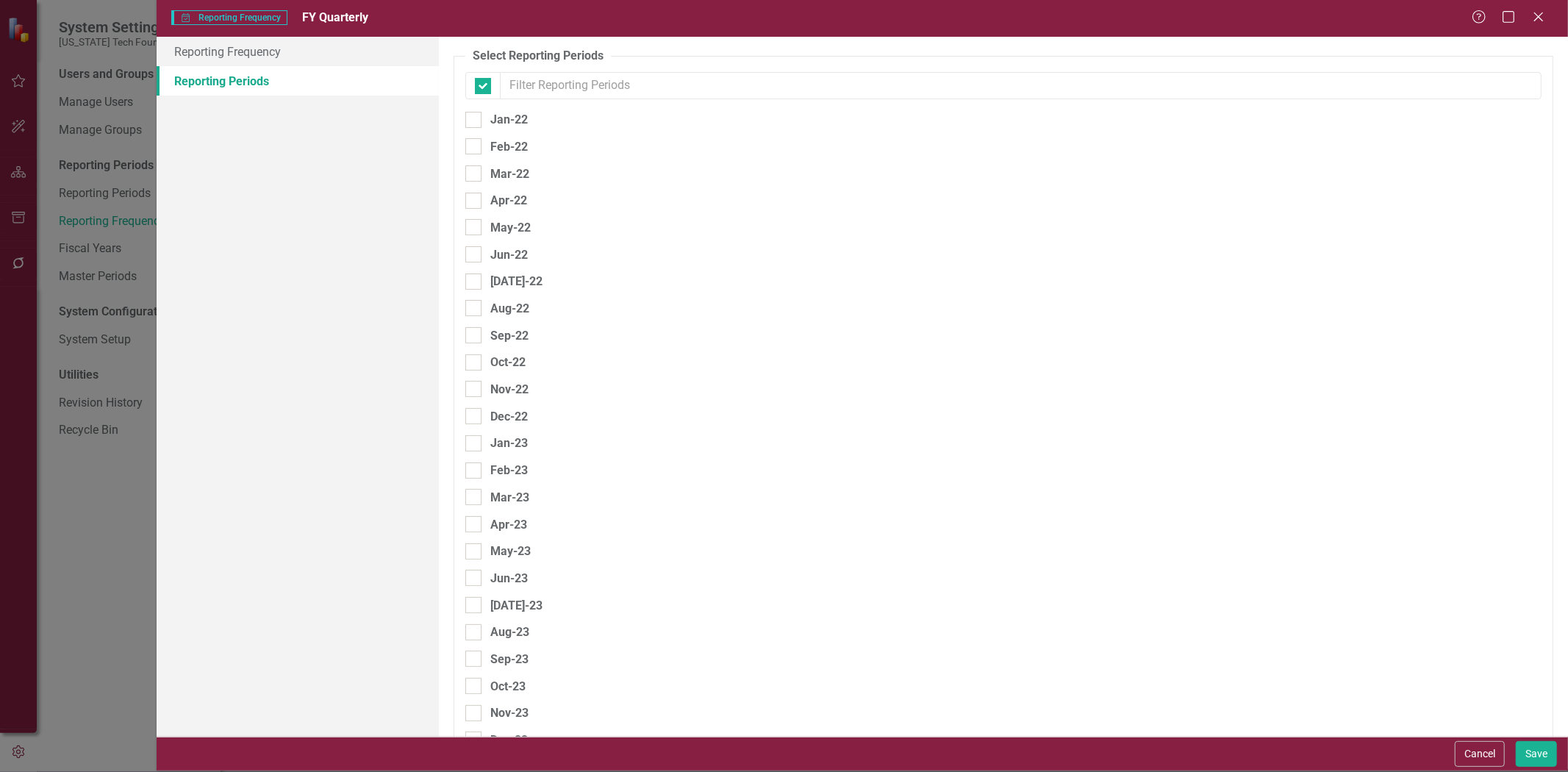
checkbox input "false"
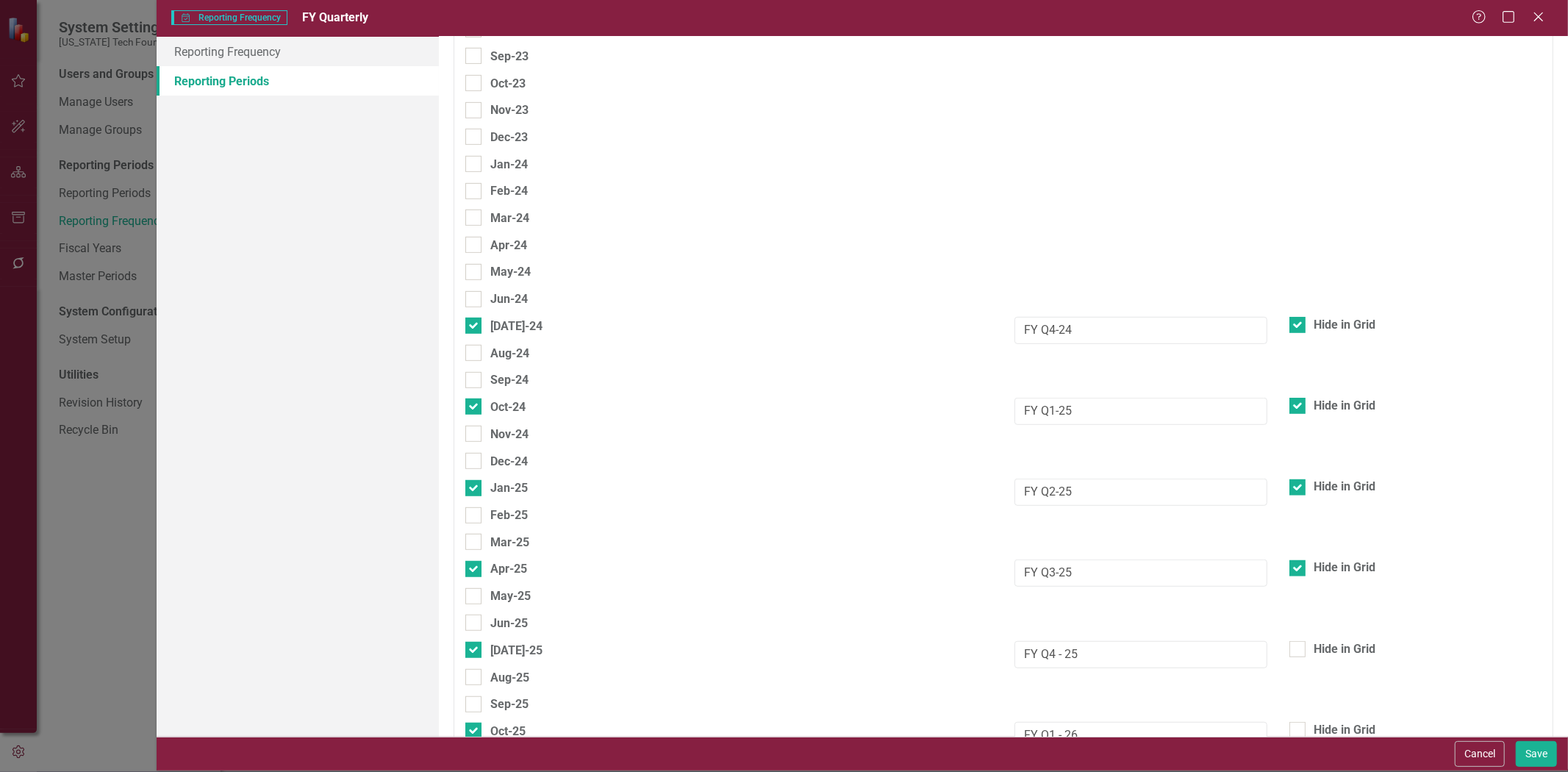
scroll to position [898, 0]
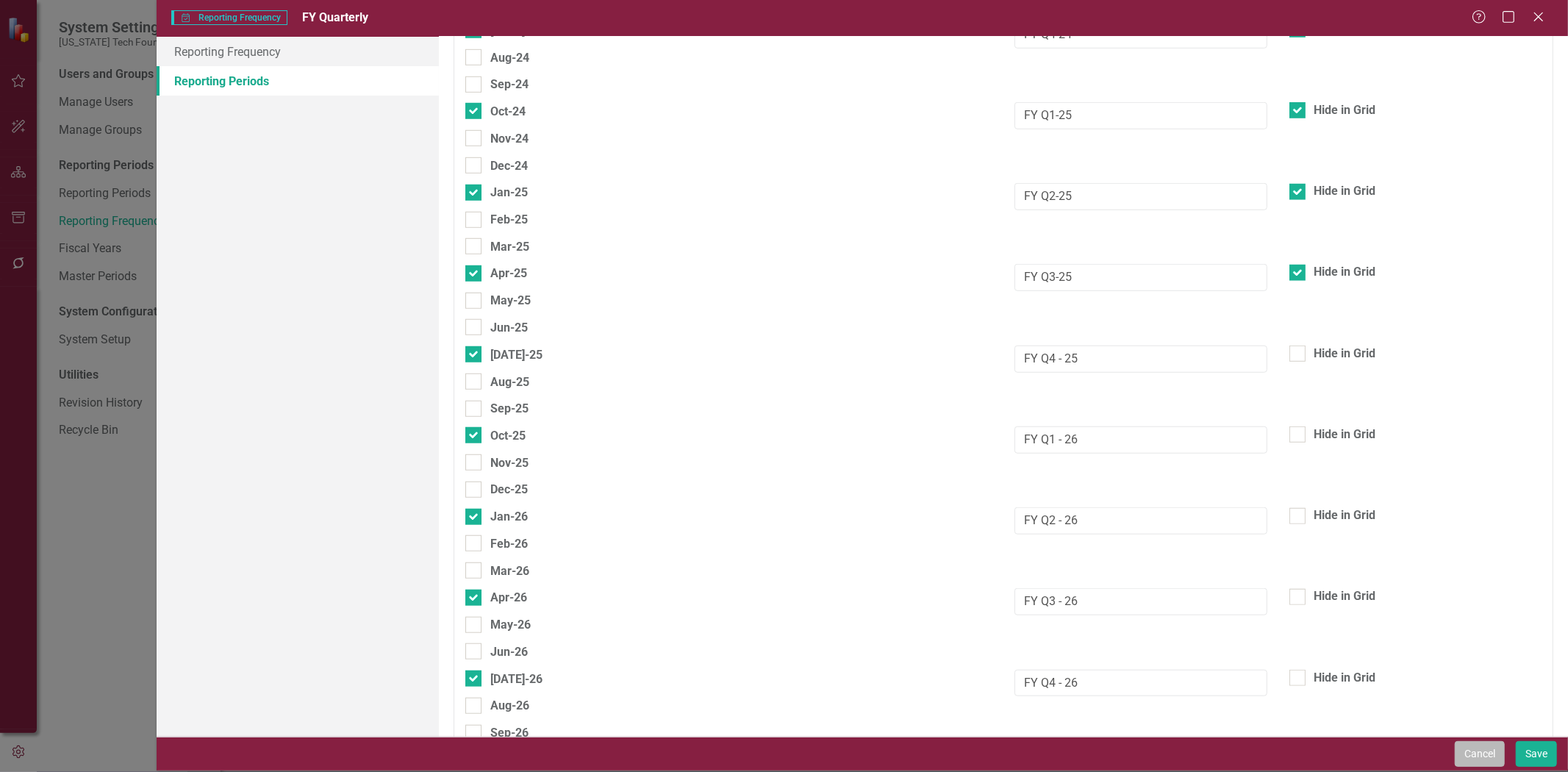
click at [1474, 752] on button "Cancel" at bounding box center [1479, 753] width 50 height 26
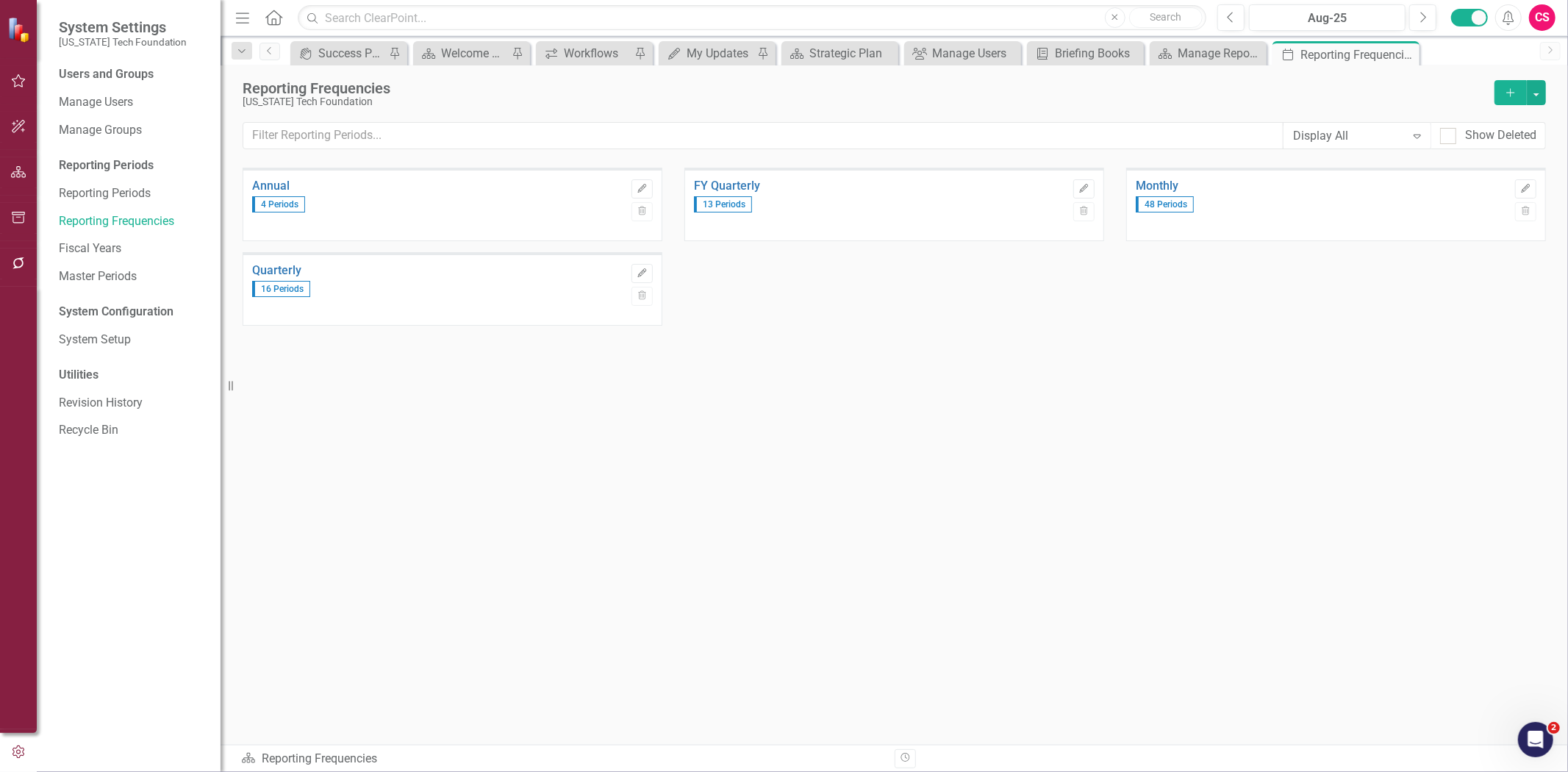
click at [110, 326] on div "Users and Groups Manage Users Manage Groups Reporting Periods Reporting Periods…" at bounding box center [129, 418] width 184 height 705
click at [129, 348] on link "System Setup" at bounding box center [132, 340] width 147 height 17
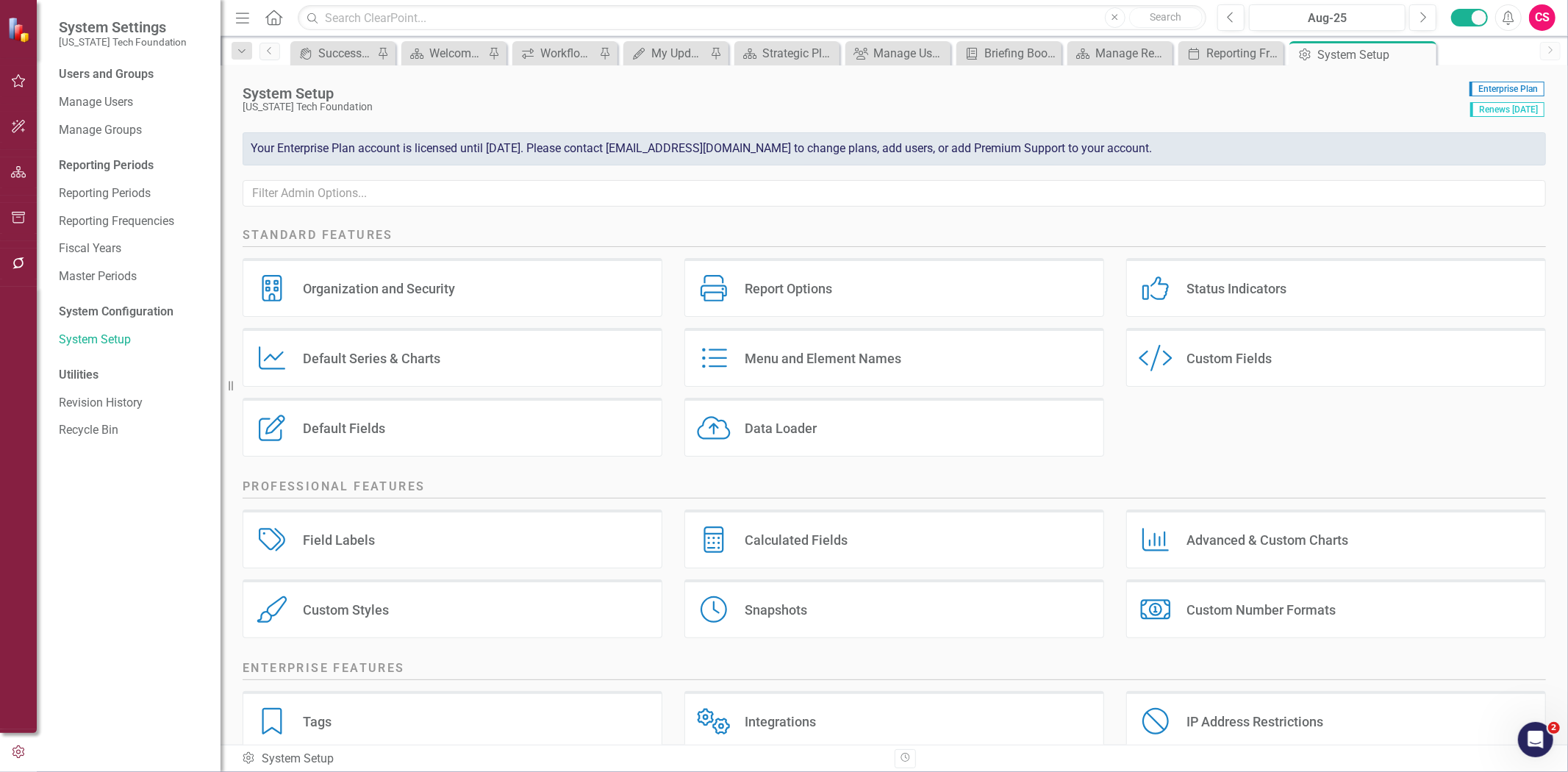
click at [785, 294] on div "Report Options" at bounding box center [788, 289] width 87 height 17
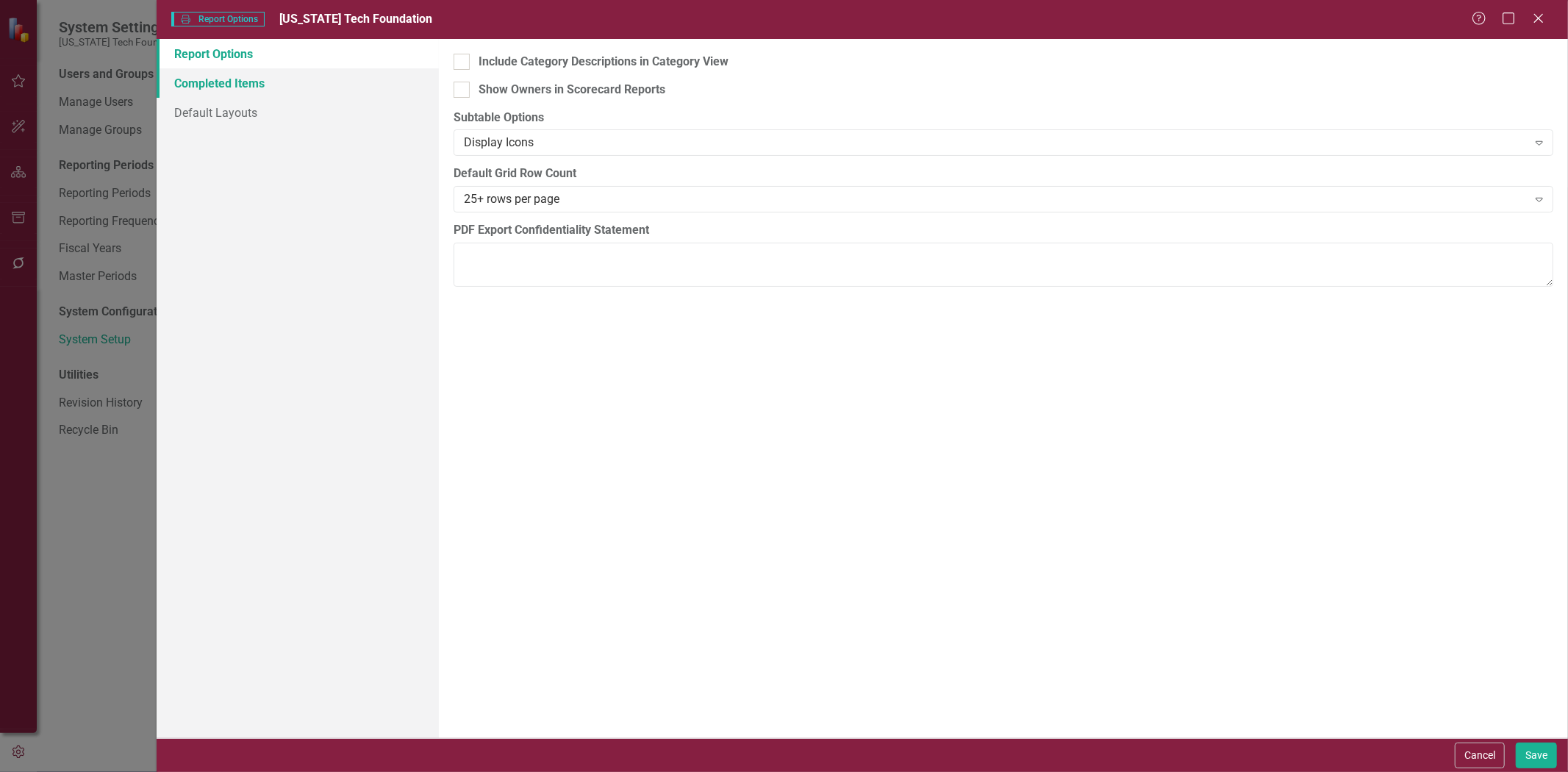
click at [342, 74] on link "Completed Items" at bounding box center [297, 83] width 282 height 30
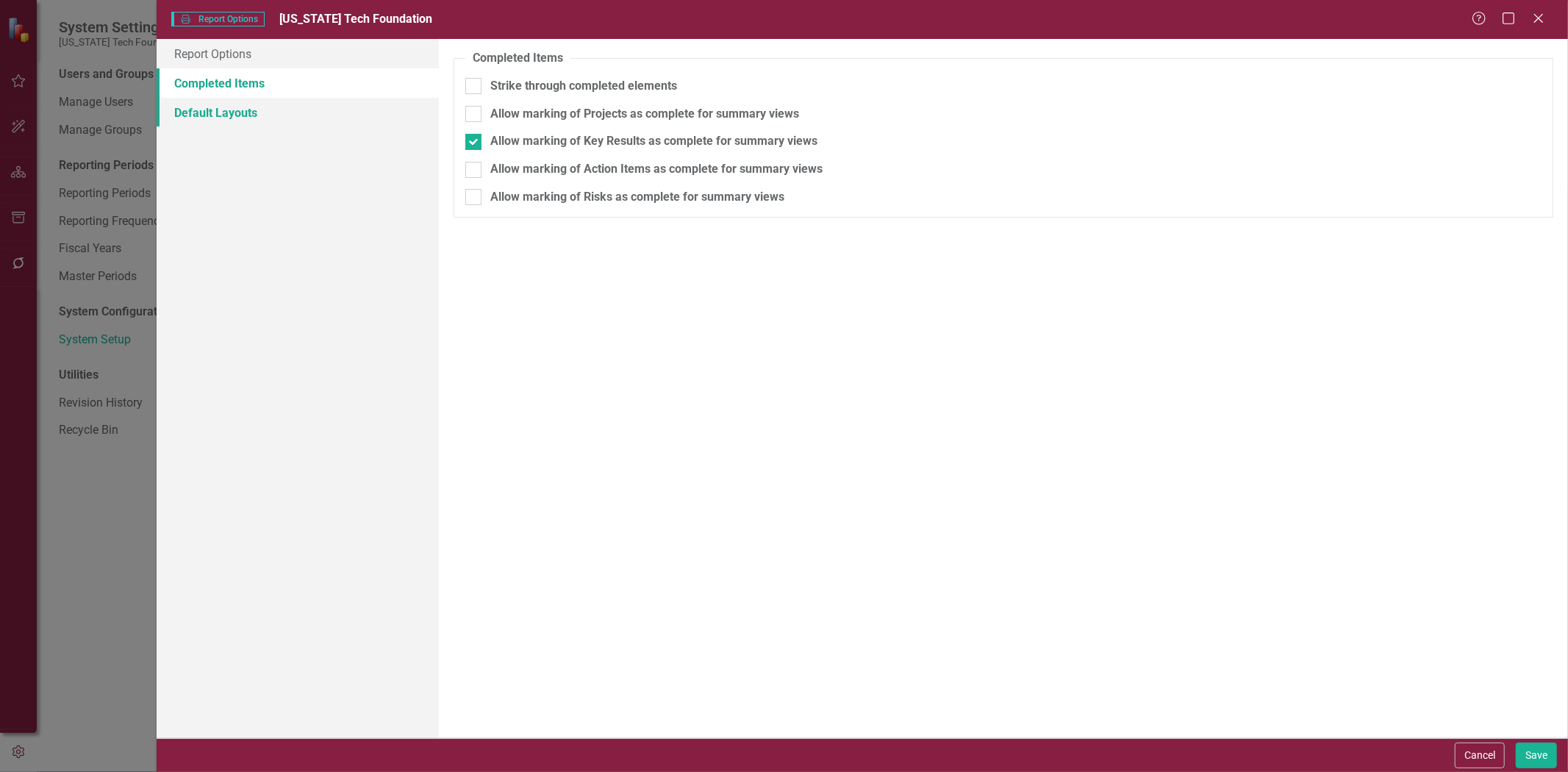
click at [340, 119] on link "Default Layouts" at bounding box center [297, 113] width 282 height 30
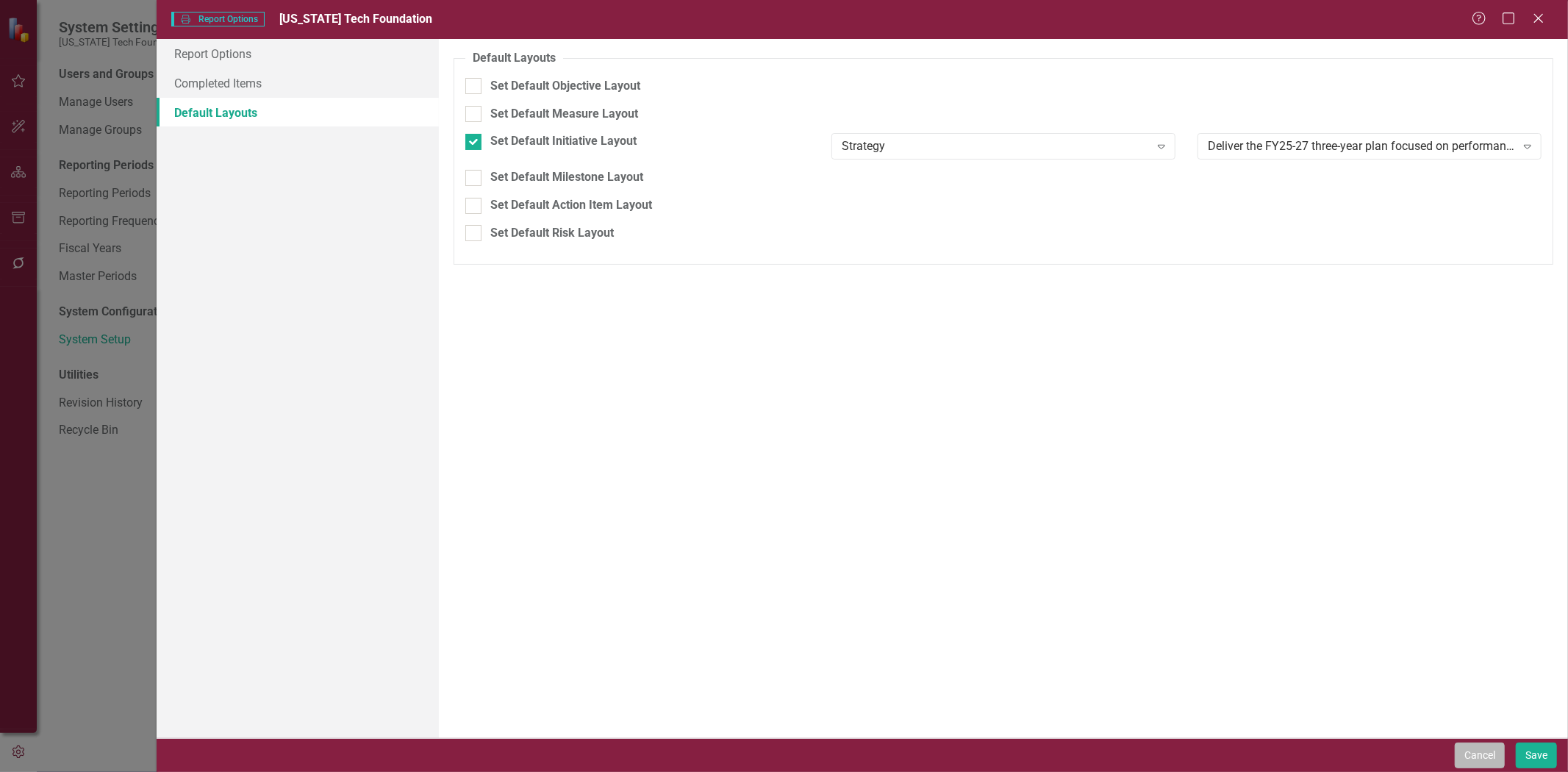
click at [1470, 753] on button "Cancel" at bounding box center [1479, 755] width 50 height 26
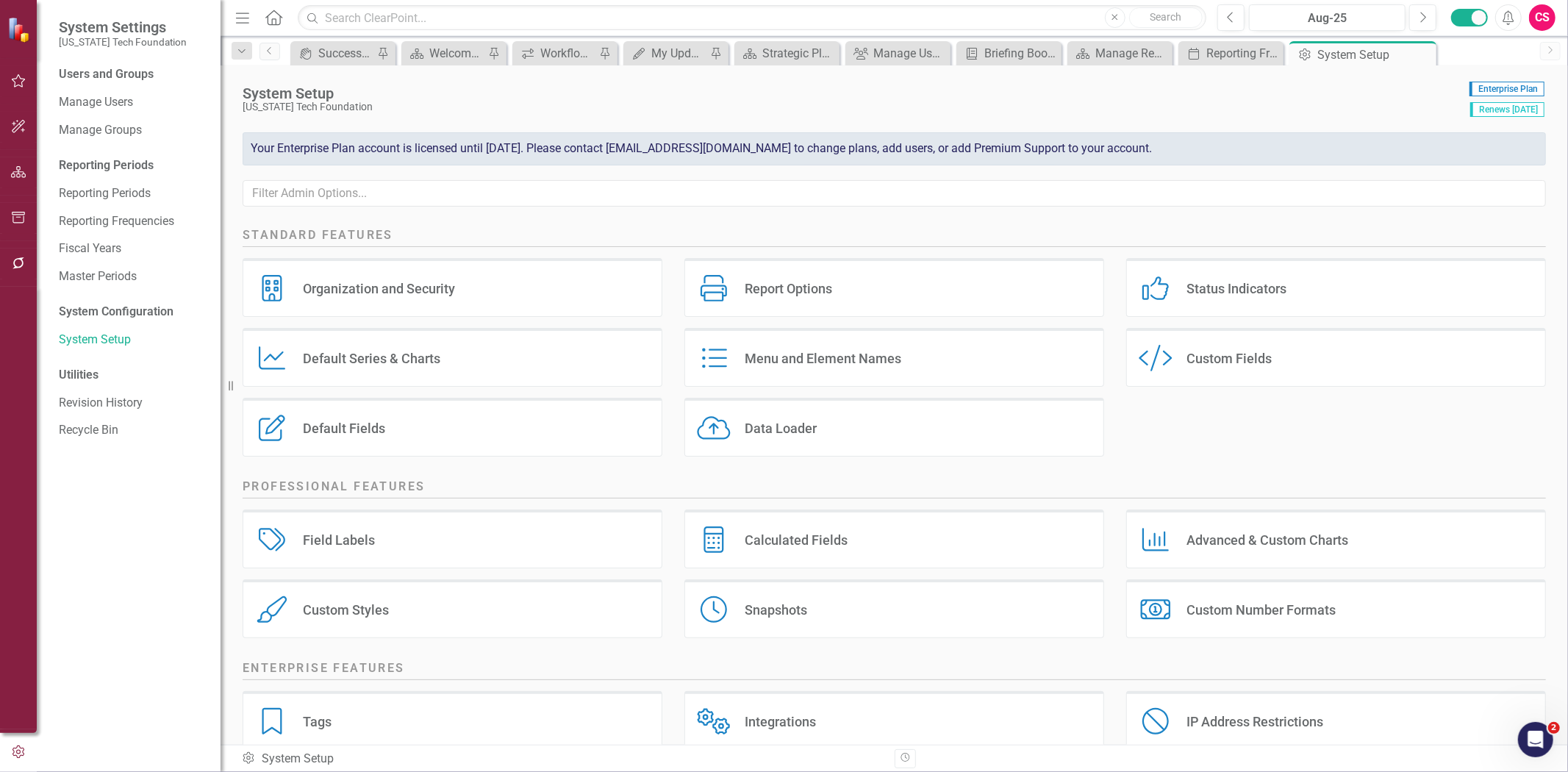
drag, startPoint x: 1404, startPoint y: 106, endPoint x: 1383, endPoint y: 94, distance: 24.2
click at [1404, 106] on div "[US_STATE] Tech Foundation" at bounding box center [852, 107] width 1219 height 11
click at [17, 187] on button "button" at bounding box center [19, 172] width 33 height 31
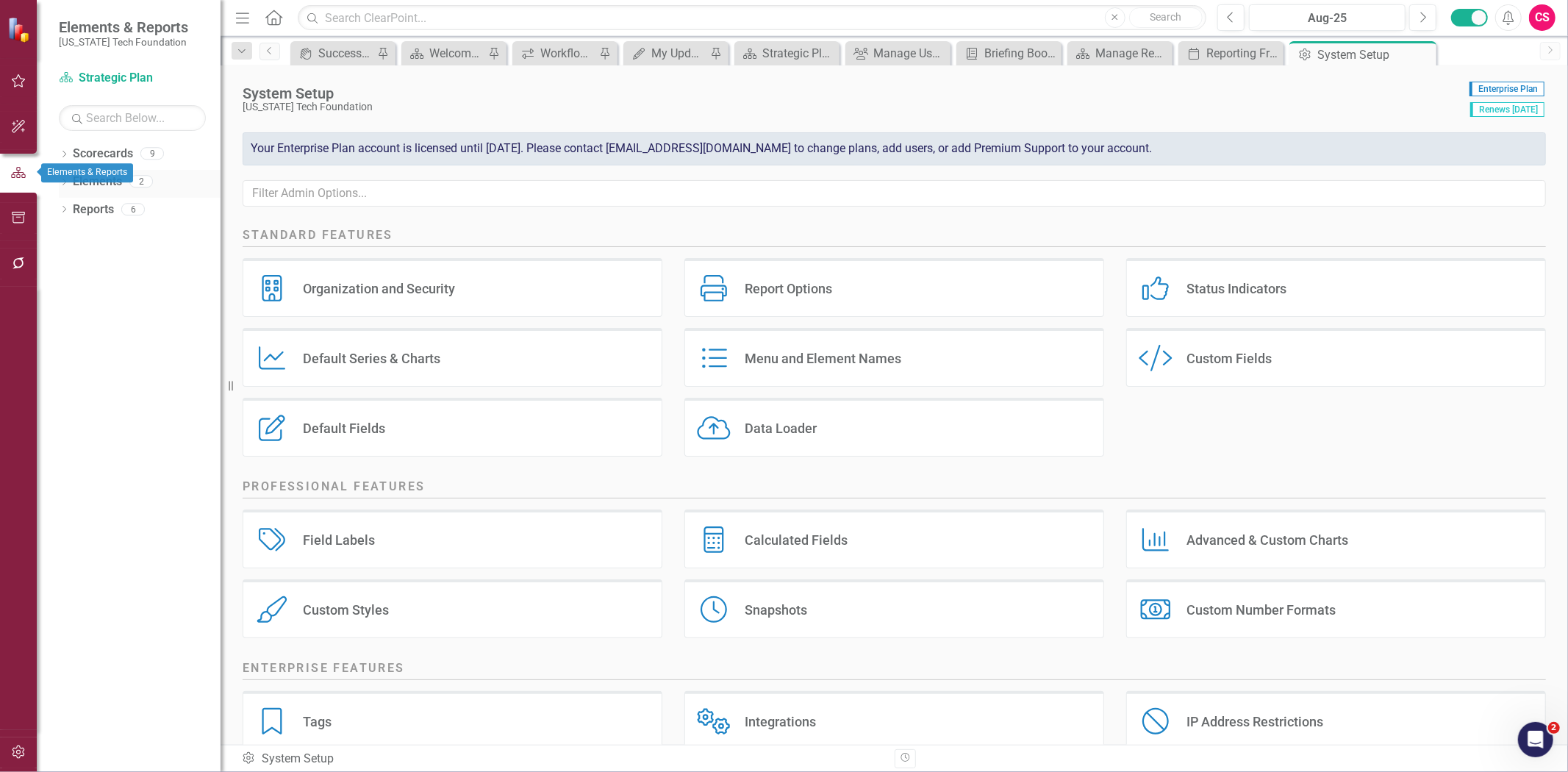
click at [62, 194] on div "Dropdown Elements 2" at bounding box center [140, 183] width 162 height 28
click at [92, 181] on link "Elements" at bounding box center [97, 181] width 49 height 17
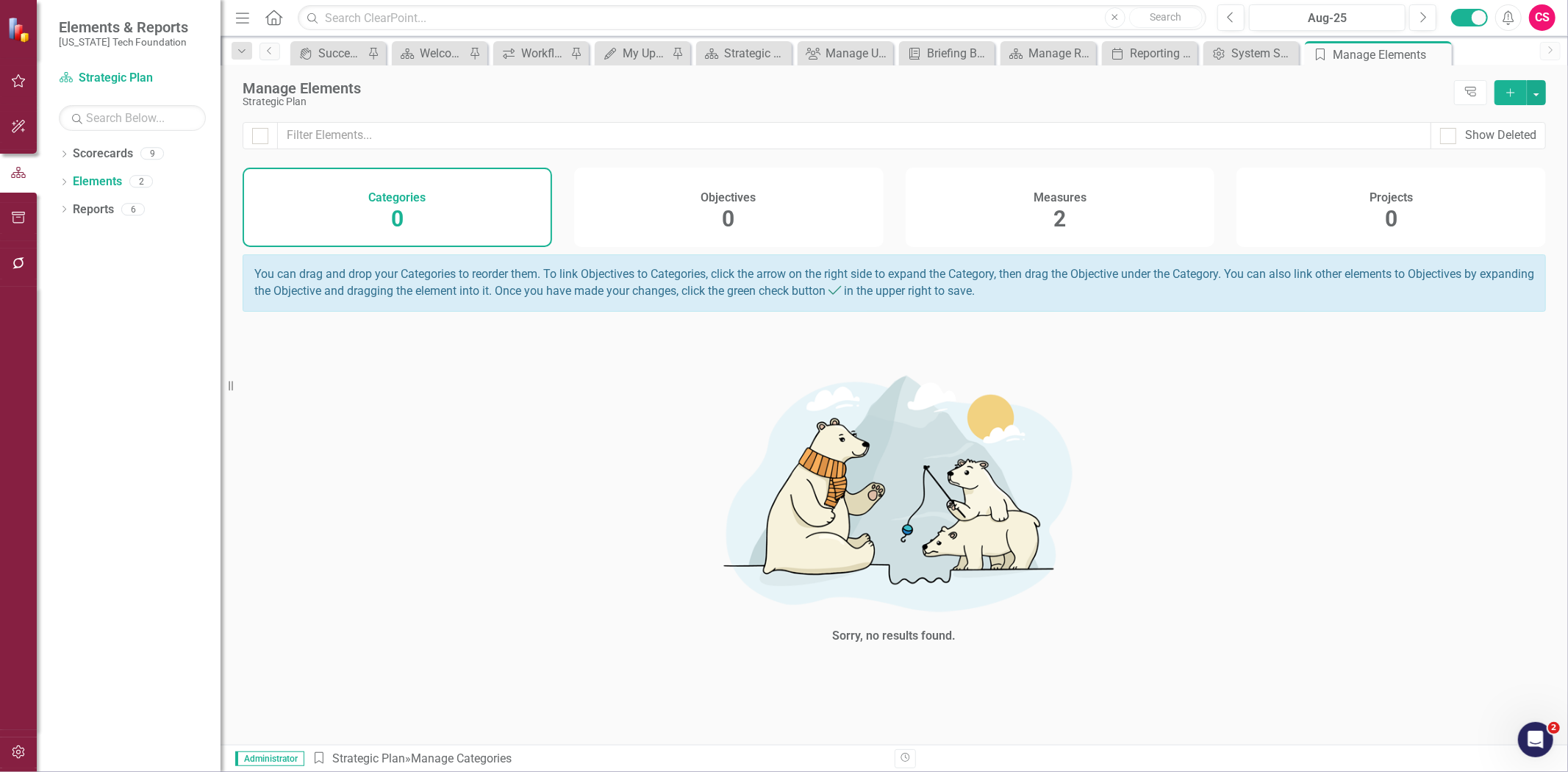
click at [1115, 193] on div "Measures 2" at bounding box center [1060, 207] width 309 height 80
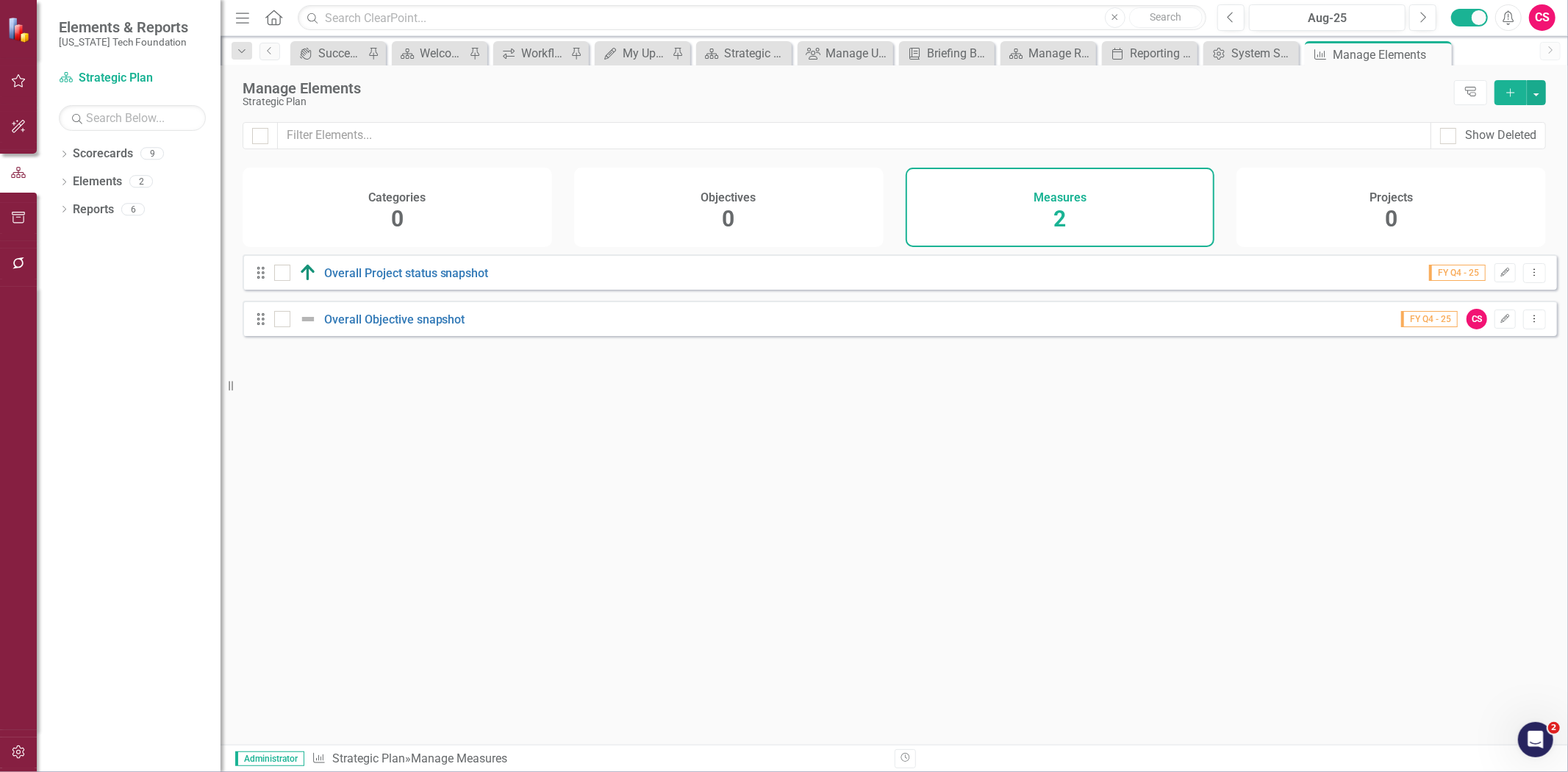
drag, startPoint x: 97, startPoint y: 143, endPoint x: 88, endPoint y: 140, distance: 9.5
click at [96, 143] on div "Scorecards" at bounding box center [103, 154] width 60 height 24
click at [101, 151] on link "Scorecards" at bounding box center [103, 154] width 60 height 17
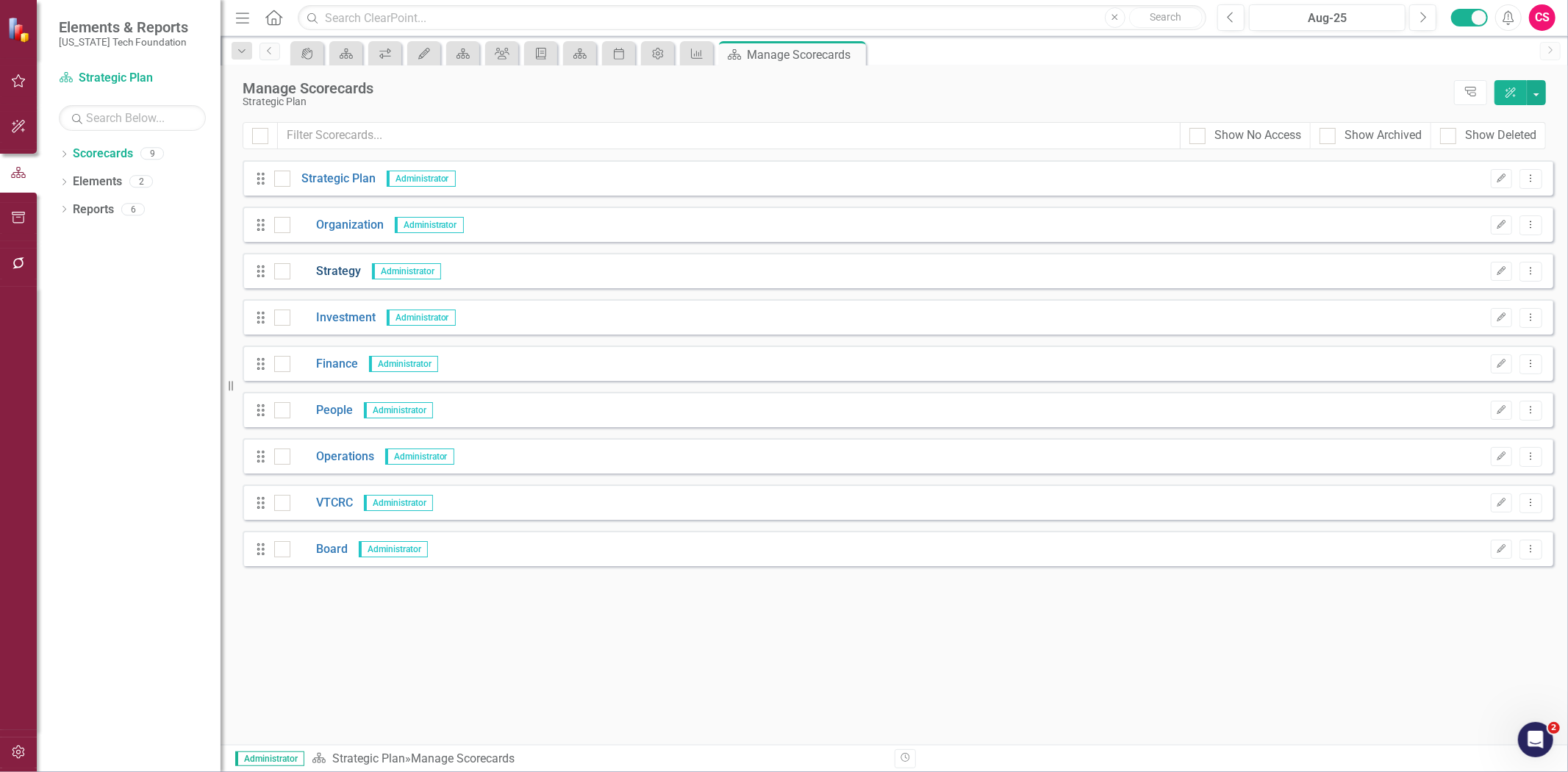
click at [319, 268] on link "Strategy" at bounding box center [326, 271] width 70 height 17
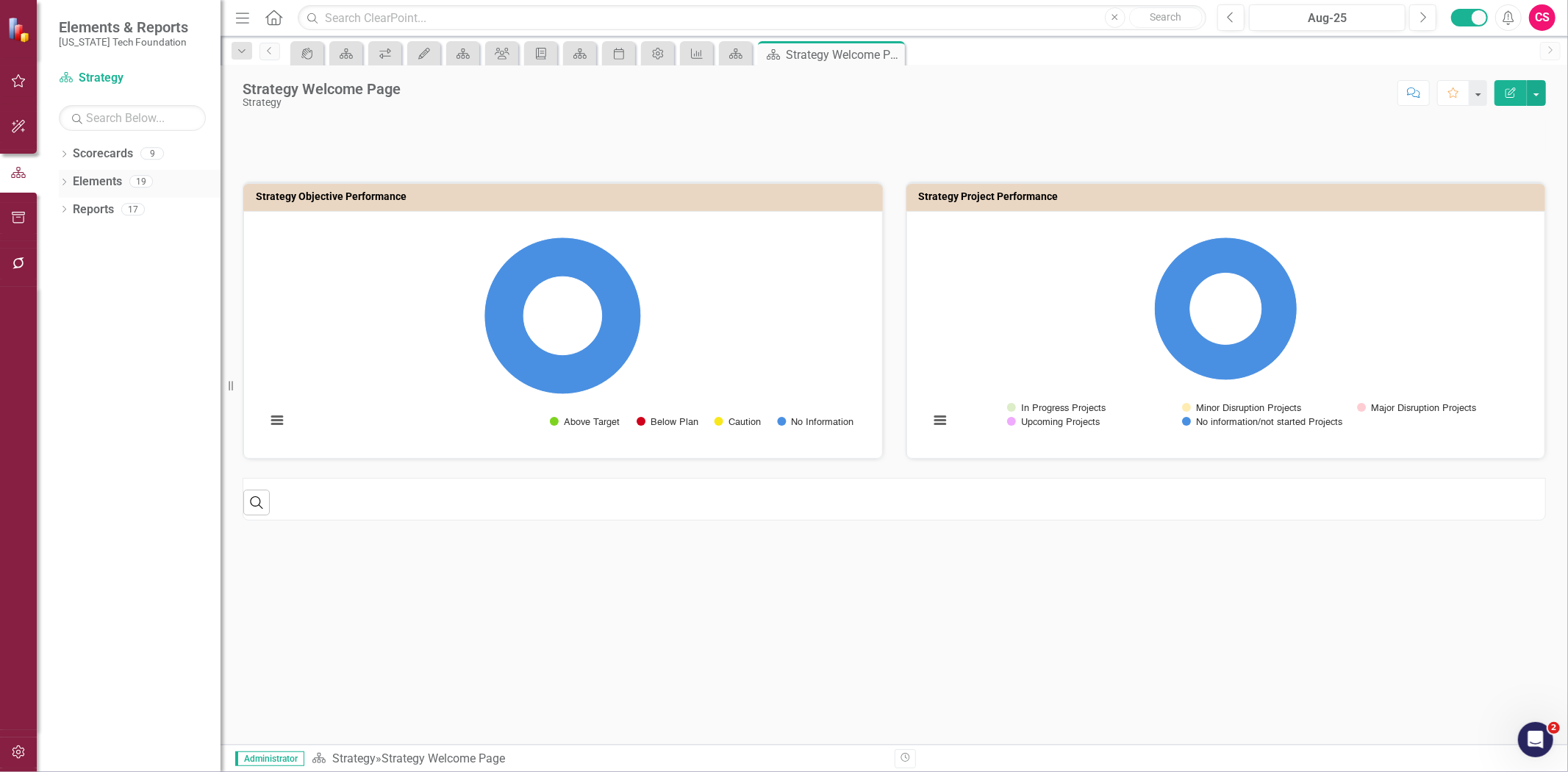
click at [112, 181] on link "Elements" at bounding box center [97, 181] width 49 height 17
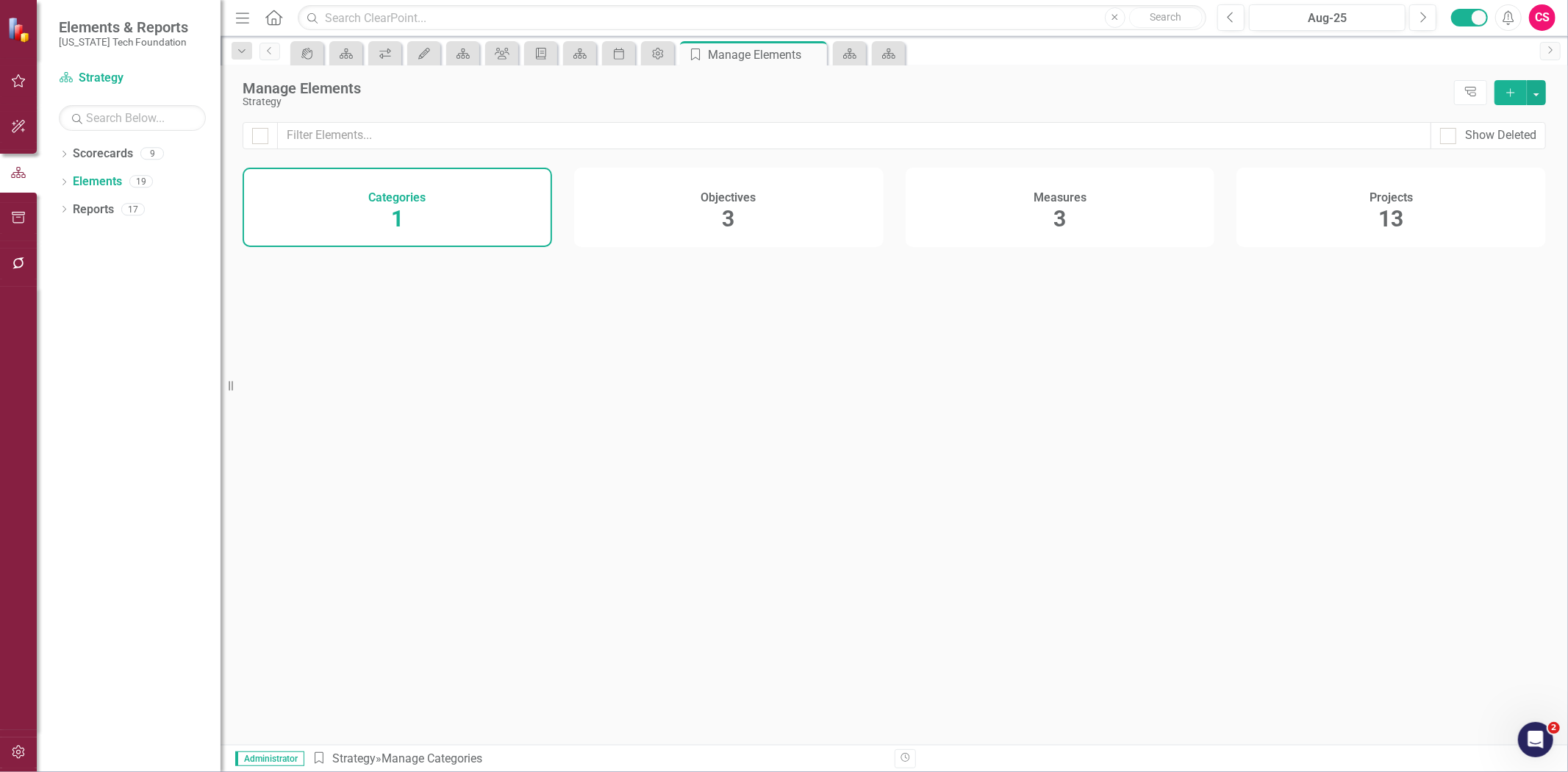
click at [1076, 207] on div "Measures 3" at bounding box center [1060, 207] width 309 height 80
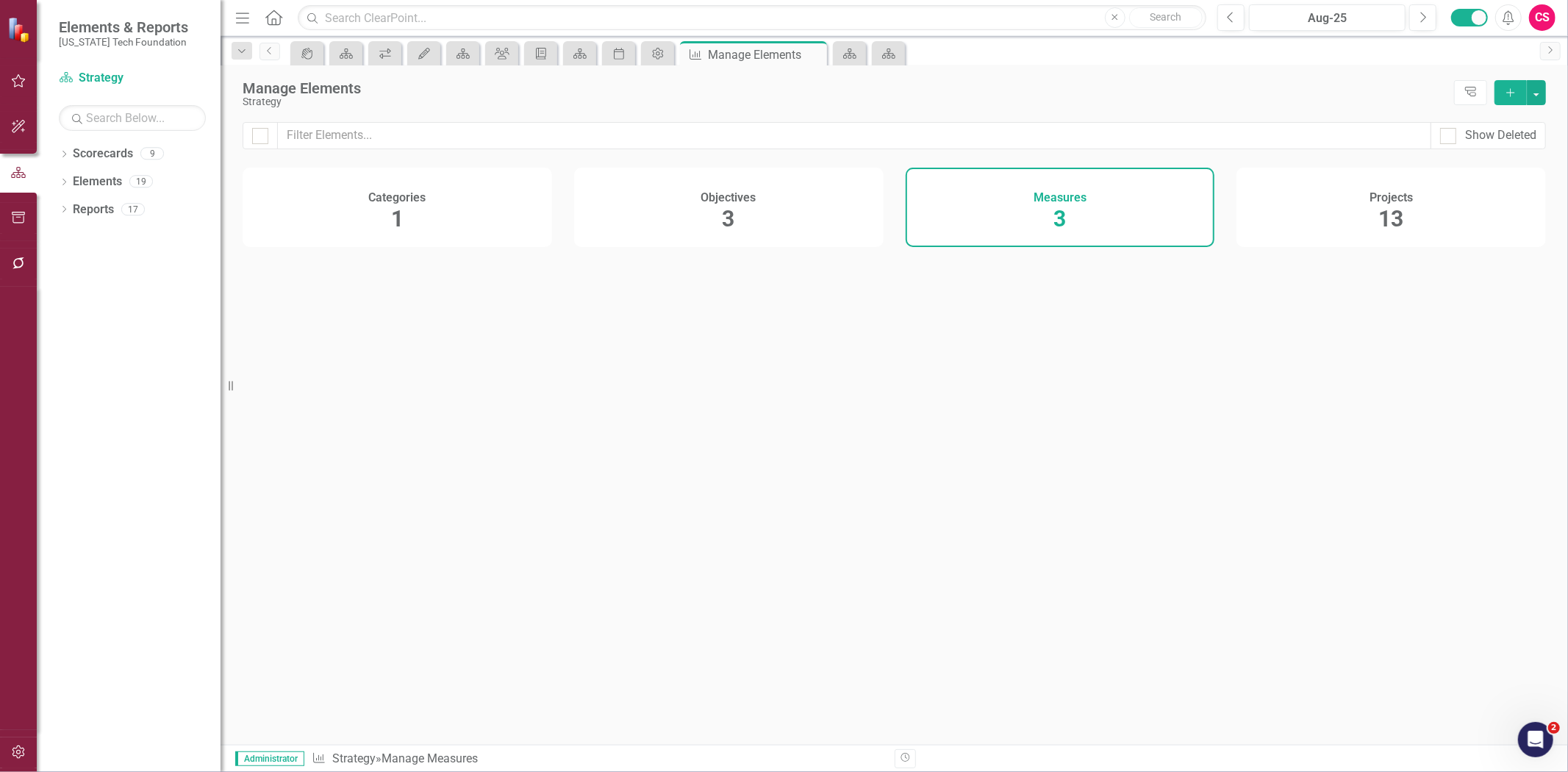
click at [1419, 224] on div "Projects 13" at bounding box center [1391, 207] width 309 height 80
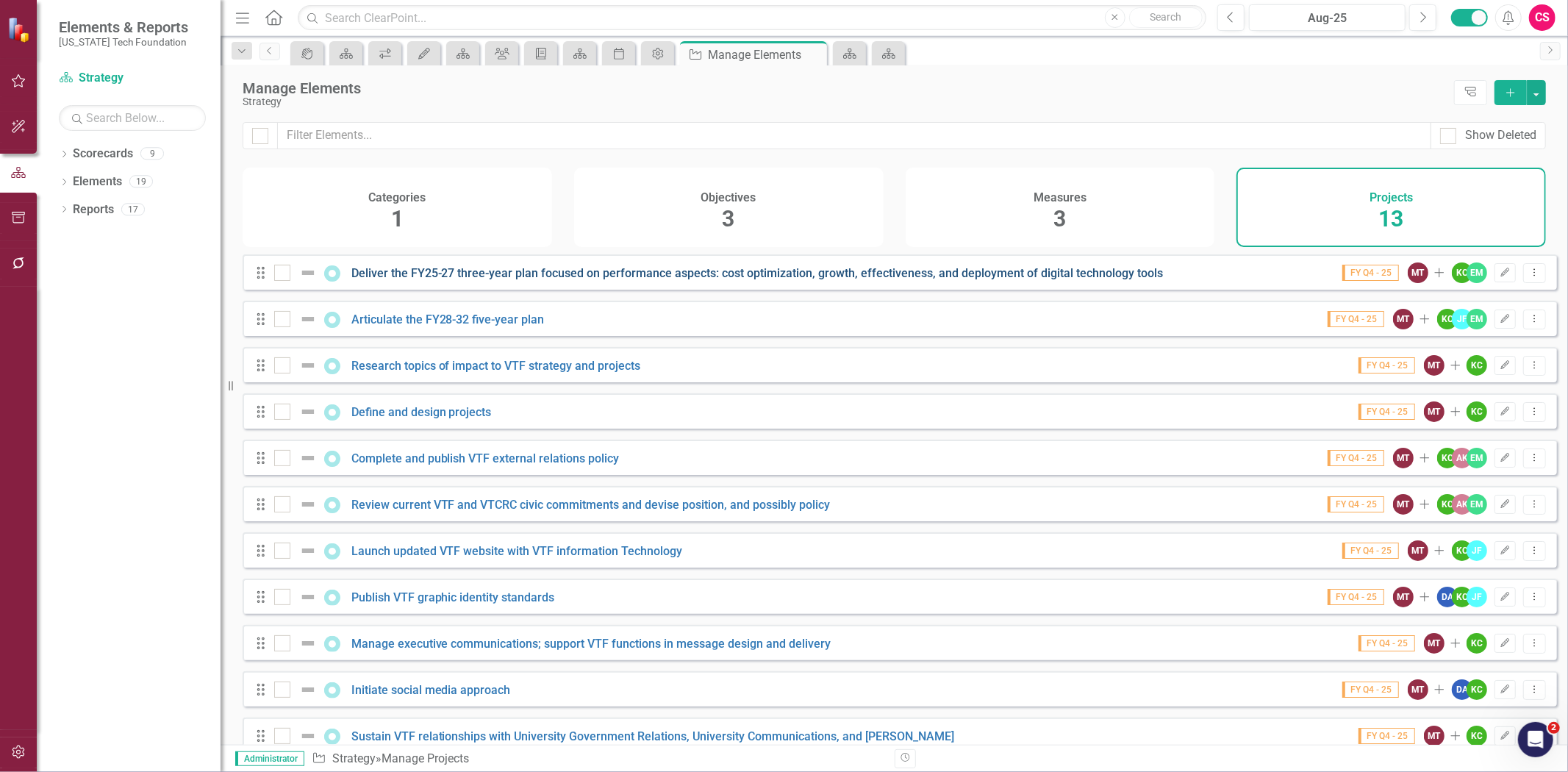
click at [390, 280] on link "Deliver the FY25-27 three-year plan focused on performance aspects: cost optimi…" at bounding box center [757, 272] width 812 height 14
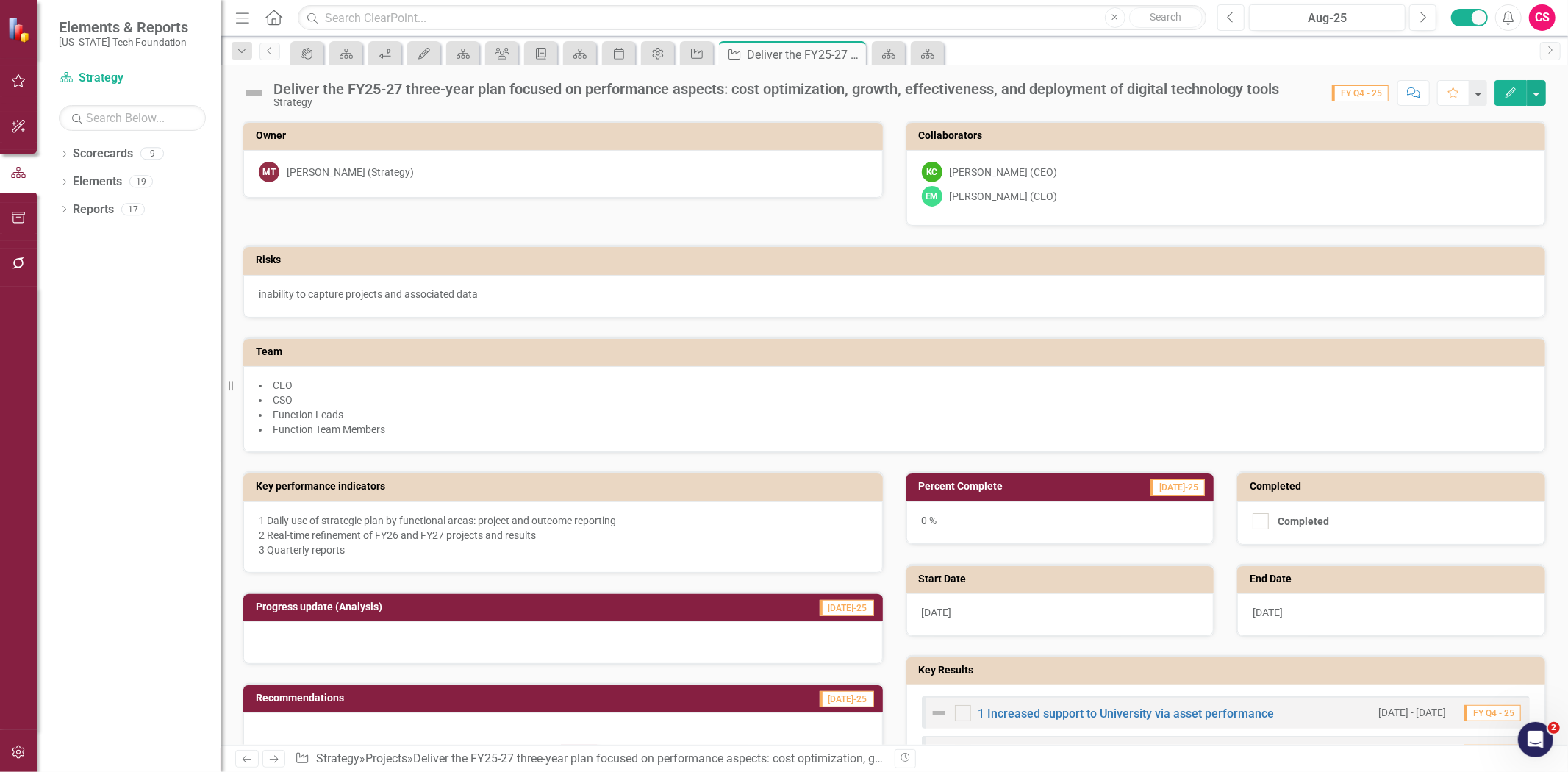
click at [1237, 20] on button "Previous" at bounding box center [1230, 18] width 27 height 27
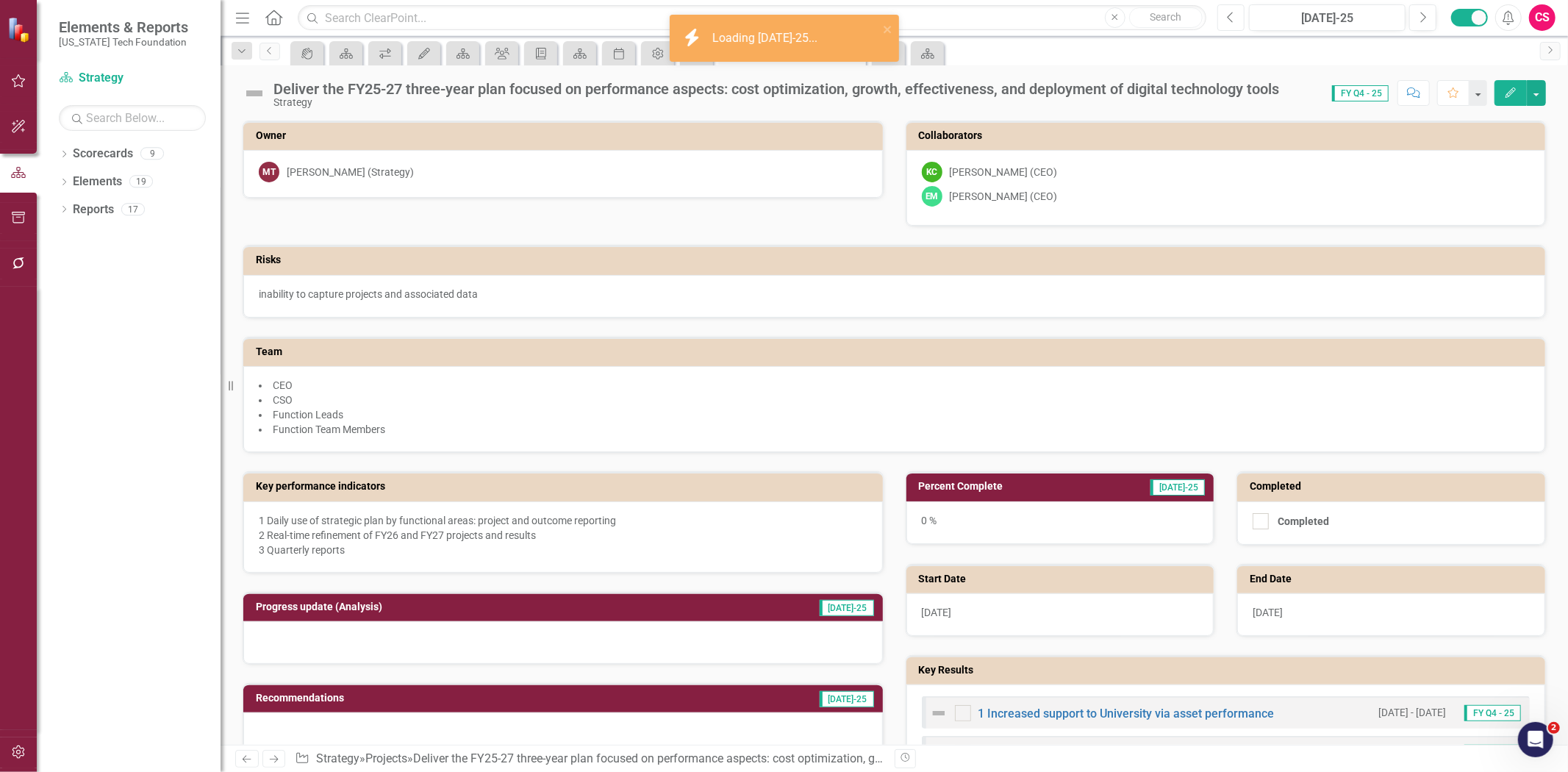
click at [1237, 20] on button "Previous" at bounding box center [1230, 18] width 27 height 27
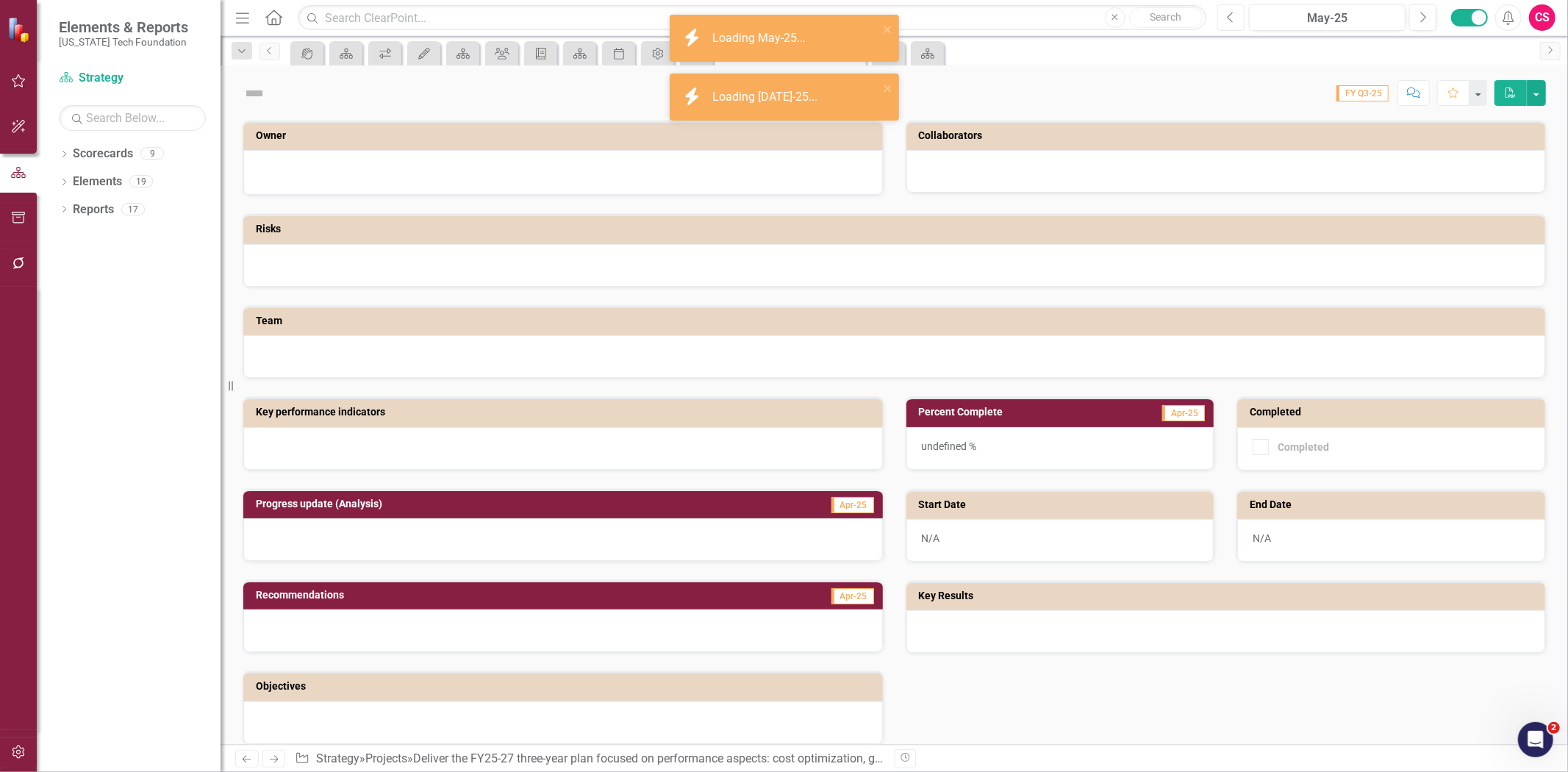
click at [1237, 20] on button "Previous" at bounding box center [1230, 18] width 27 height 27
